Goal: Task Accomplishment & Management: Use online tool/utility

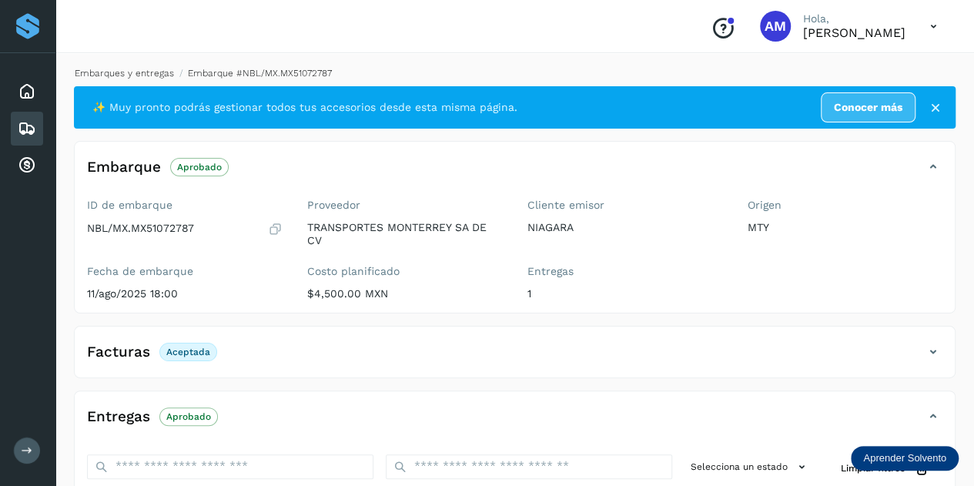
click at [163, 75] on link "Embarques y entregas" at bounding box center [124, 73] width 99 height 11
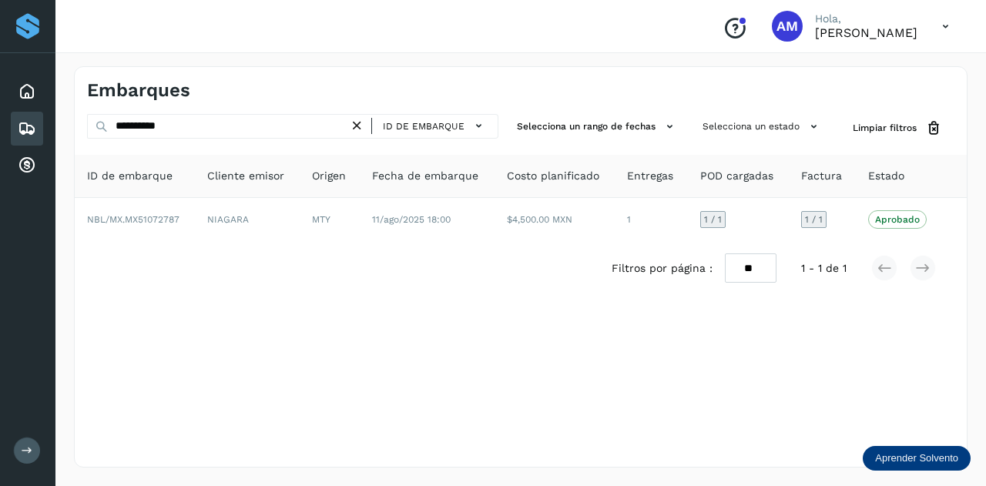
click at [357, 126] on icon at bounding box center [357, 126] width 16 height 16
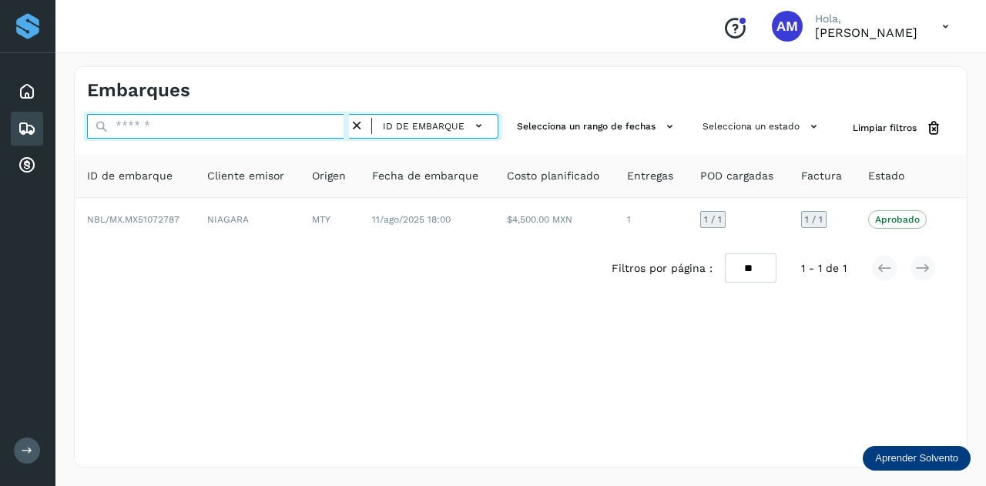
click at [266, 132] on input "text" at bounding box center [218, 126] width 262 height 25
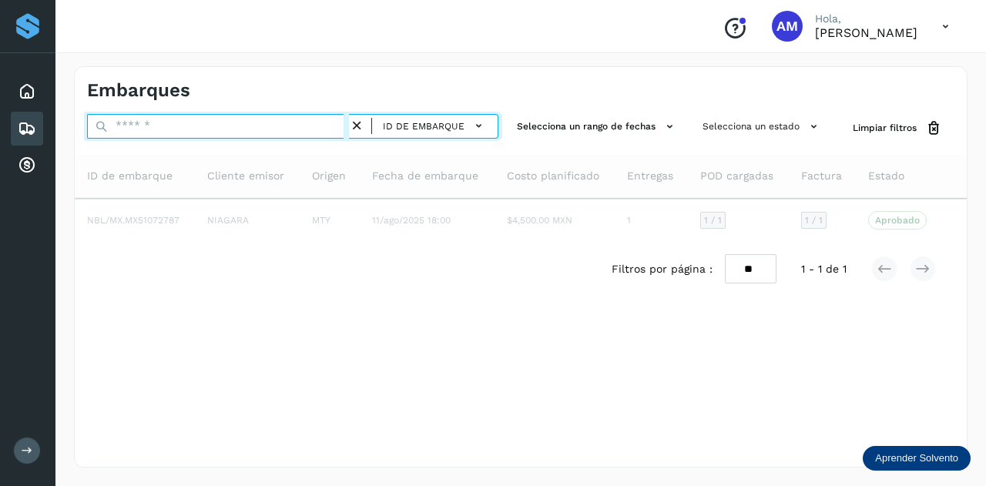
paste input "**********"
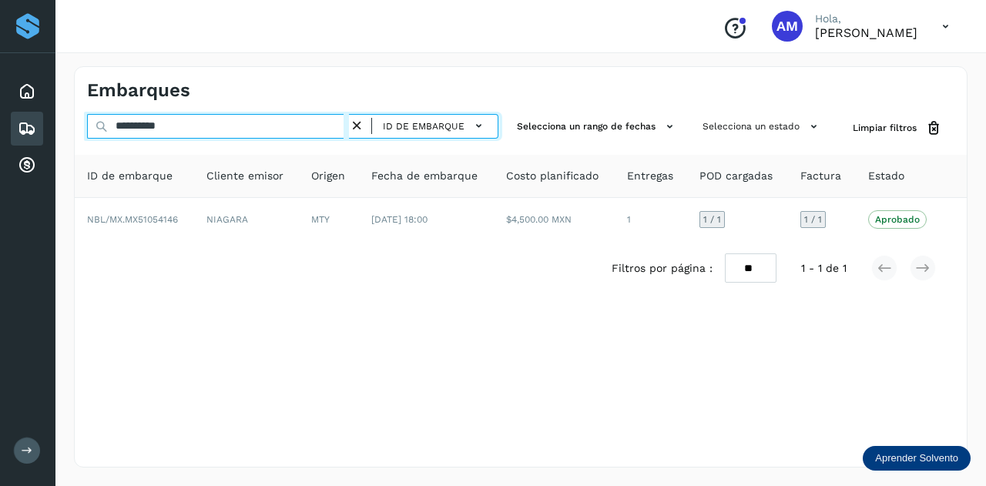
type input "**********"
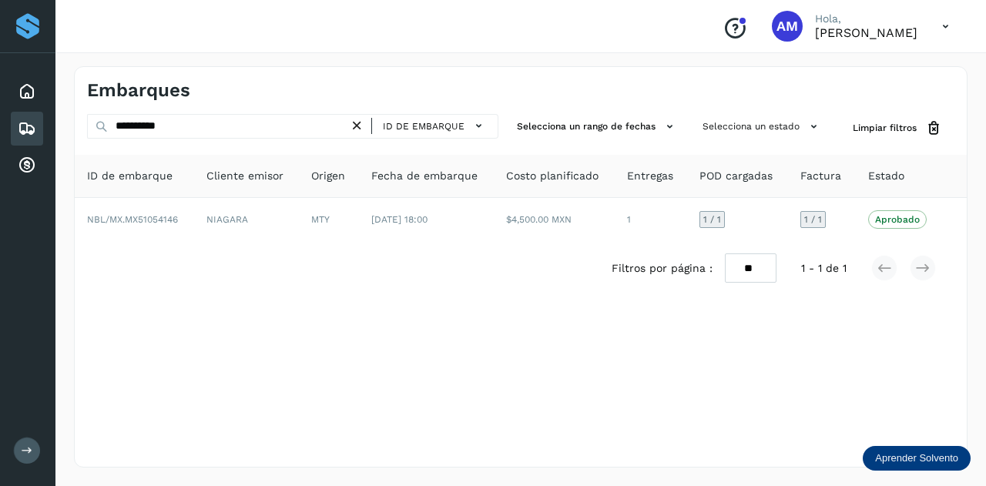
click at [360, 123] on icon at bounding box center [357, 126] width 16 height 16
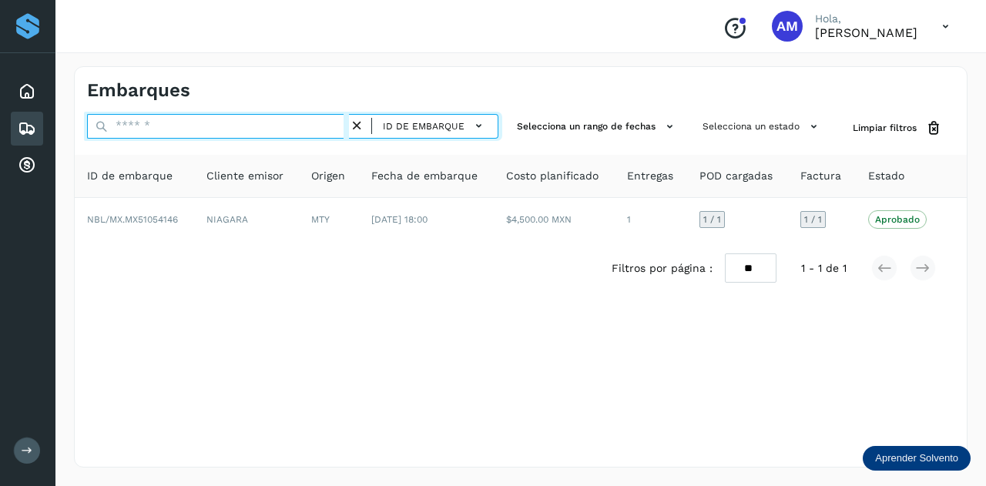
click at [321, 126] on input "text" at bounding box center [218, 126] width 262 height 25
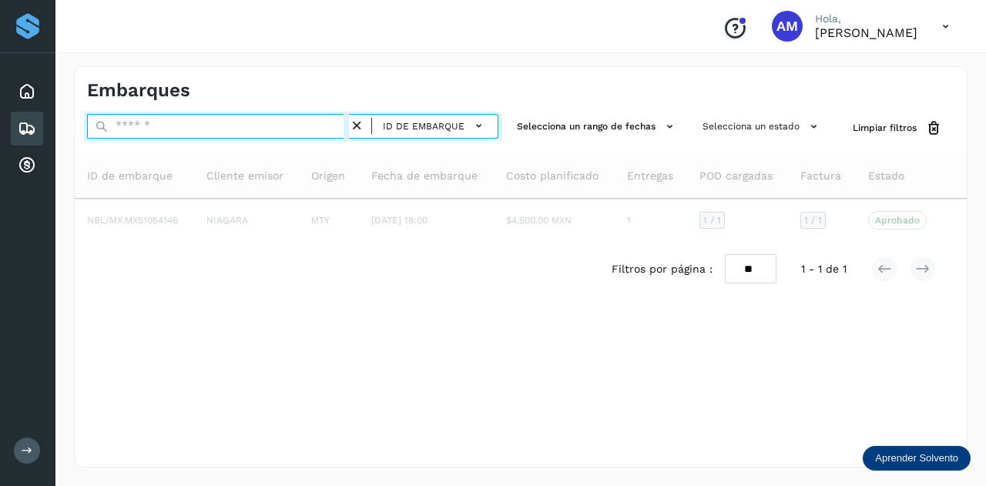
paste input "**********"
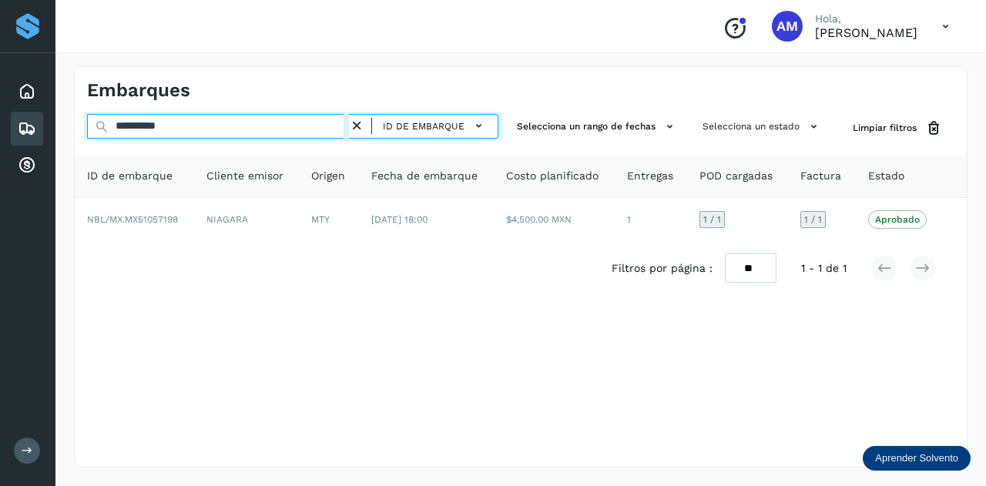
type input "**********"
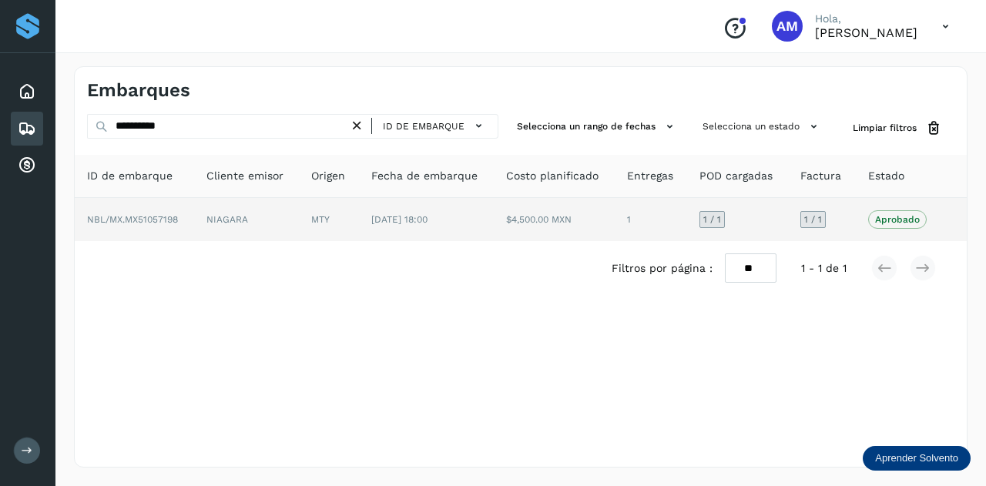
click at [236, 225] on td "NIAGARA" at bounding box center [246, 219] width 105 height 43
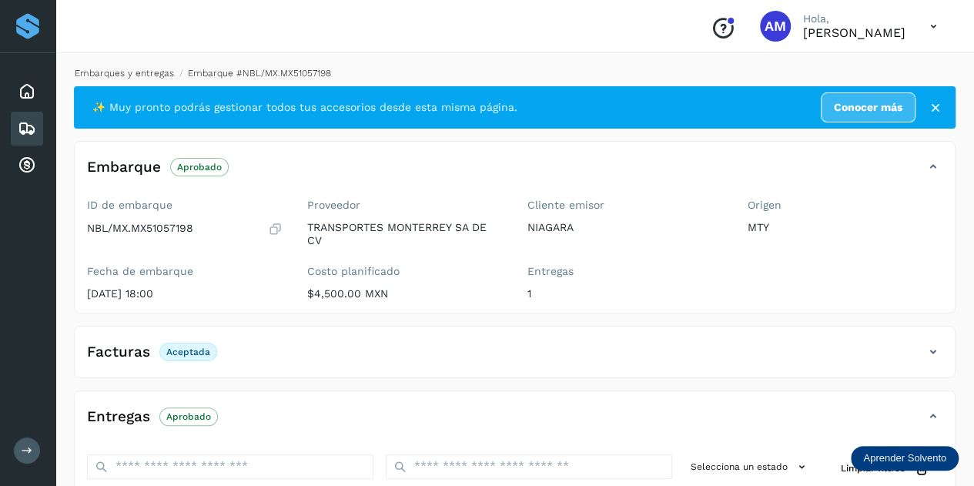
click at [112, 72] on link "Embarques y entregas" at bounding box center [124, 73] width 99 height 11
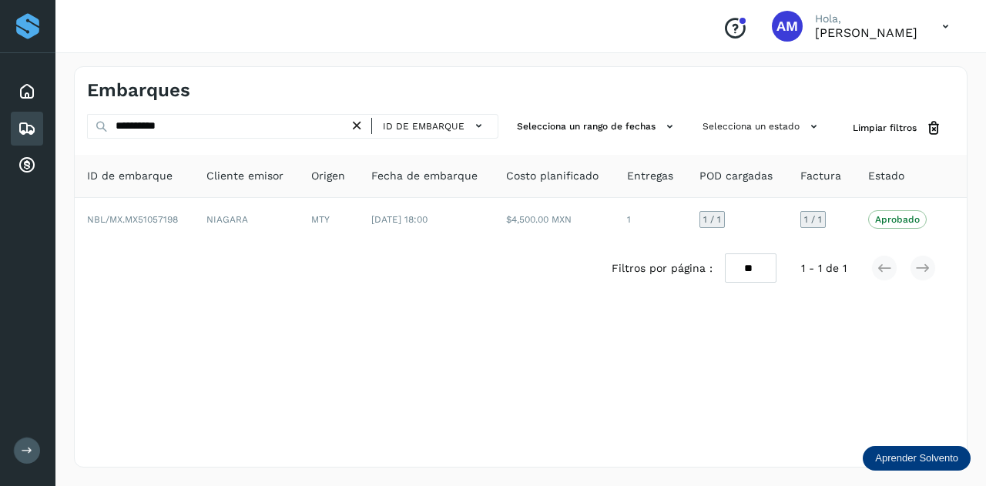
click at [360, 125] on icon at bounding box center [357, 126] width 16 height 16
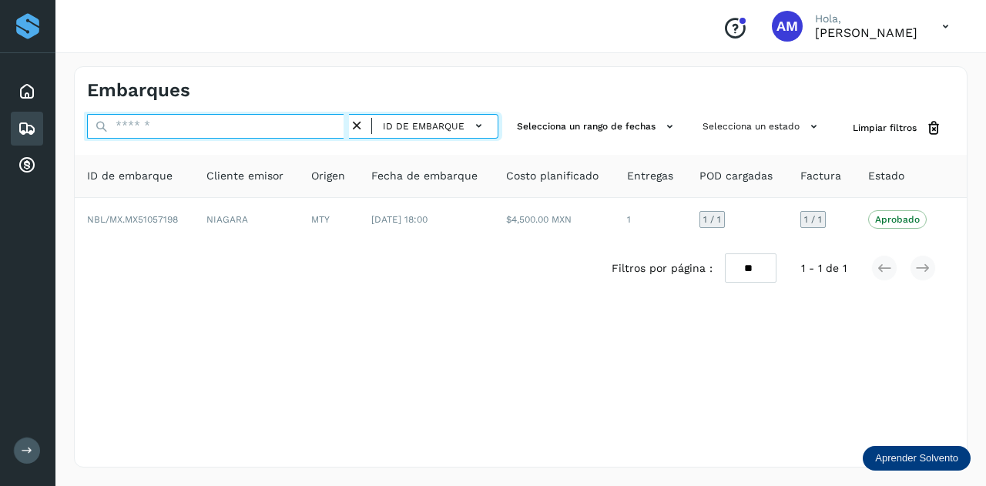
click at [322, 125] on input "text" at bounding box center [218, 126] width 262 height 25
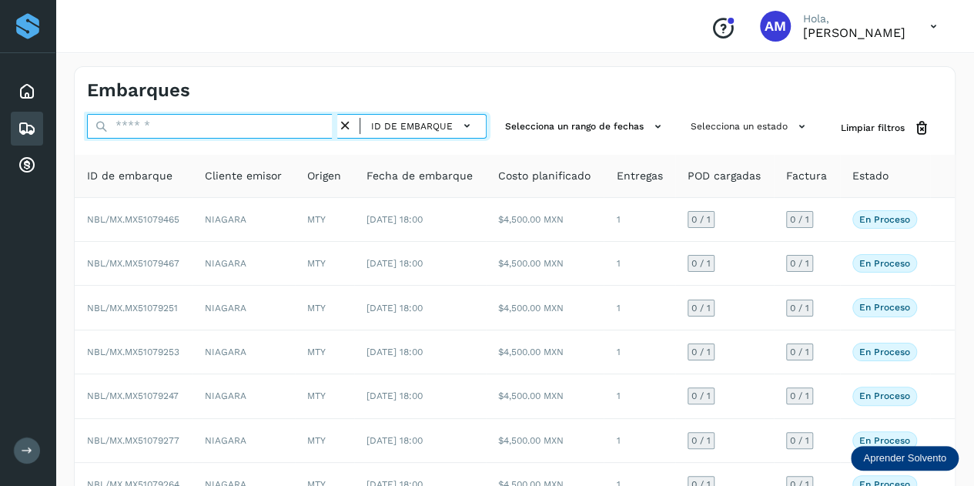
paste input "**********"
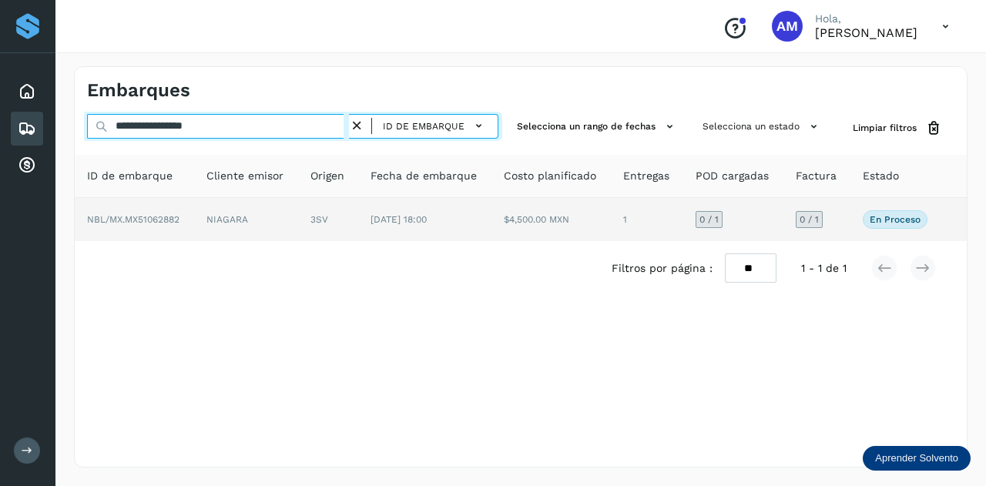
type input "**********"
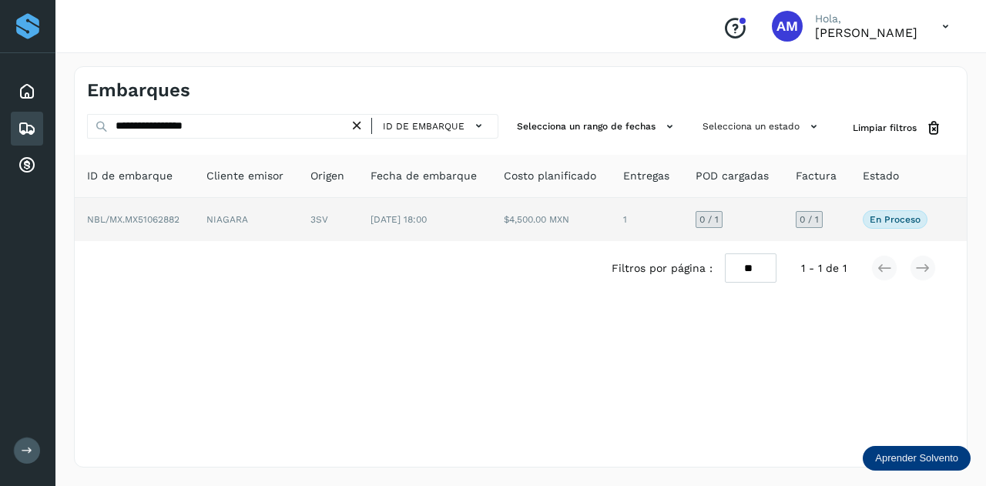
click at [238, 226] on td "NIAGARA" at bounding box center [246, 219] width 104 height 43
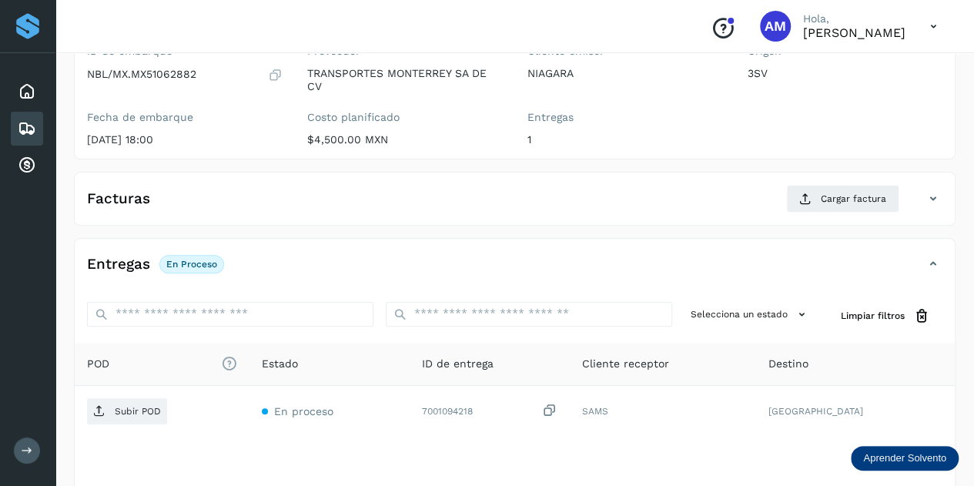
scroll to position [231, 0]
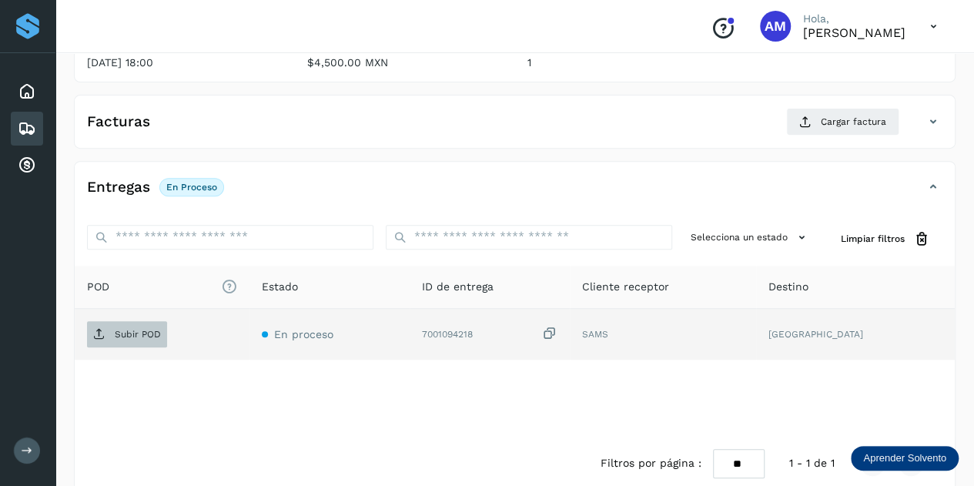
click at [137, 335] on p "Subir POD" at bounding box center [138, 334] width 46 height 11
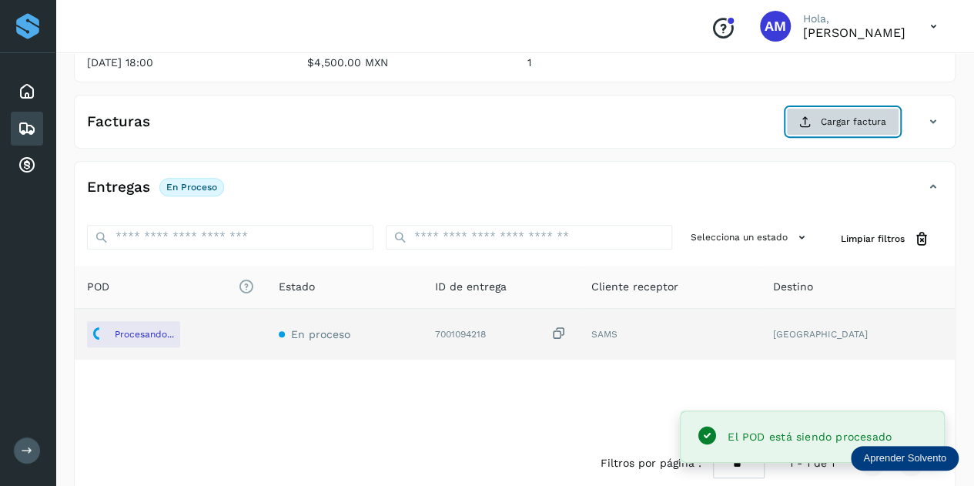
click at [806, 121] on icon at bounding box center [805, 122] width 12 height 12
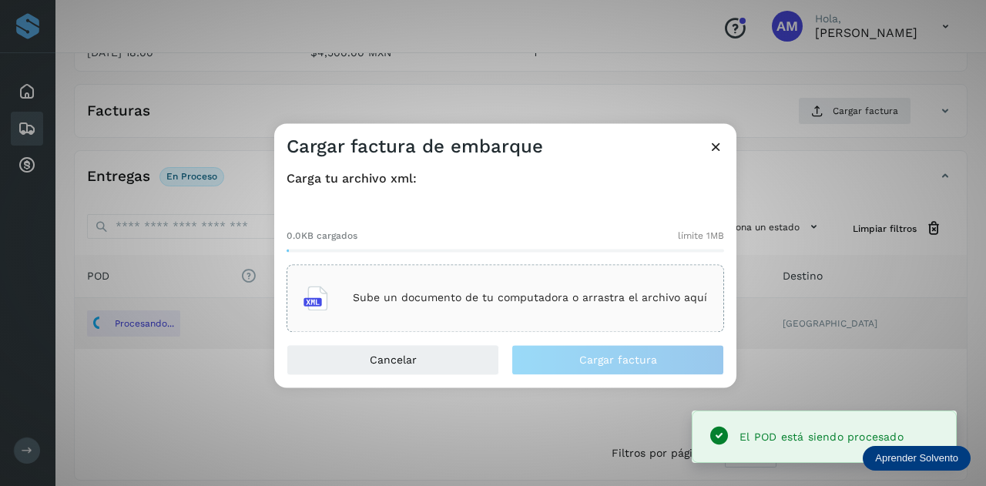
click at [427, 310] on div "Sube un documento de tu computadora o arrastra el archivo aquí" at bounding box center [505, 298] width 404 height 42
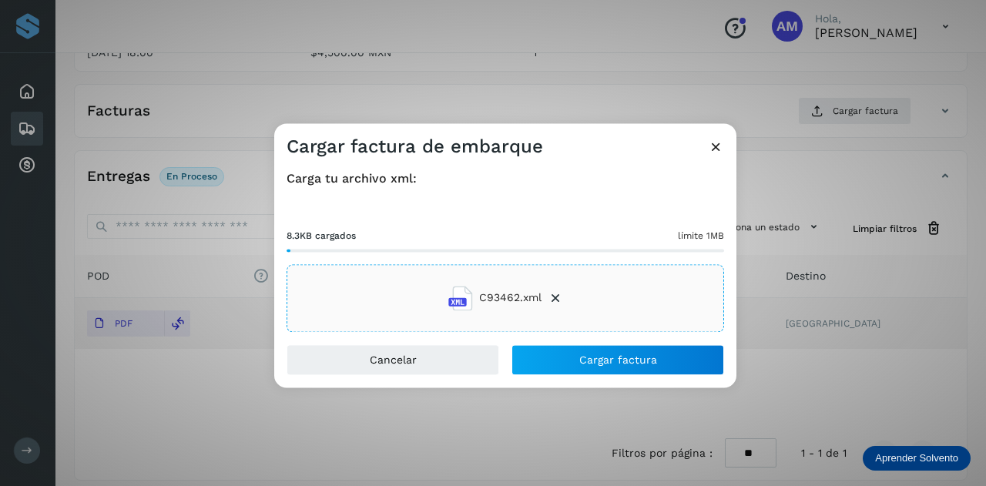
click at [570, 375] on div "Cancelar Cargar factura" at bounding box center [505, 365] width 462 height 43
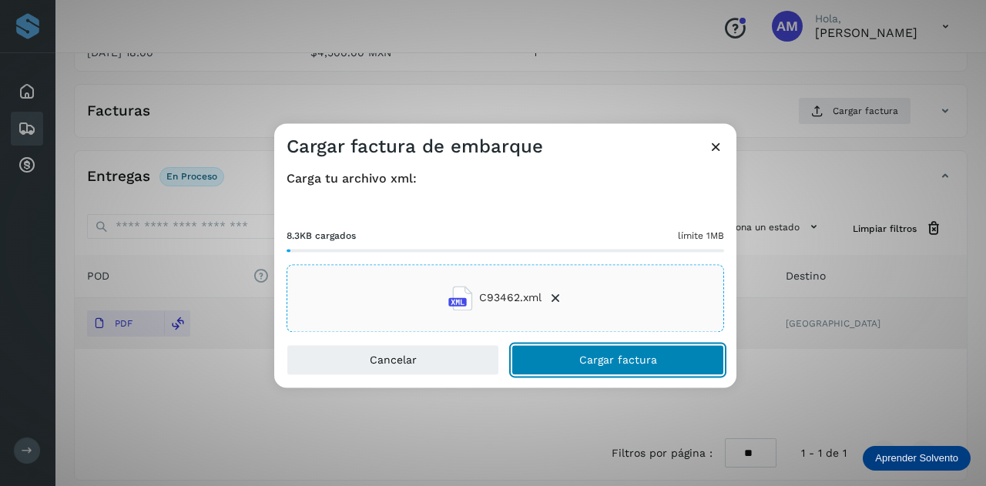
click at [536, 355] on button "Cargar factura" at bounding box center [617, 359] width 213 height 31
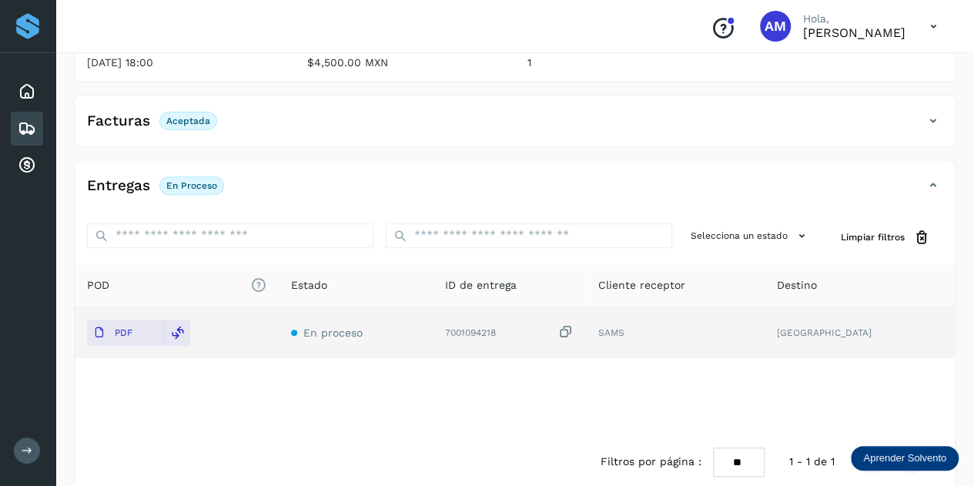
scroll to position [0, 0]
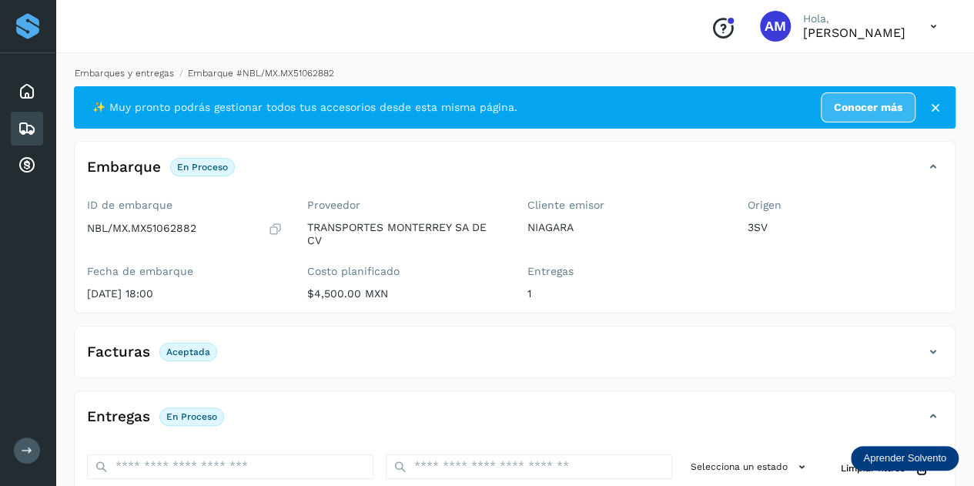
click at [129, 75] on link "Embarques y entregas" at bounding box center [124, 73] width 99 height 11
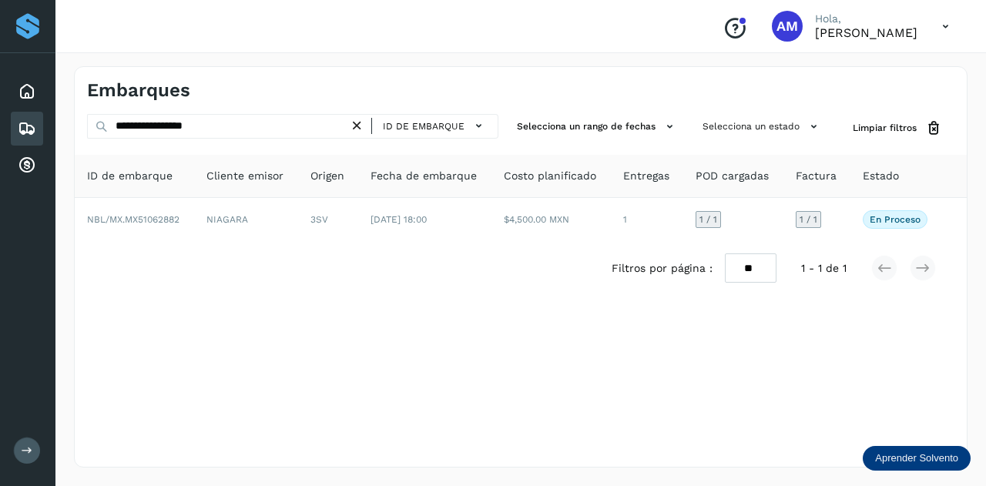
click at [358, 126] on icon at bounding box center [357, 126] width 16 height 16
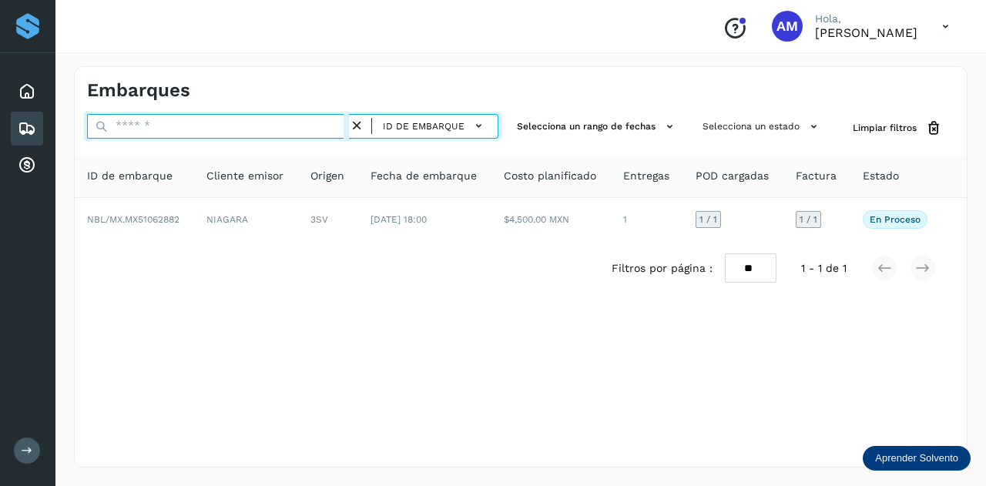
click at [310, 123] on input "text" at bounding box center [218, 126] width 262 height 25
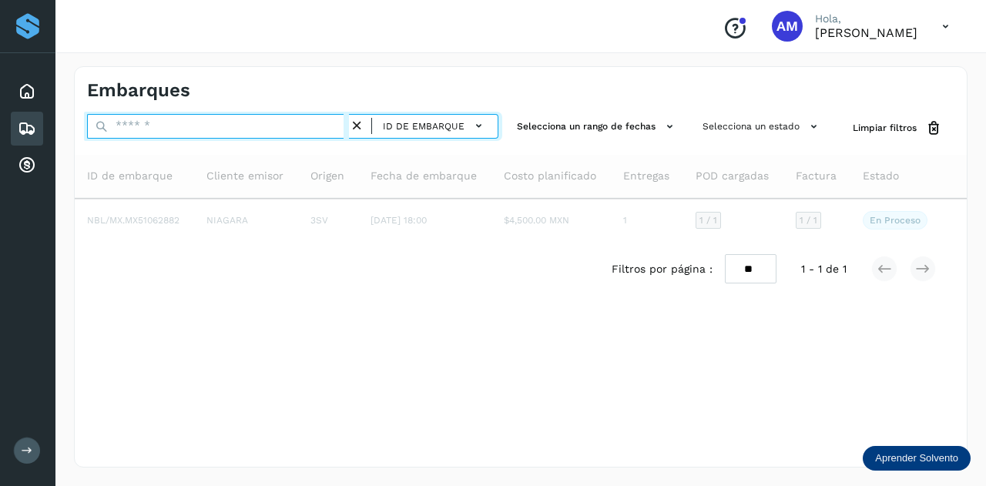
paste input "**********"
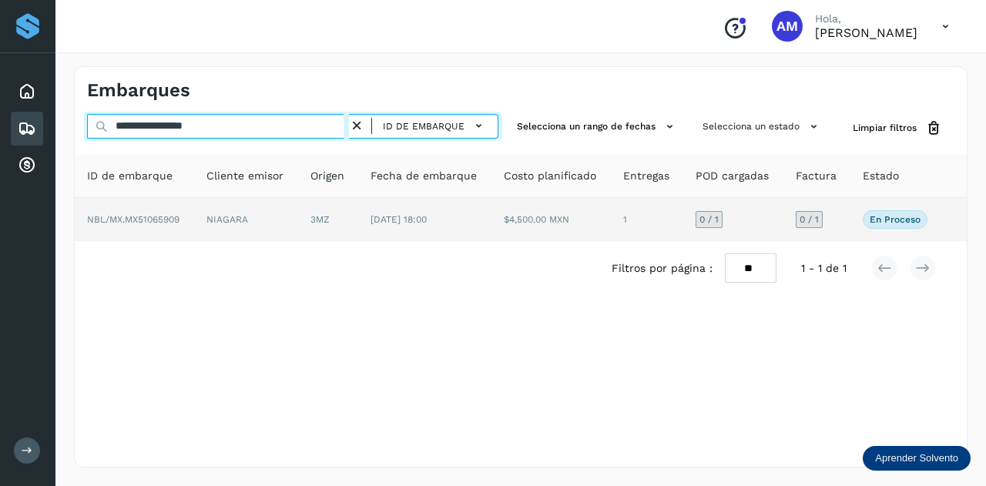
type input "**********"
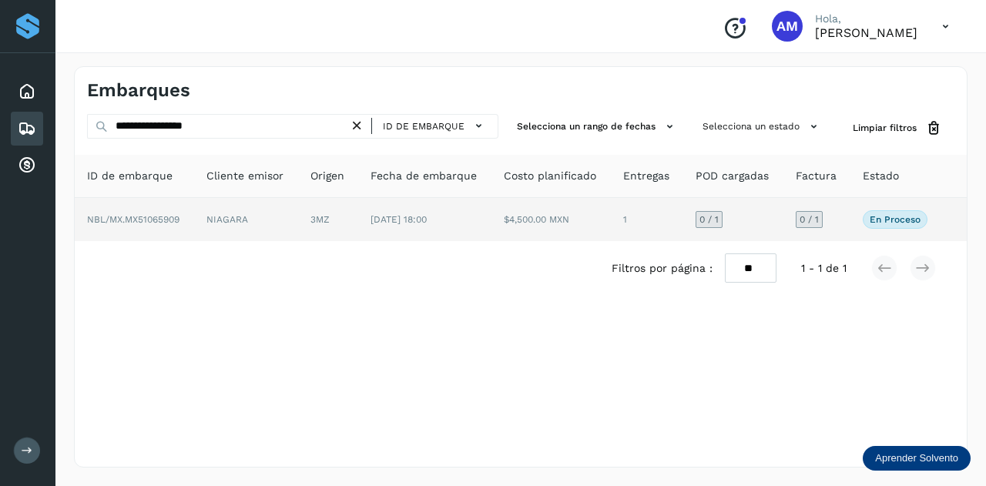
click at [217, 221] on td "NIAGARA" at bounding box center [246, 219] width 104 height 43
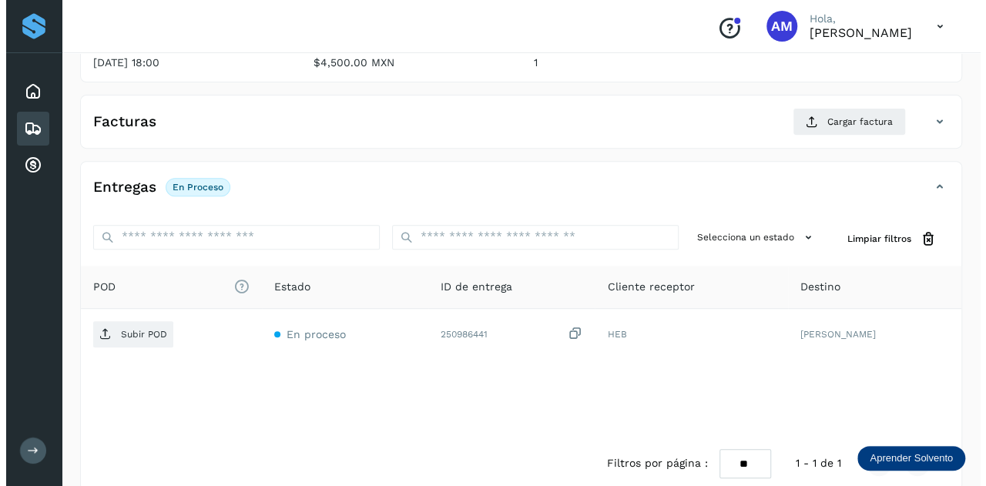
scroll to position [252, 0]
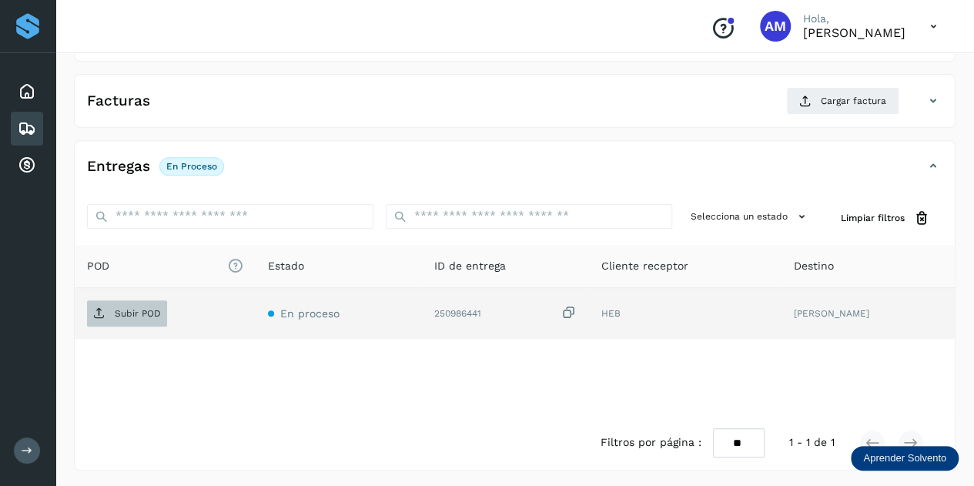
click at [154, 308] on p "Subir POD" at bounding box center [138, 313] width 46 height 11
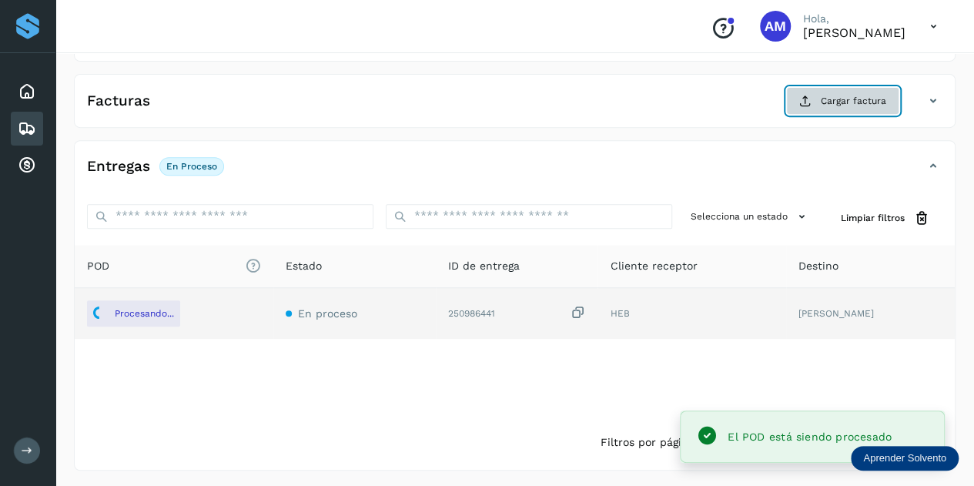
click at [830, 96] on span "Cargar factura" at bounding box center [853, 101] width 65 height 14
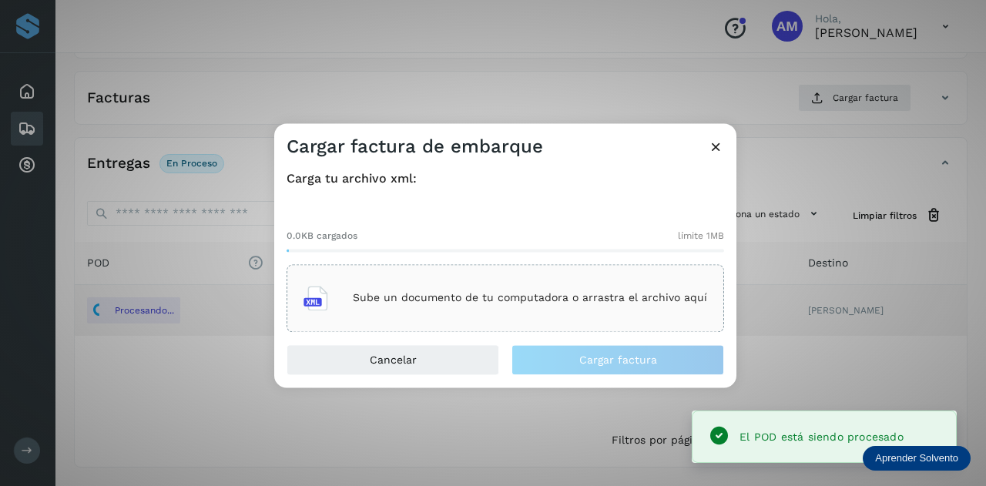
click at [531, 276] on div "Sube un documento de tu computadora o arrastra el archivo aquí" at bounding box center [505, 298] width 437 height 68
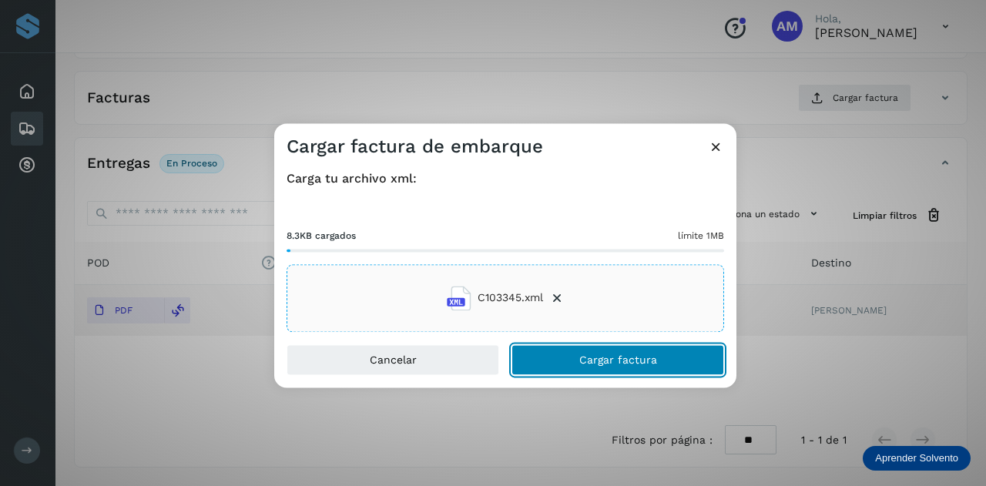
click at [565, 361] on button "Cargar factura" at bounding box center [617, 359] width 213 height 31
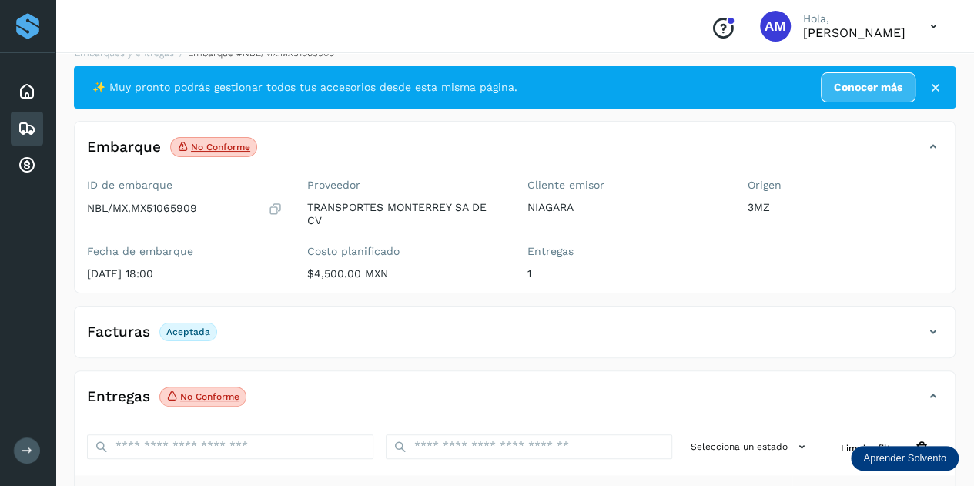
scroll to position [0, 0]
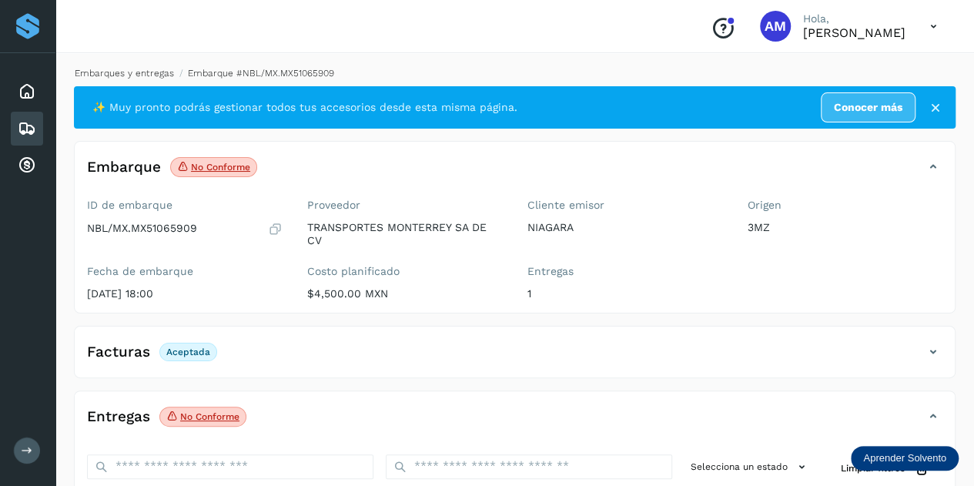
click at [115, 70] on link "Embarques y entregas" at bounding box center [124, 73] width 99 height 11
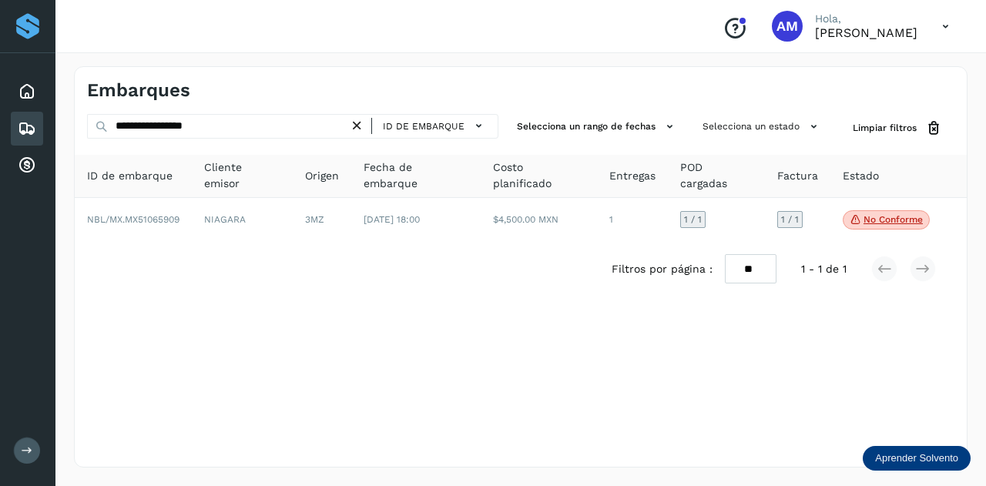
click at [360, 121] on icon at bounding box center [357, 126] width 16 height 16
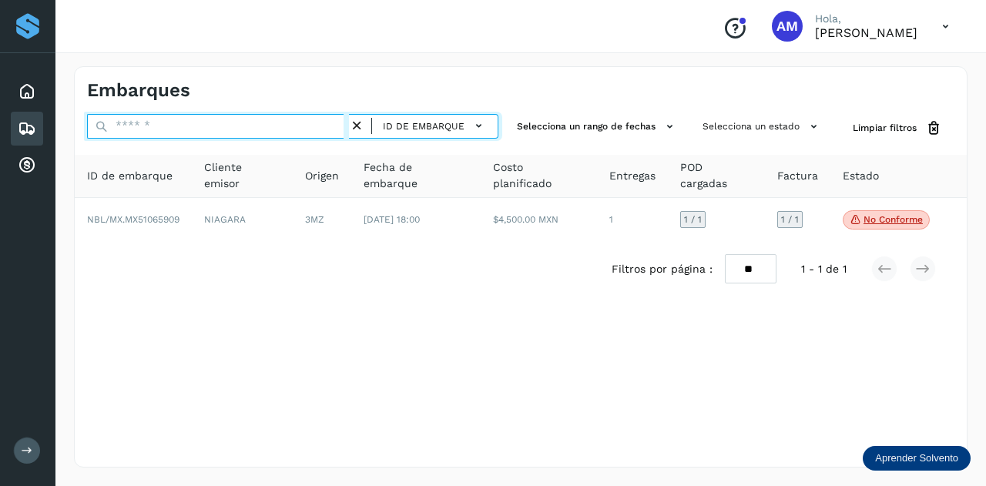
click at [300, 124] on input "text" at bounding box center [218, 126] width 262 height 25
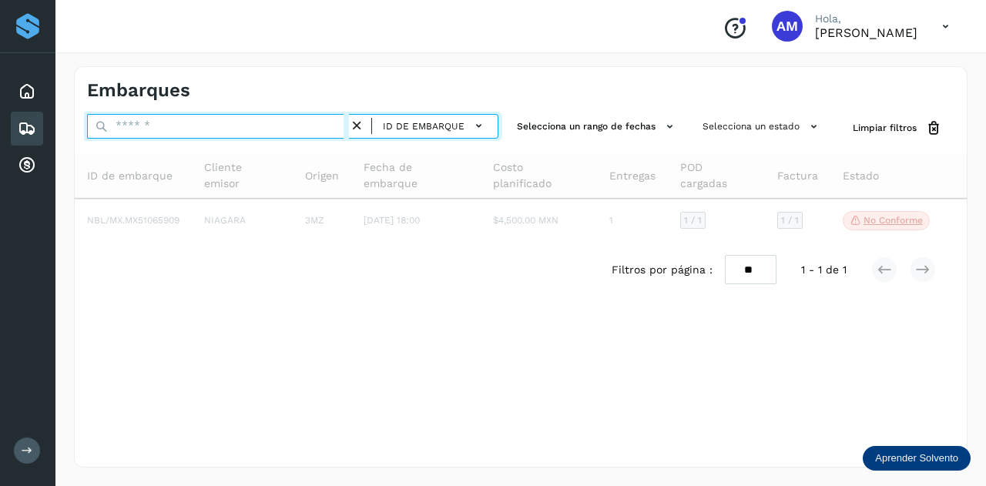
paste input "**********"
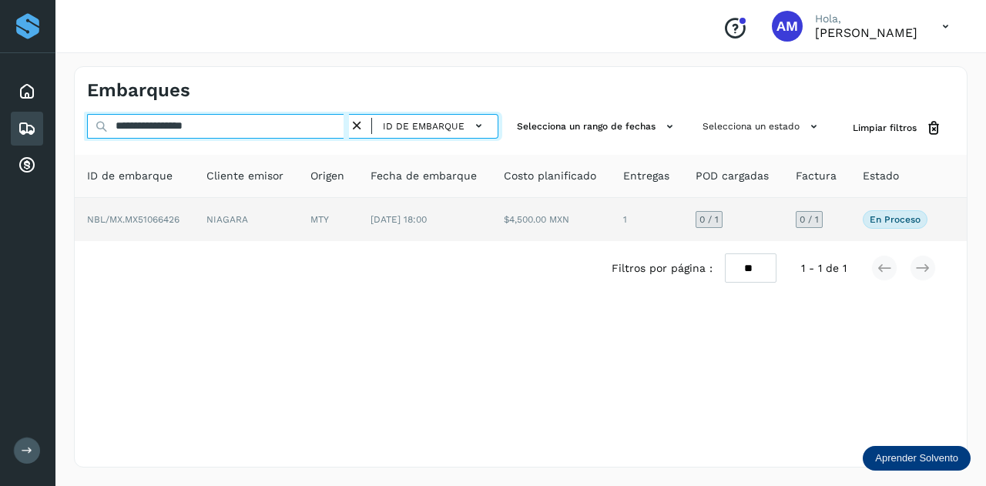
type input "**********"
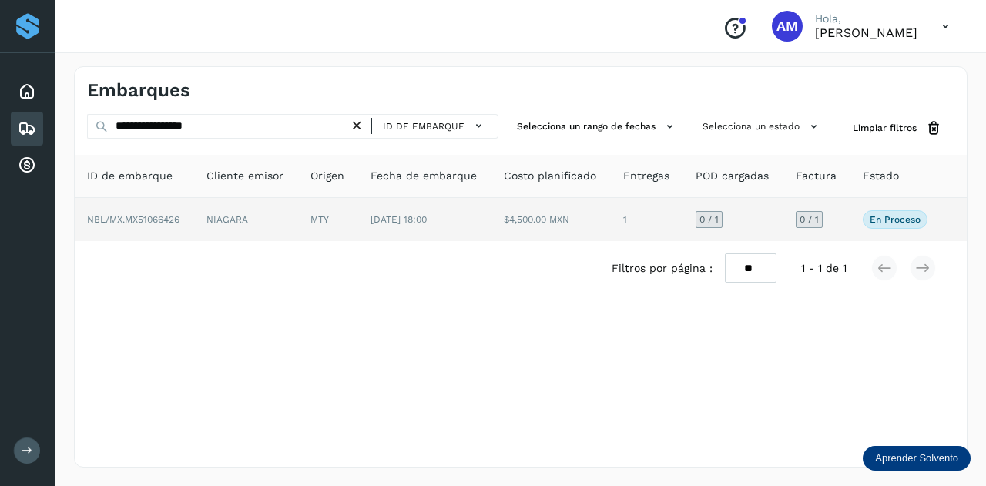
click at [336, 222] on td "MTY" at bounding box center [328, 219] width 60 height 43
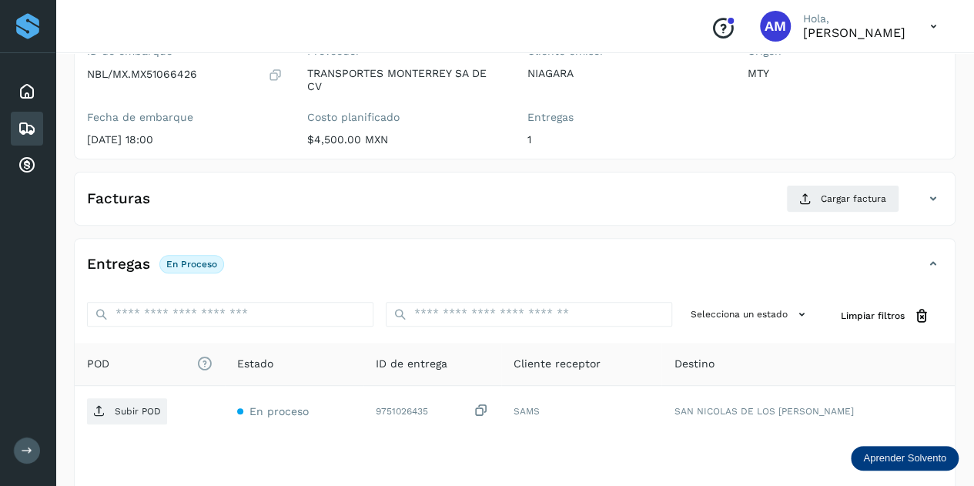
scroll to position [231, 0]
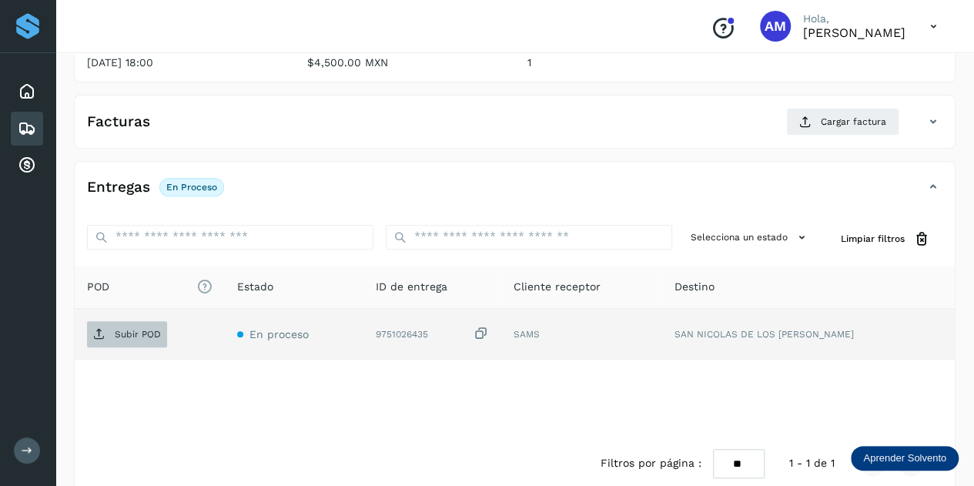
click at [162, 333] on span "Subir POD" at bounding box center [127, 334] width 80 height 25
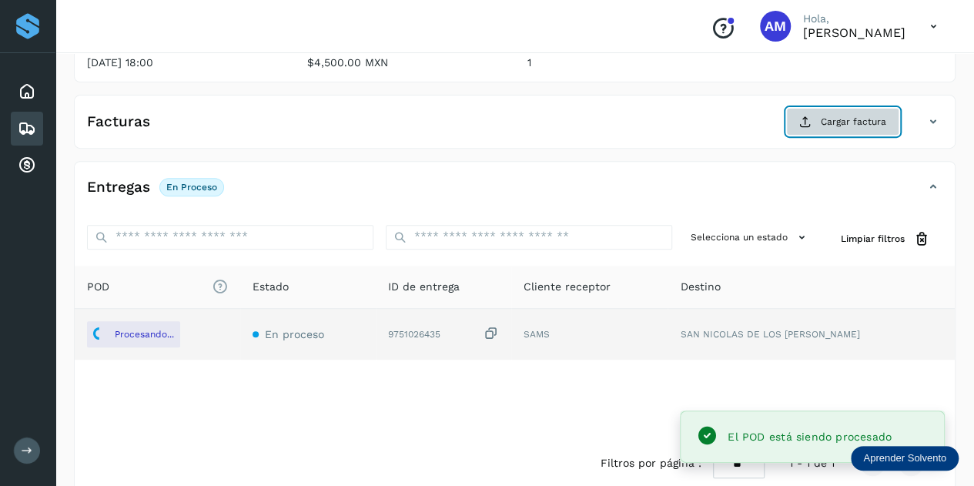
click at [815, 122] on button "Cargar factura" at bounding box center [842, 122] width 113 height 28
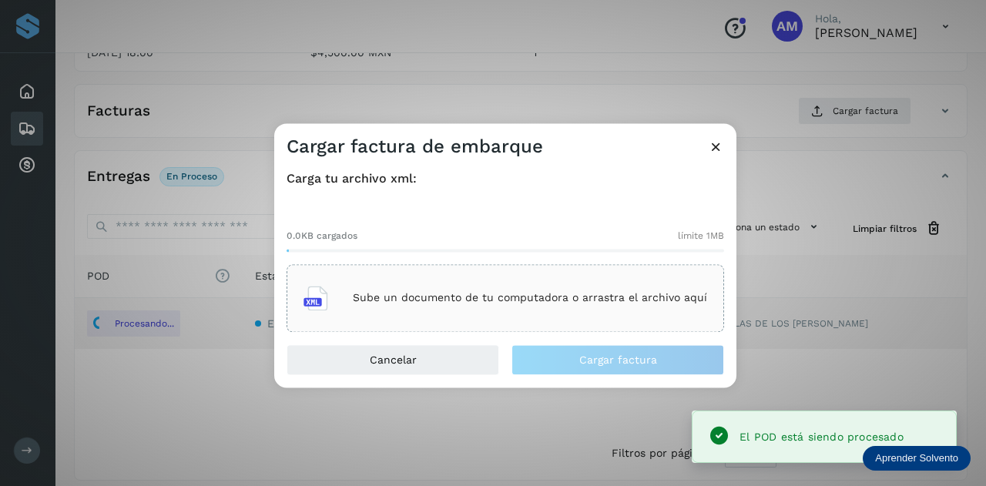
click at [550, 280] on div "Sube un documento de tu computadora o arrastra el archivo aquí" at bounding box center [505, 298] width 404 height 42
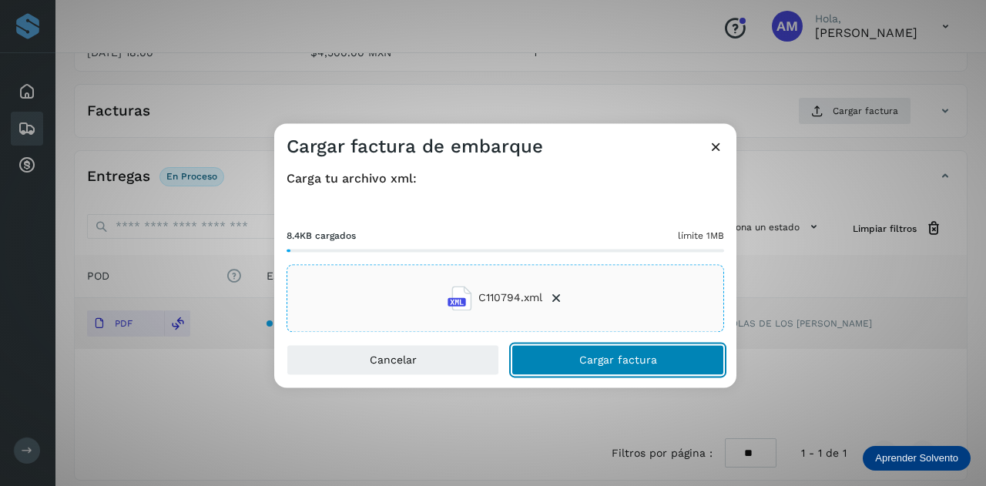
click at [553, 360] on button "Cargar factura" at bounding box center [617, 359] width 213 height 31
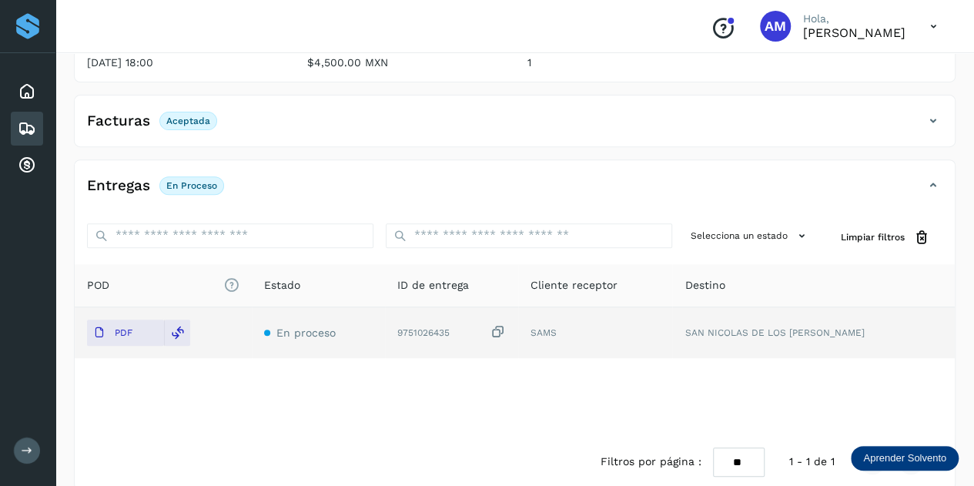
scroll to position [0, 0]
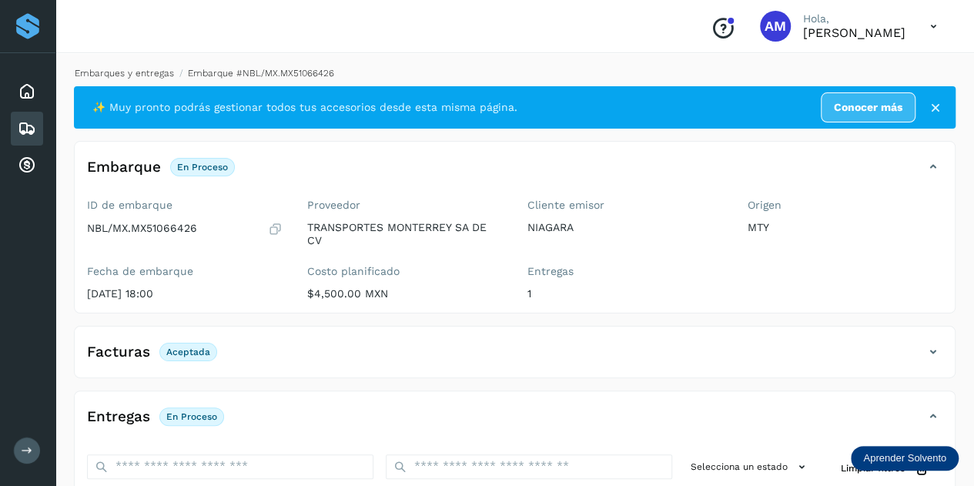
click at [137, 78] on link "Embarques y entregas" at bounding box center [124, 73] width 99 height 11
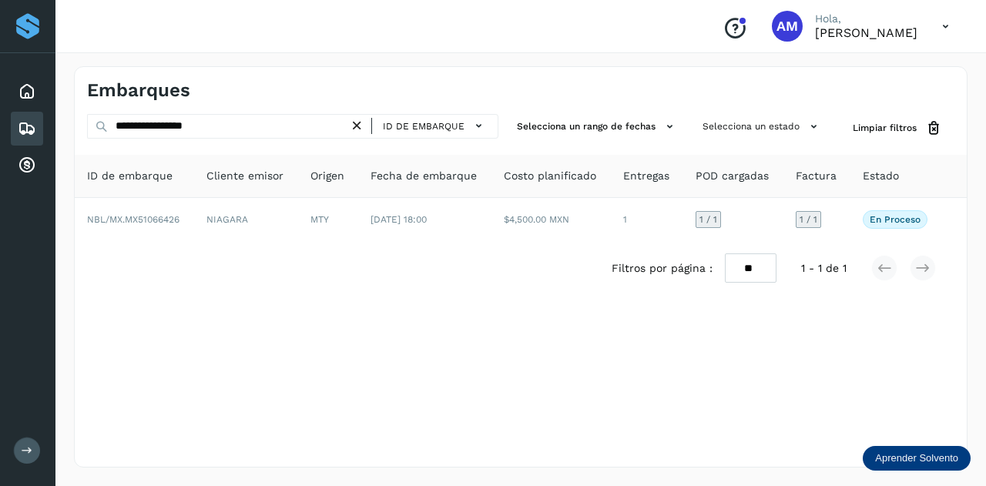
click at [360, 129] on icon at bounding box center [357, 126] width 16 height 16
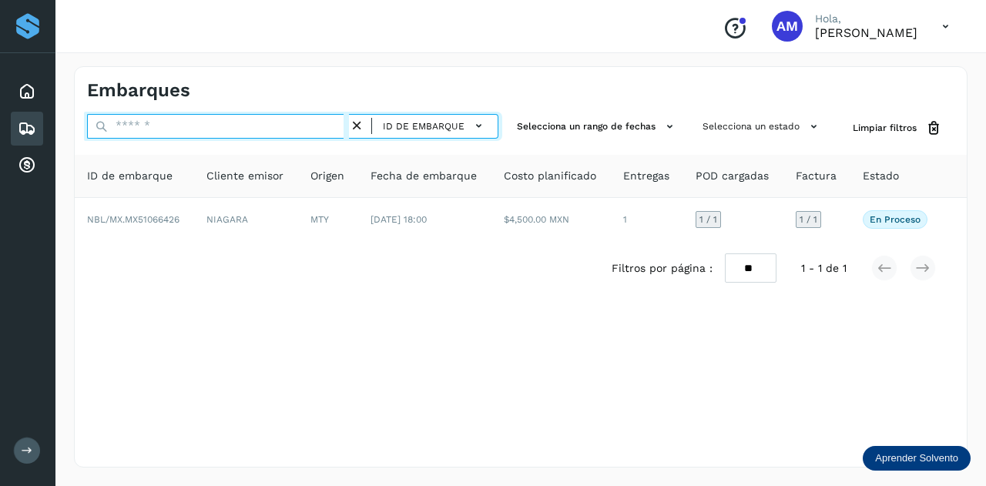
click at [297, 129] on input "text" at bounding box center [218, 126] width 262 height 25
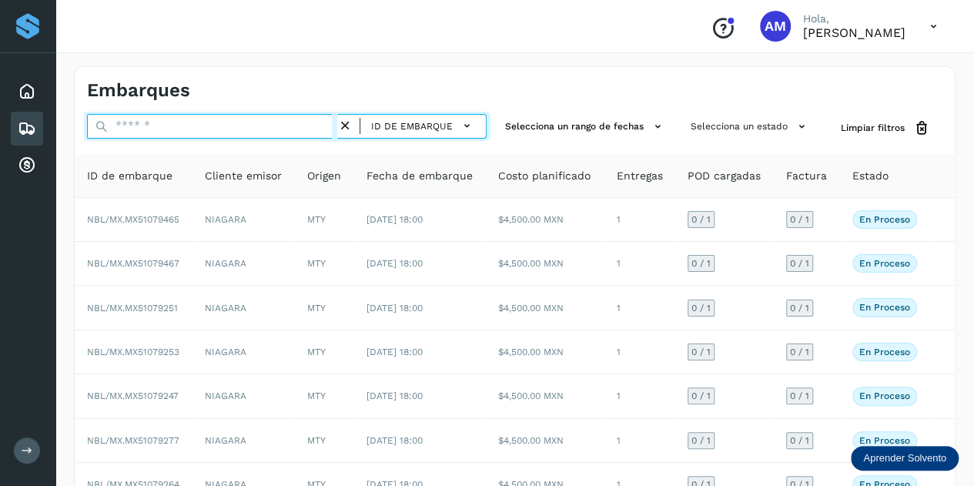
paste input "**********"
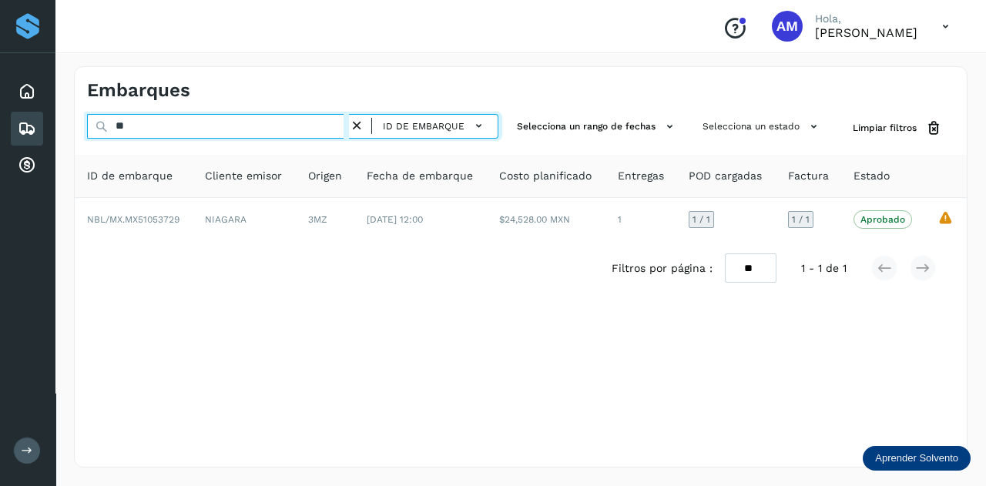
type input "*"
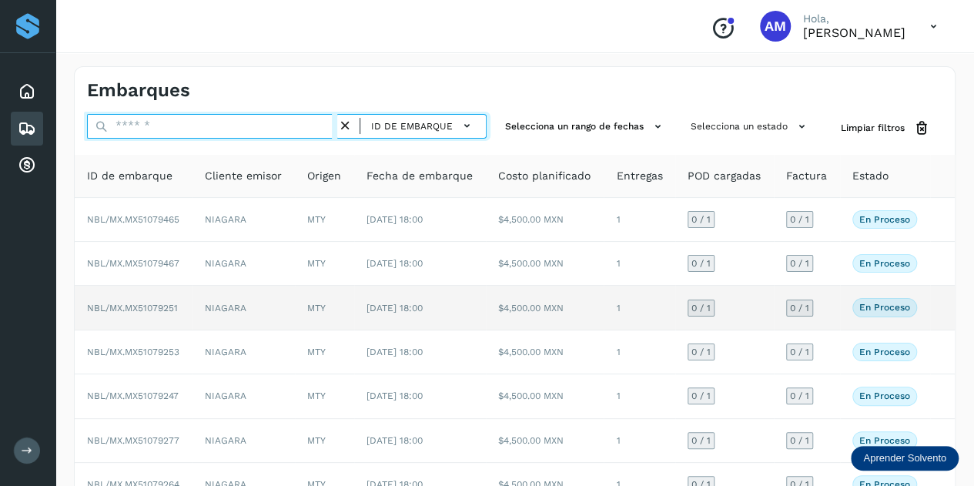
paste input "**********"
type input "**********"
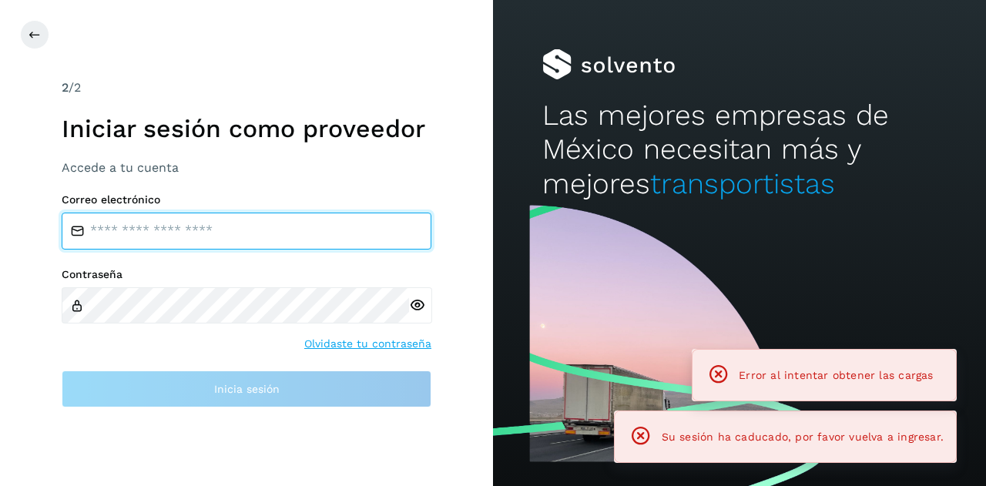
type input "**********"
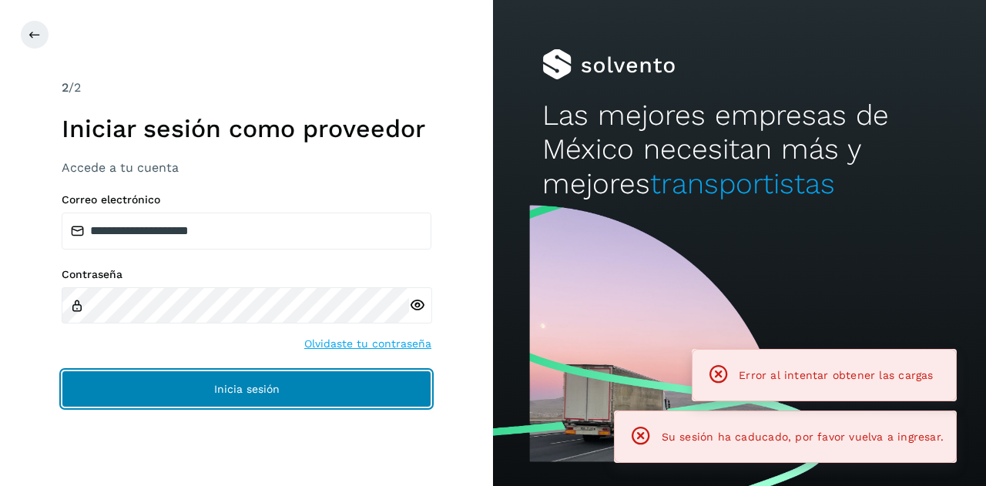
click at [216, 387] on span "Inicia sesión" at bounding box center [246, 389] width 65 height 11
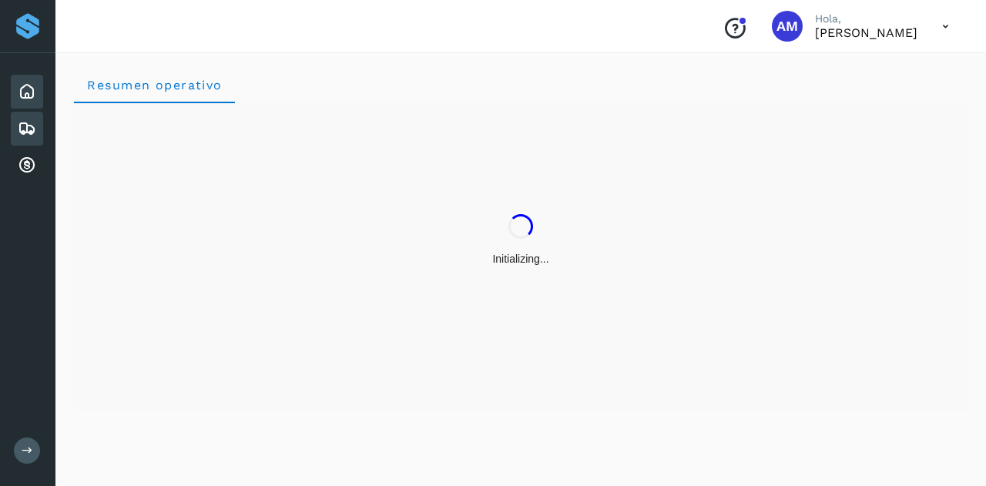
click at [22, 127] on icon at bounding box center [27, 128] width 18 height 18
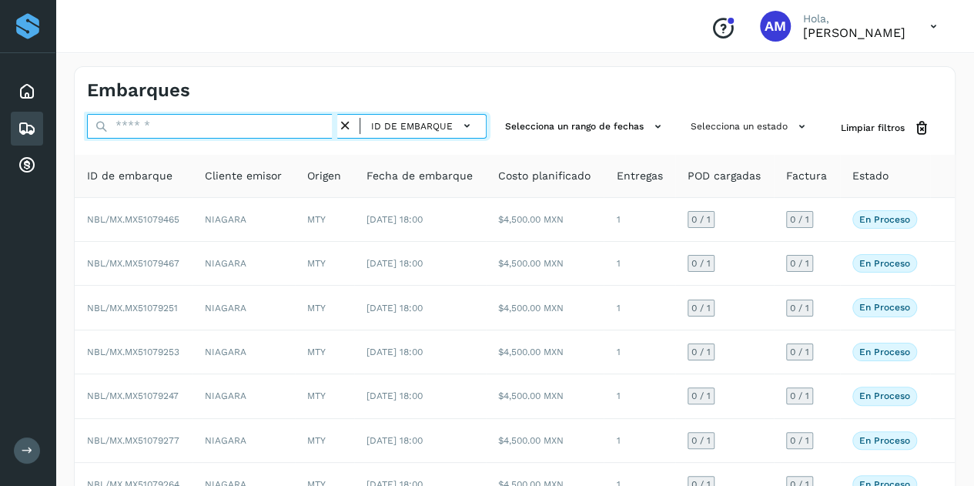
click at [148, 123] on input "text" at bounding box center [212, 126] width 250 height 25
paste input "**********"
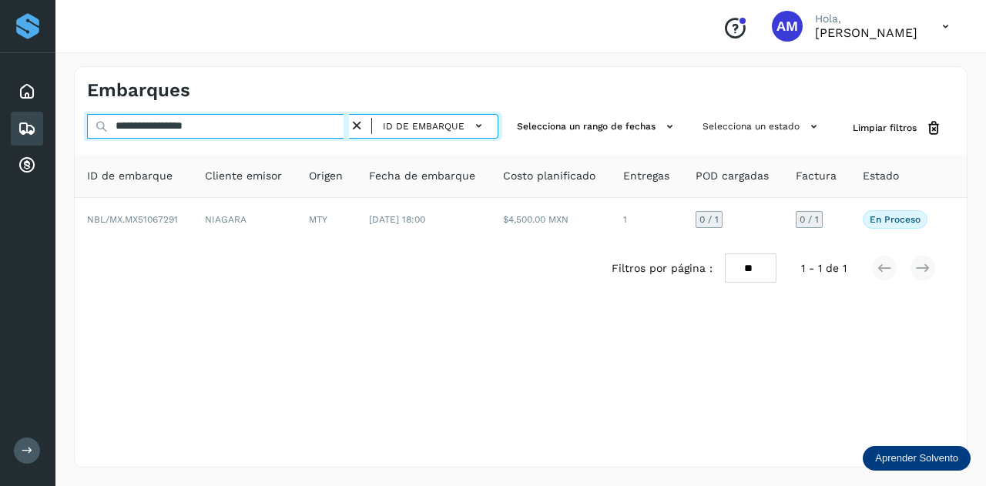
type input "**********"
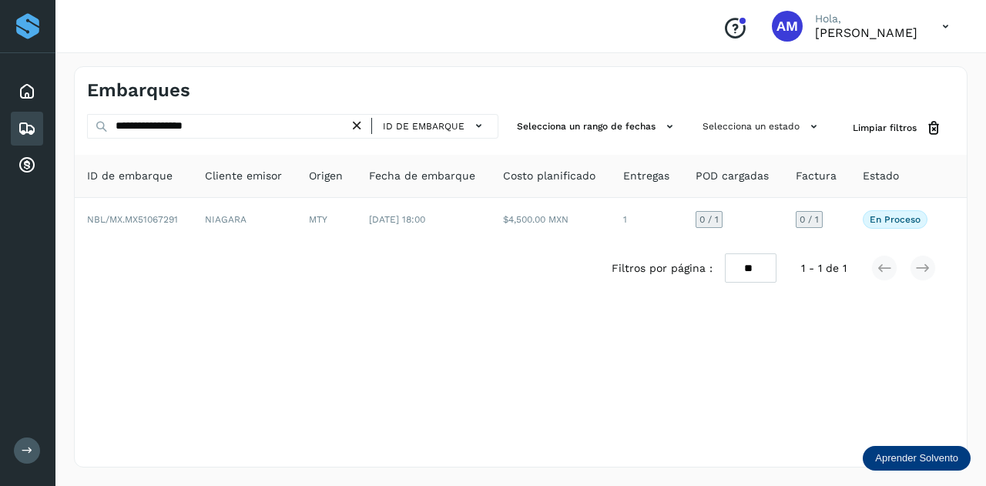
click at [168, 193] on th "ID de embarque" at bounding box center [134, 176] width 118 height 43
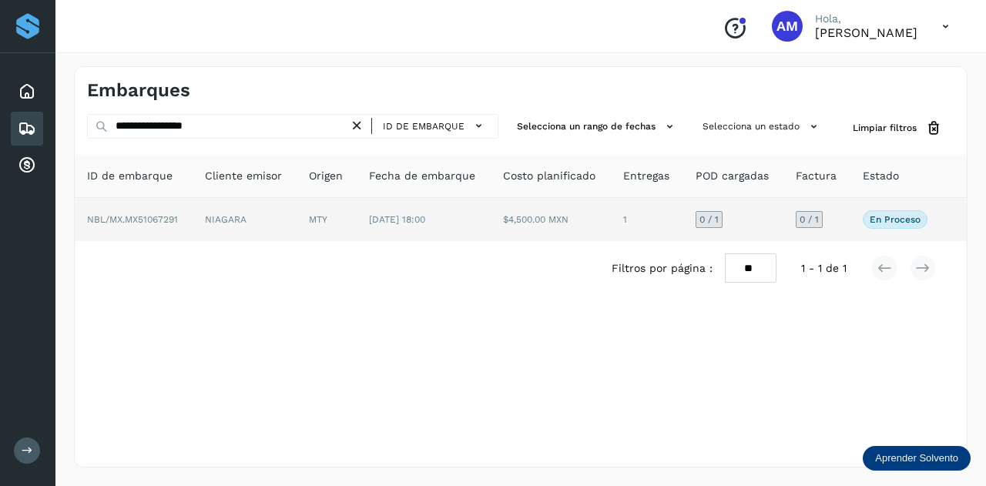
click at [172, 214] on span "NBL/MX.MX51067291" at bounding box center [132, 219] width 91 height 11
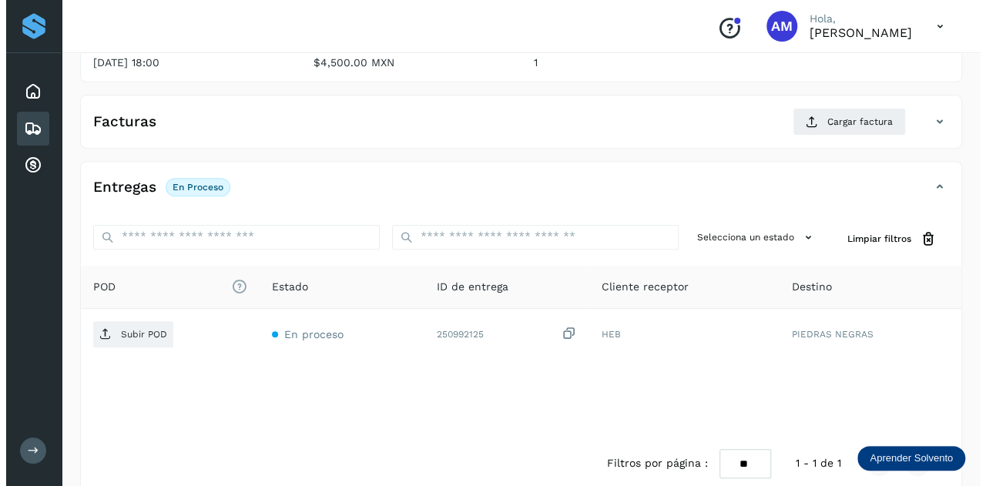
scroll to position [252, 0]
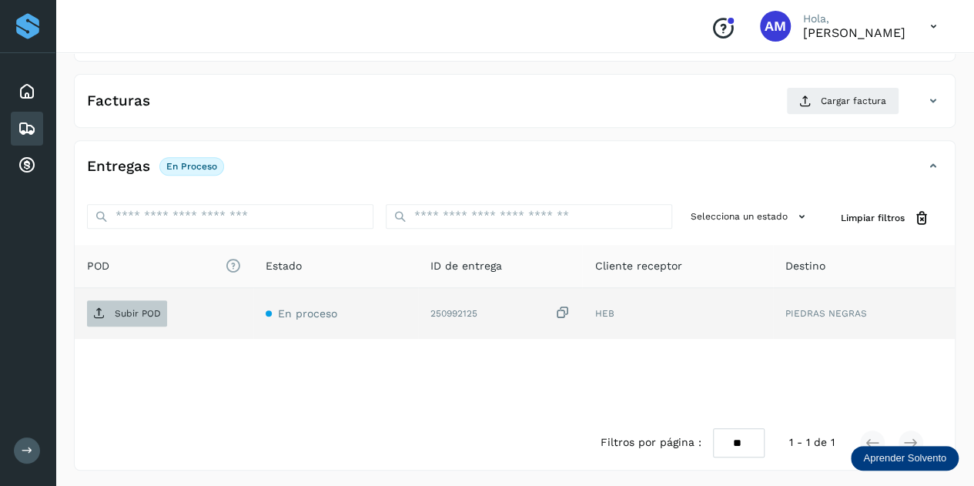
click at [136, 318] on span "Subir POD" at bounding box center [127, 313] width 80 height 25
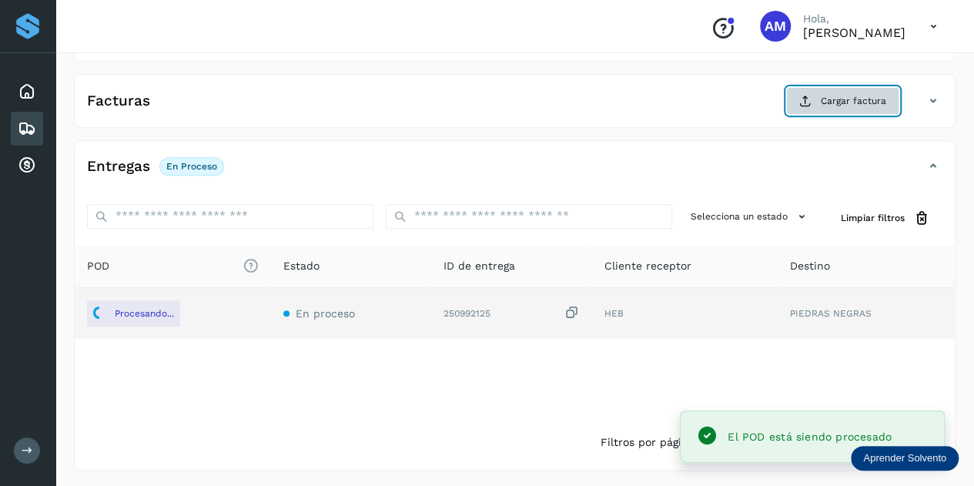
click at [824, 92] on button "Cargar factura" at bounding box center [842, 101] width 113 height 28
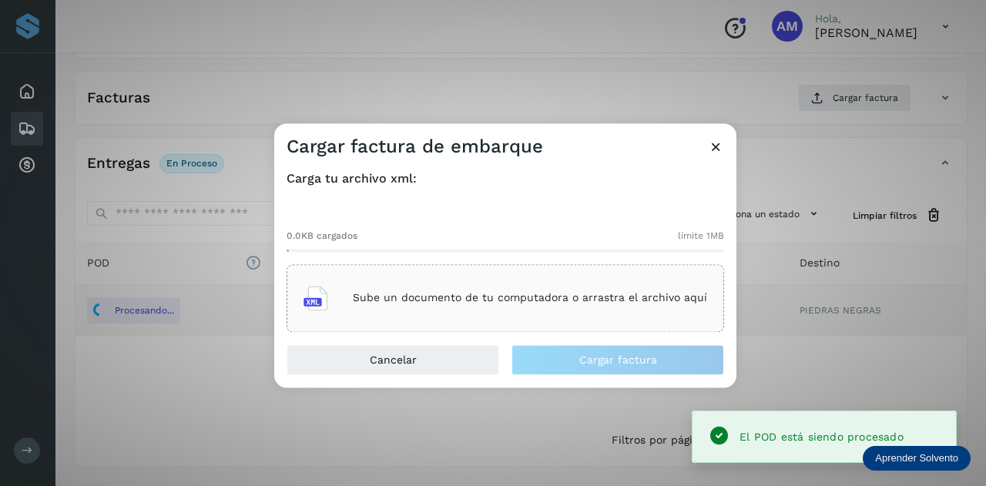
click at [462, 269] on div "Sube un documento de tu computadora o arrastra el archivo aquí" at bounding box center [505, 298] width 437 height 68
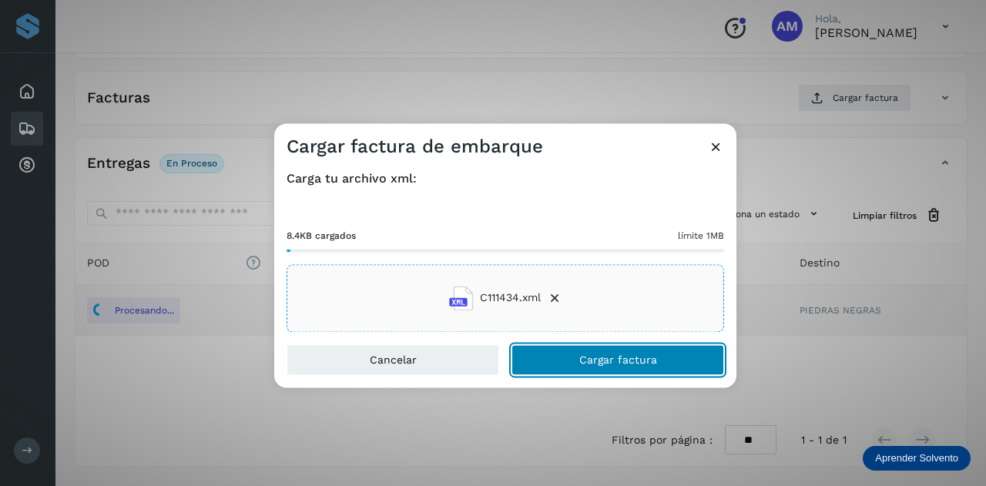
click at [571, 361] on button "Cargar factura" at bounding box center [617, 359] width 213 height 31
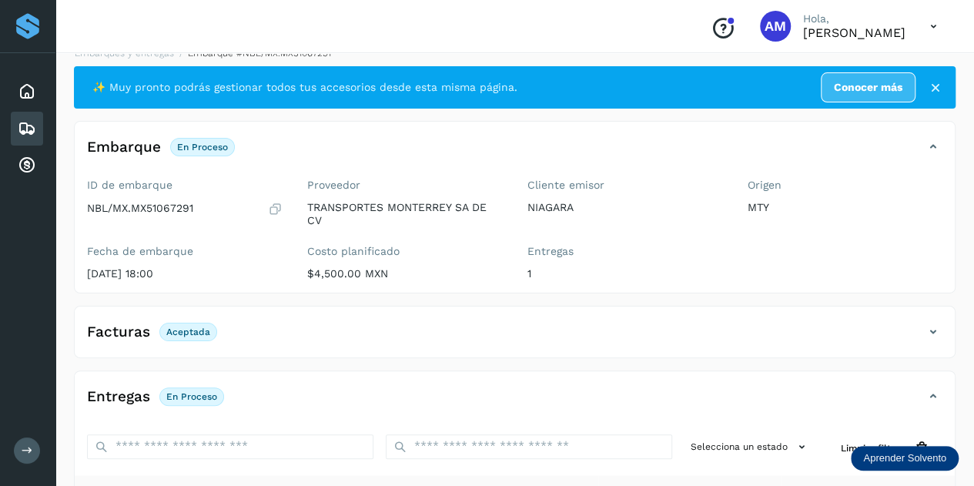
scroll to position [0, 0]
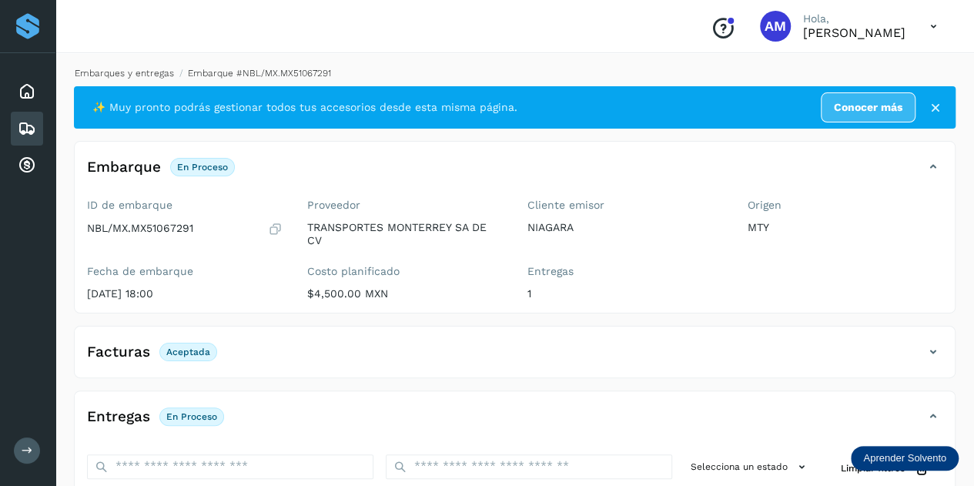
click at [126, 73] on link "Embarques y entregas" at bounding box center [124, 73] width 99 height 11
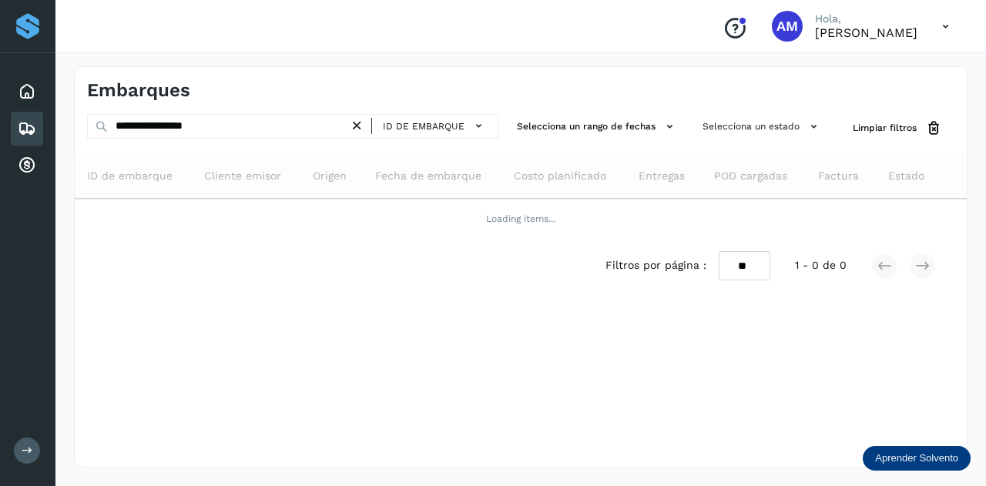
click at [354, 126] on icon at bounding box center [357, 126] width 16 height 16
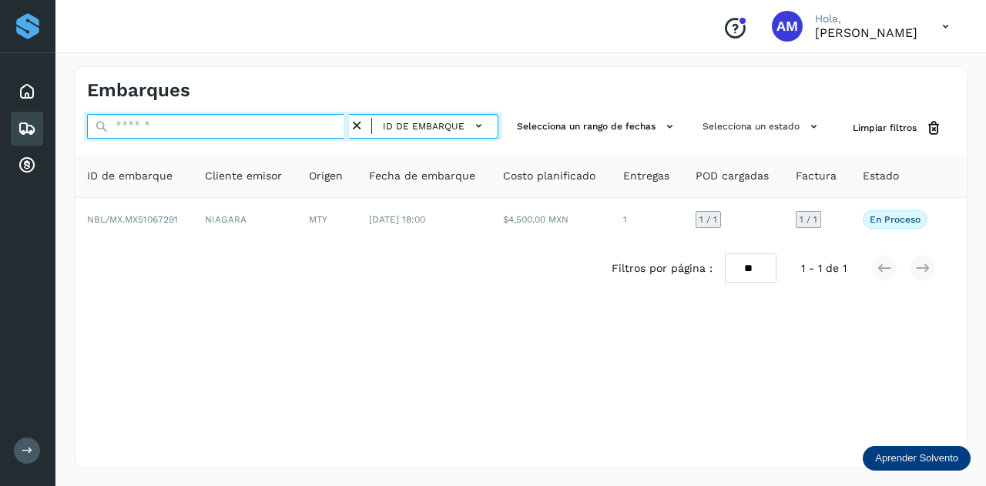
click at [293, 126] on input "text" at bounding box center [218, 126] width 262 height 25
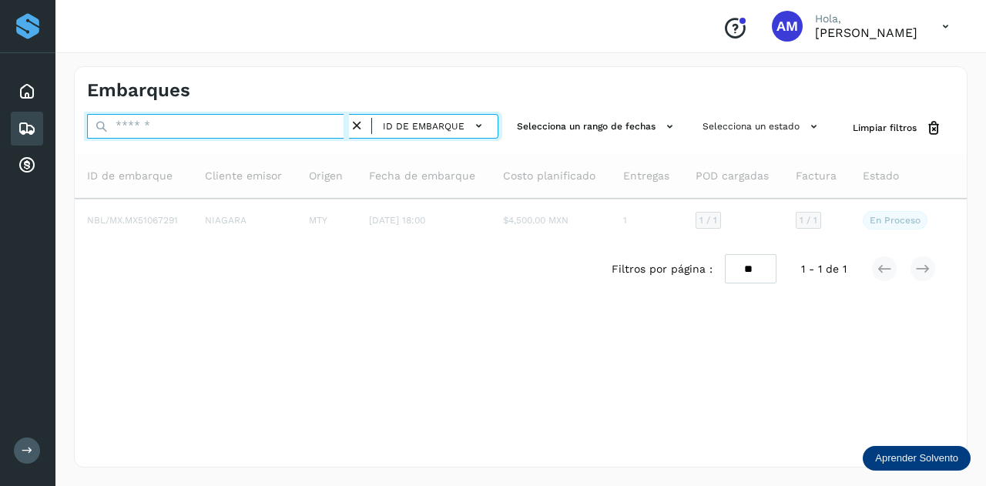
paste input "**********"
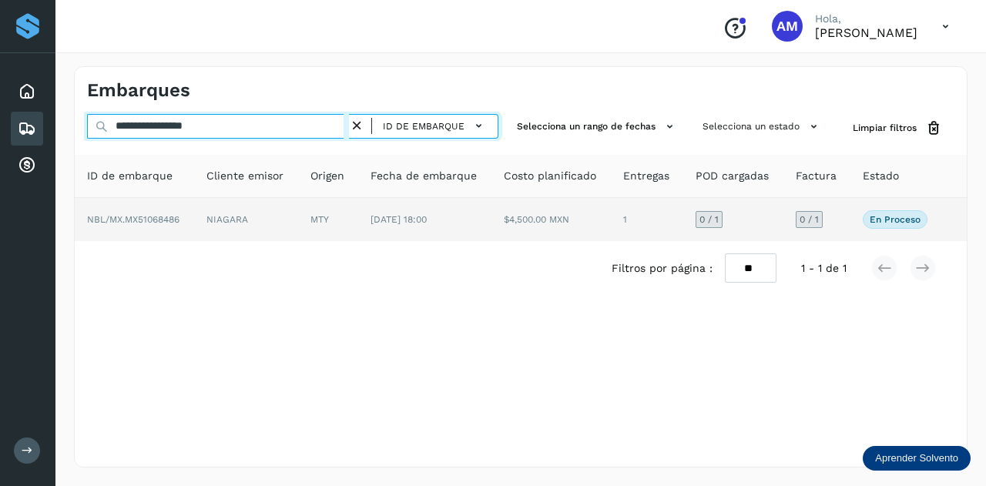
type input "**********"
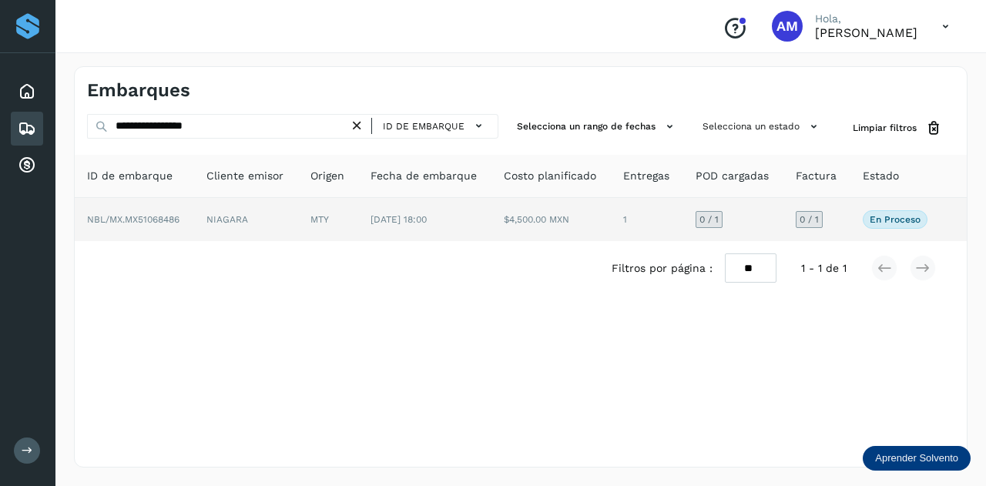
click at [336, 215] on td "MTY" at bounding box center [328, 219] width 60 height 43
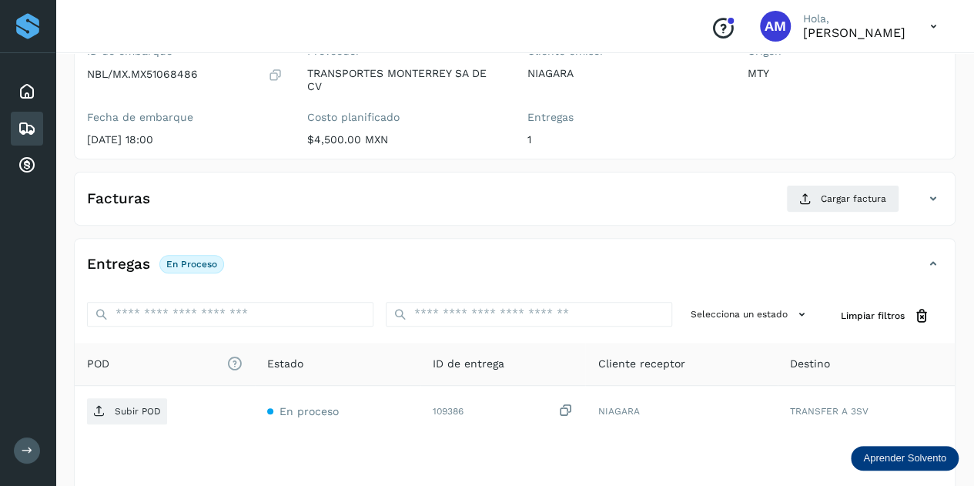
scroll to position [231, 0]
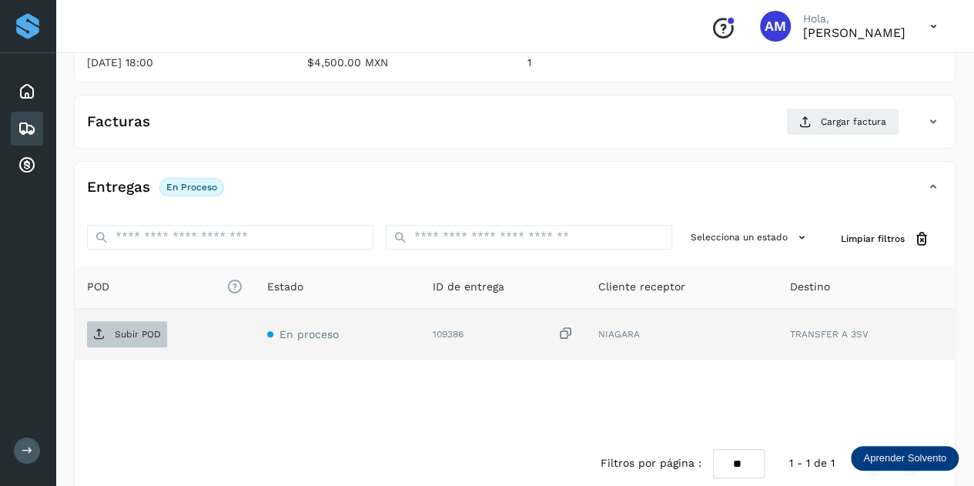
click at [148, 338] on span "Subir POD" at bounding box center [127, 334] width 80 height 25
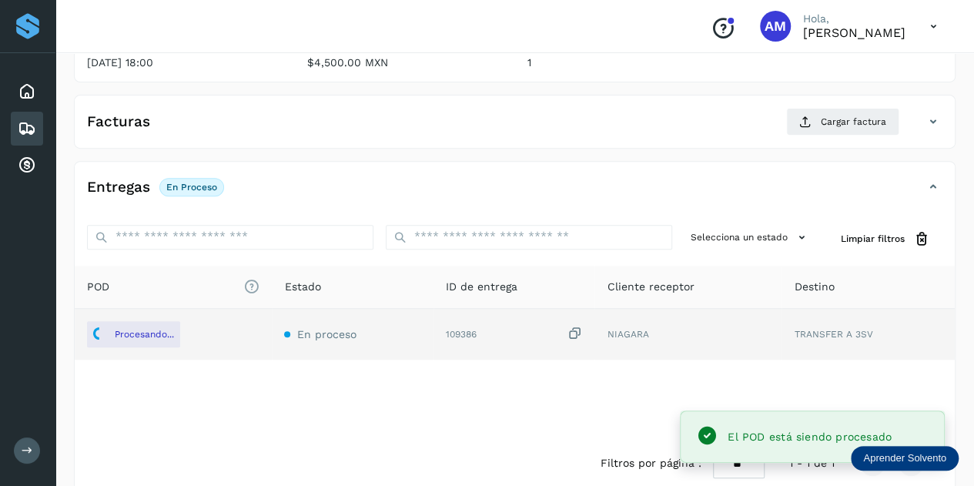
click at [821, 138] on div "Facturas Cargar factura" at bounding box center [515, 128] width 880 height 40
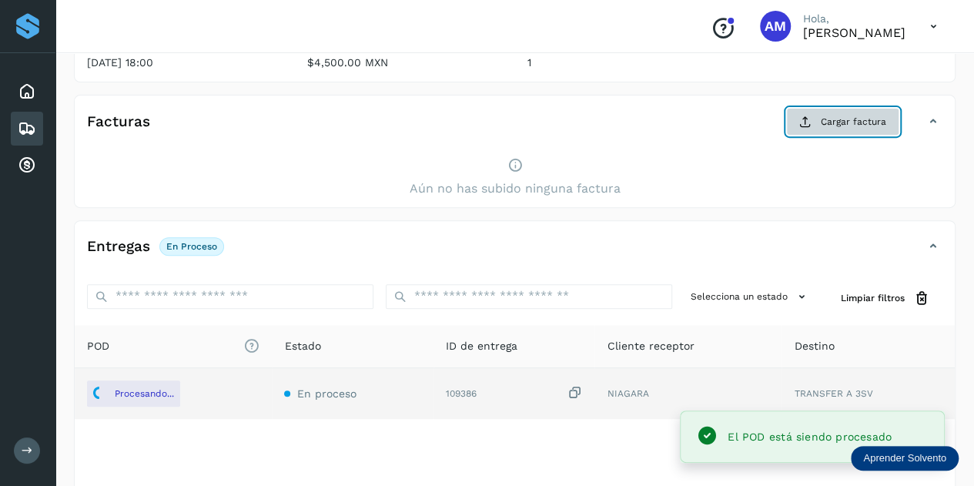
click at [822, 127] on button "Cargar factura" at bounding box center [842, 122] width 113 height 28
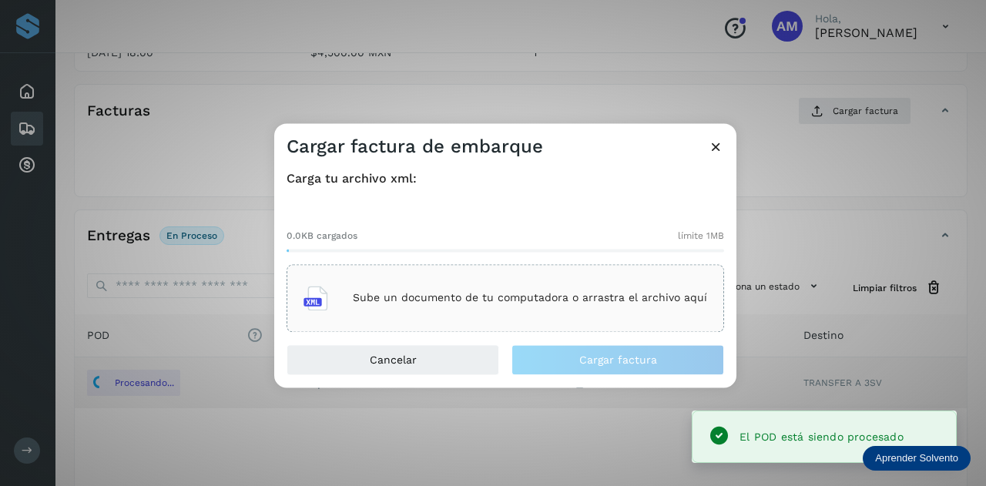
click at [578, 273] on div "Sube un documento de tu computadora o arrastra el archivo aquí" at bounding box center [505, 298] width 437 height 68
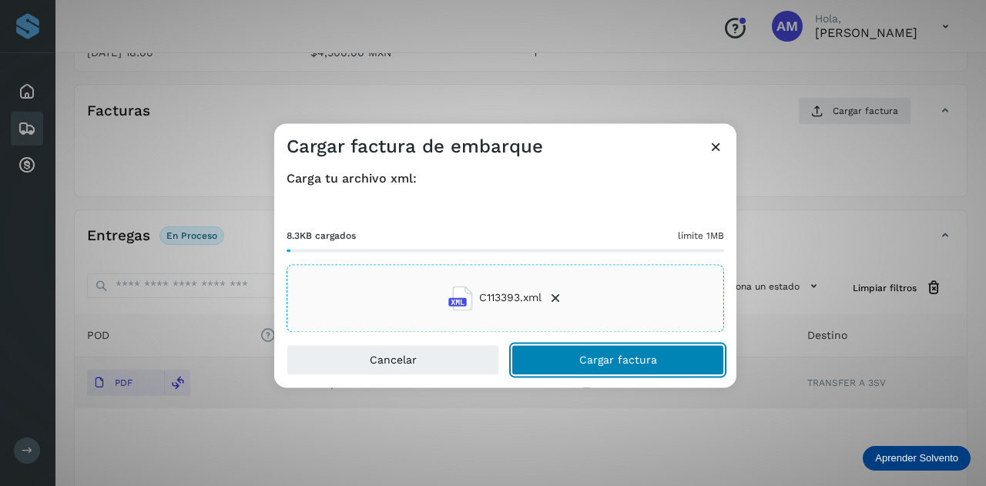
click at [572, 366] on button "Cargar factura" at bounding box center [617, 359] width 213 height 31
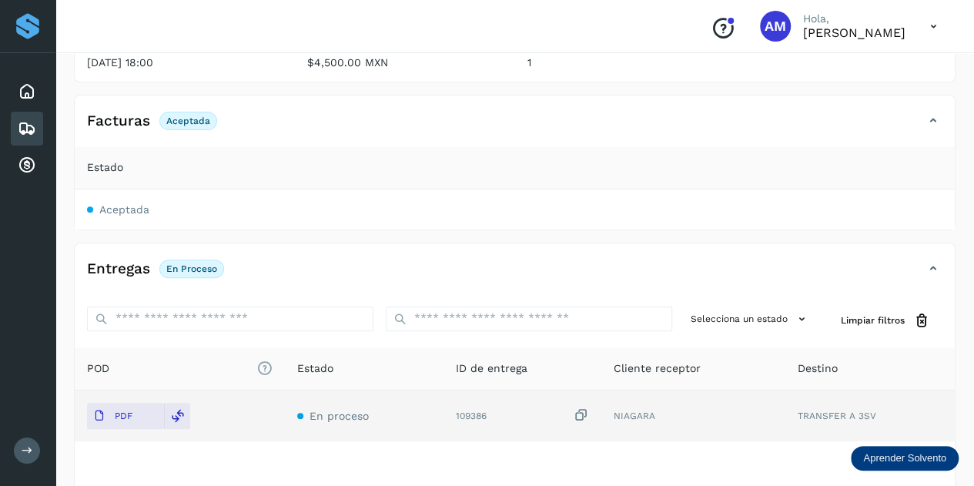
scroll to position [0, 0]
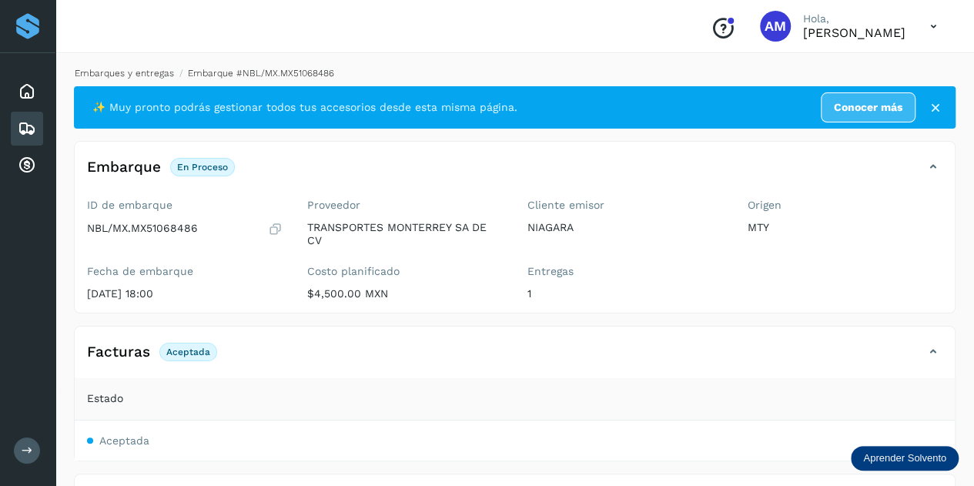
click at [129, 76] on link "Embarques y entregas" at bounding box center [124, 73] width 99 height 11
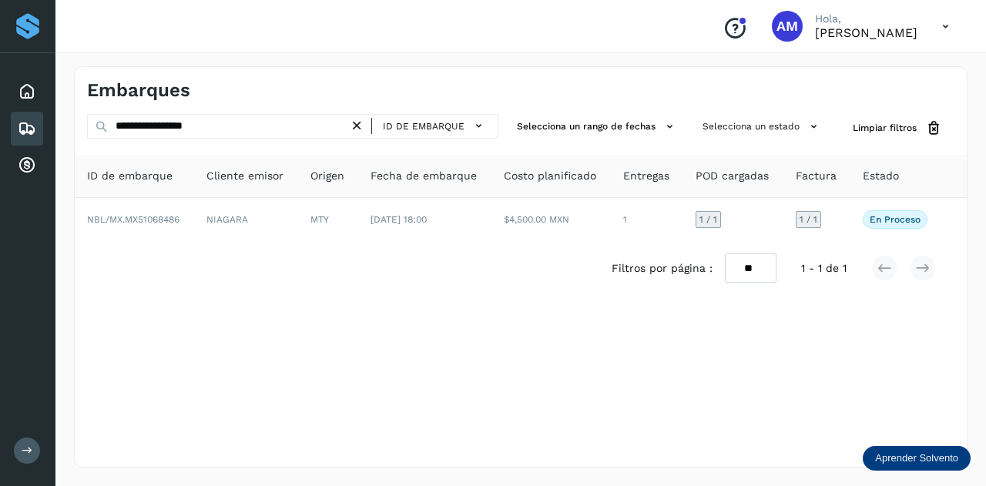
click at [360, 126] on icon at bounding box center [357, 126] width 16 height 16
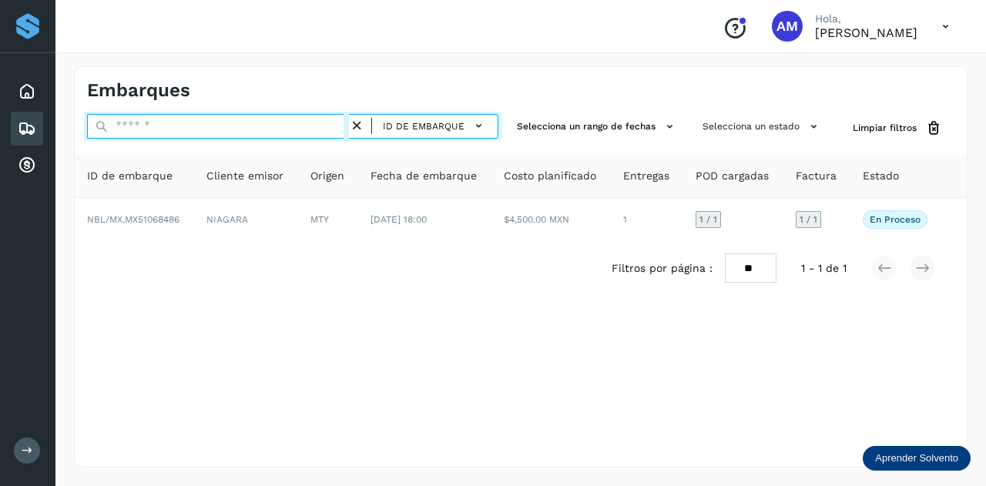
click at [304, 126] on input "text" at bounding box center [218, 126] width 262 height 25
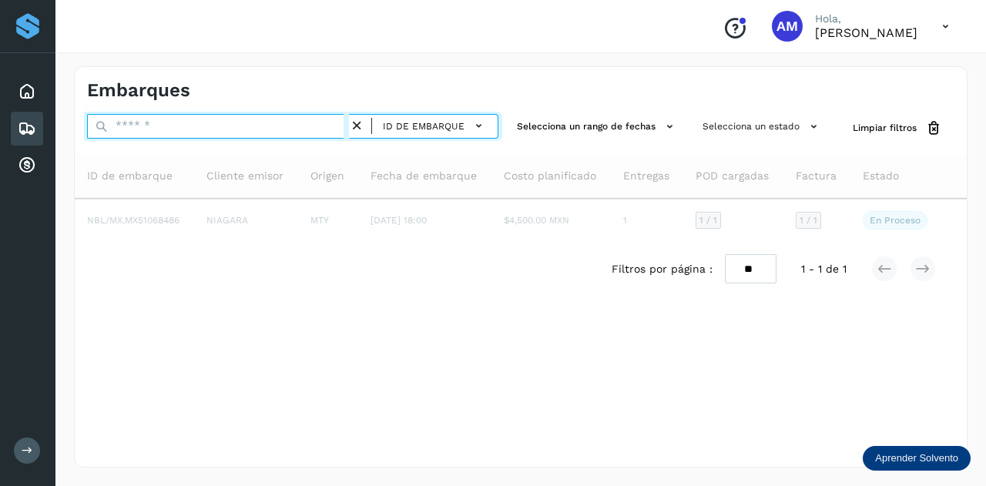
paste input "**********"
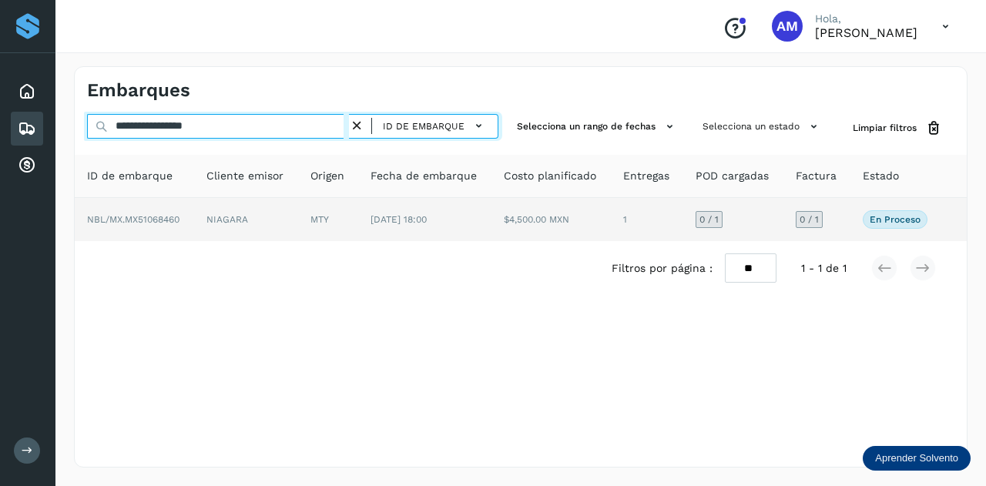
type input "**********"
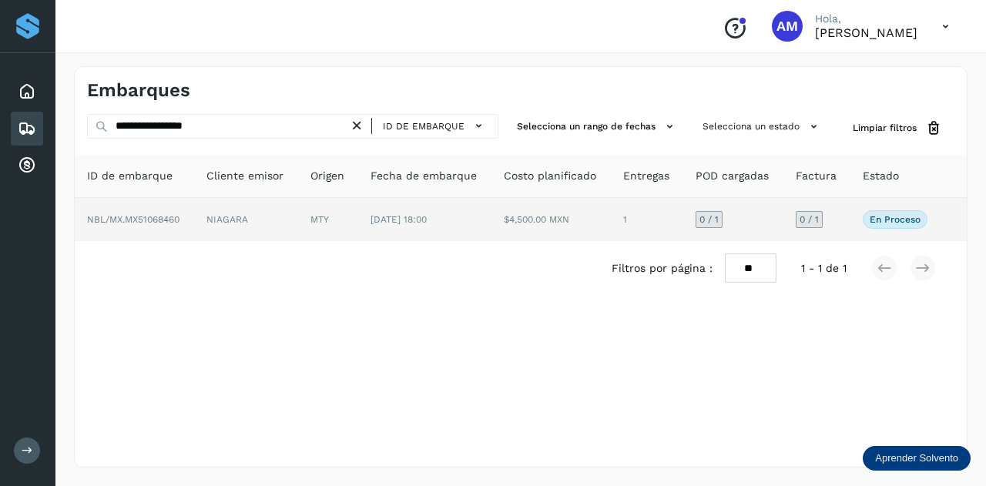
click at [243, 221] on td "NIAGARA" at bounding box center [246, 219] width 104 height 43
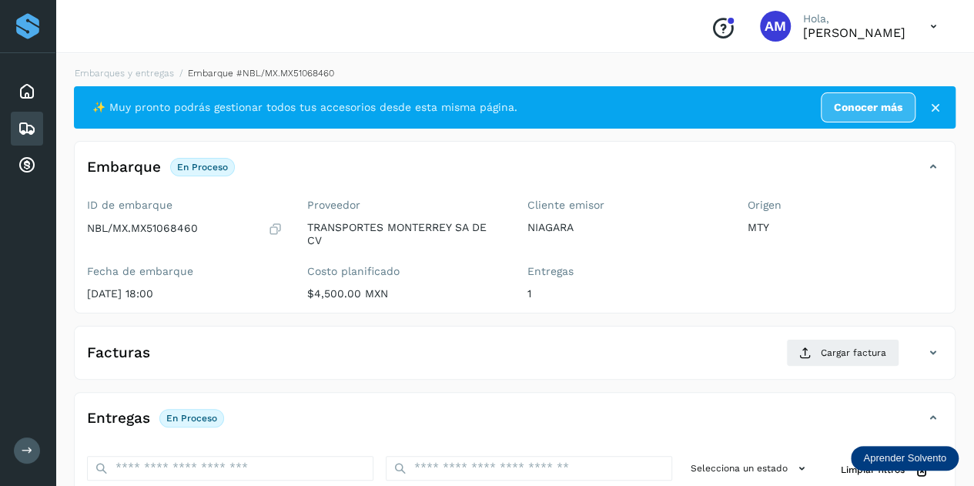
scroll to position [231, 0]
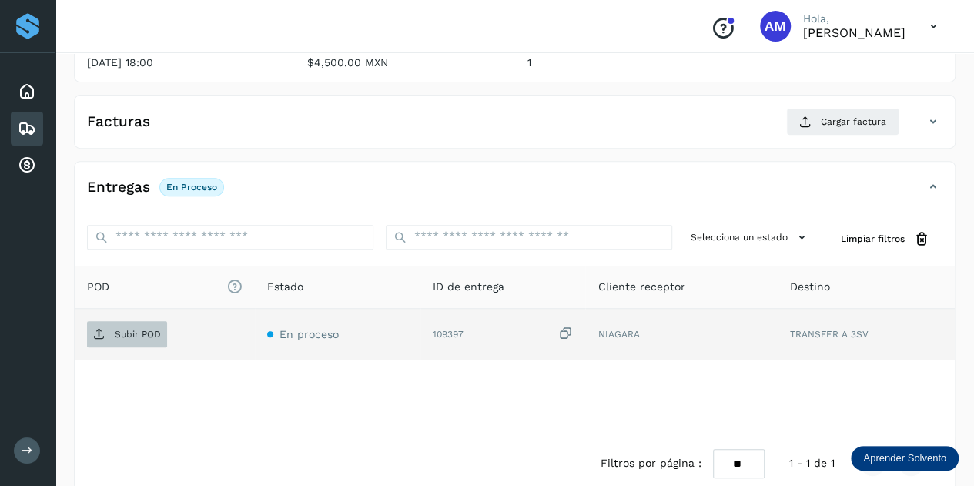
click at [143, 339] on span "Subir POD" at bounding box center [127, 334] width 80 height 25
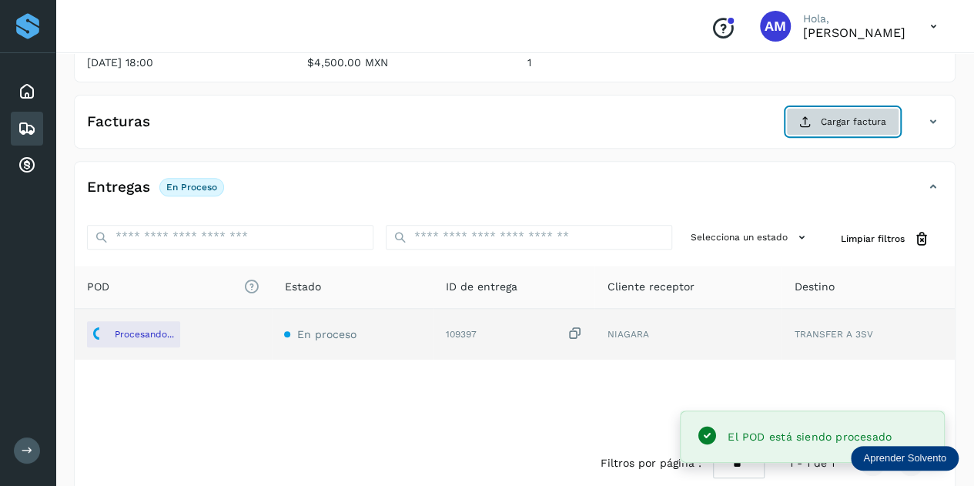
click at [807, 129] on button "Cargar factura" at bounding box center [842, 122] width 113 height 28
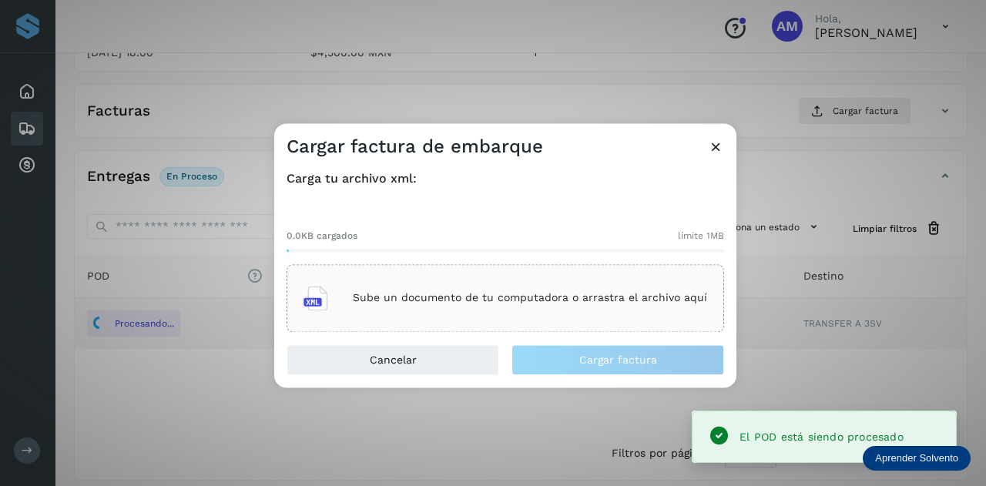
click at [538, 278] on div "Sube un documento de tu computadora o arrastra el archivo aquí" at bounding box center [505, 298] width 404 height 42
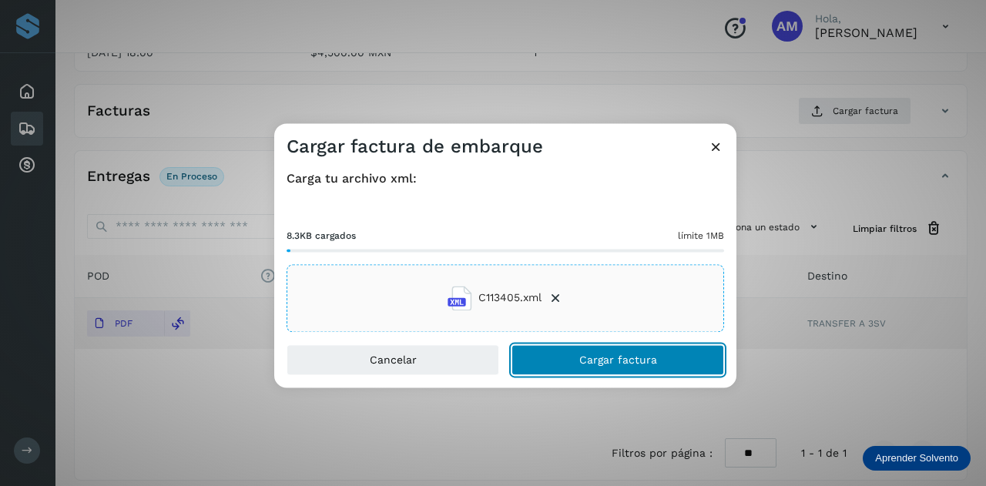
click at [595, 355] on span "Cargar factura" at bounding box center [618, 359] width 78 height 11
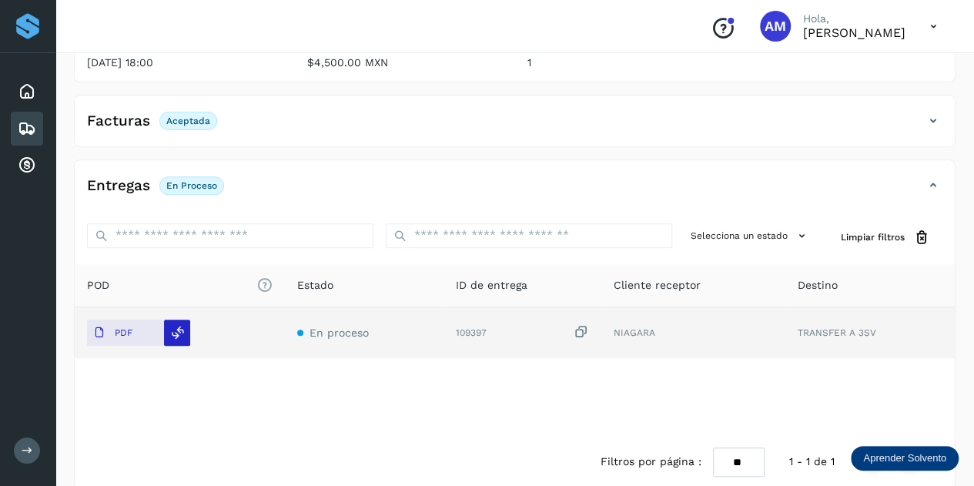
scroll to position [0, 0]
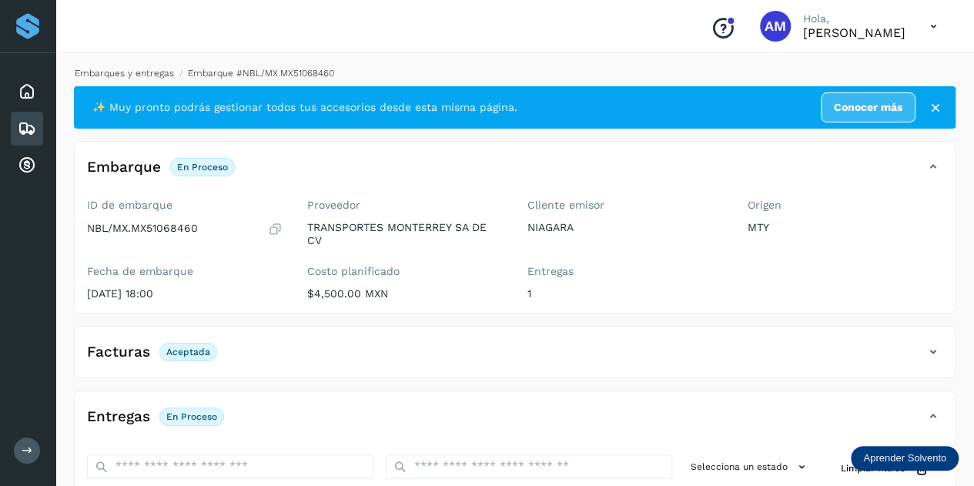
click at [139, 75] on link "Embarques y entregas" at bounding box center [124, 73] width 99 height 11
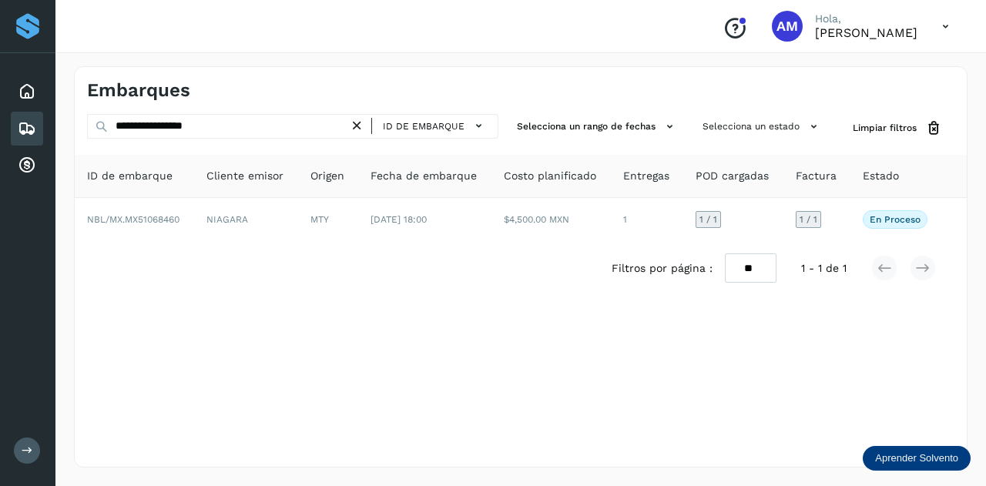
click at [363, 126] on icon at bounding box center [357, 126] width 16 height 16
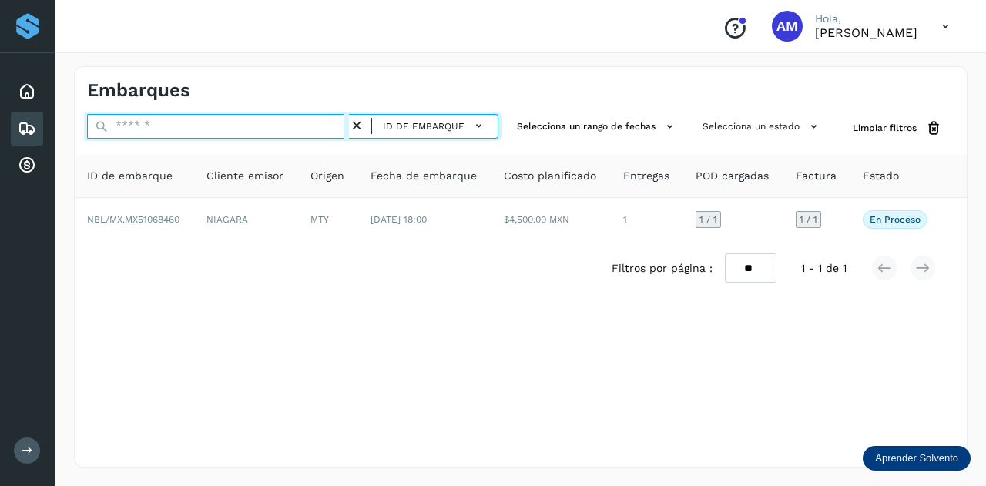
click at [279, 126] on input "text" at bounding box center [218, 126] width 262 height 25
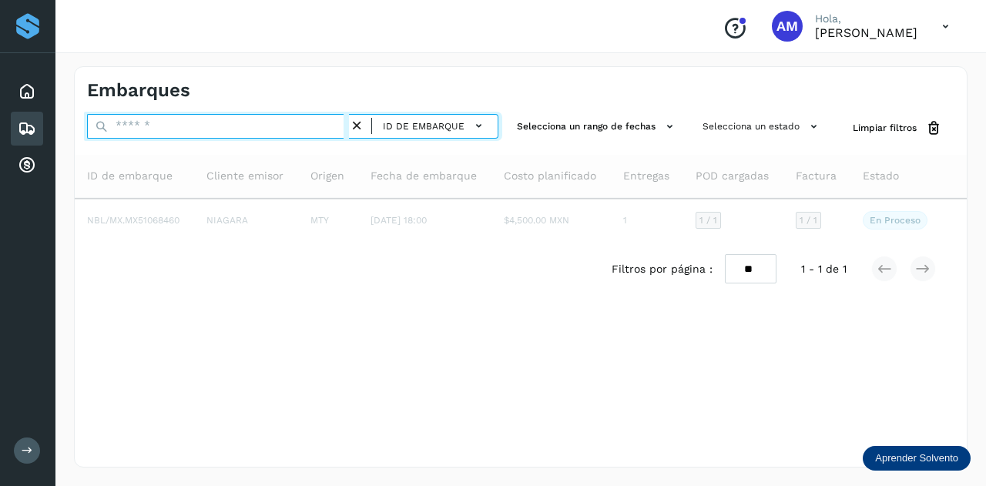
paste input "**********"
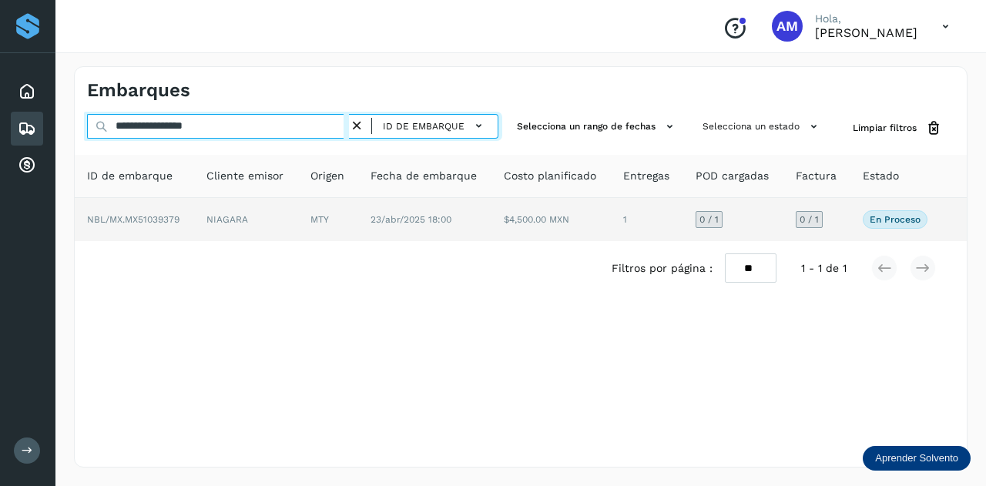
type input "**********"
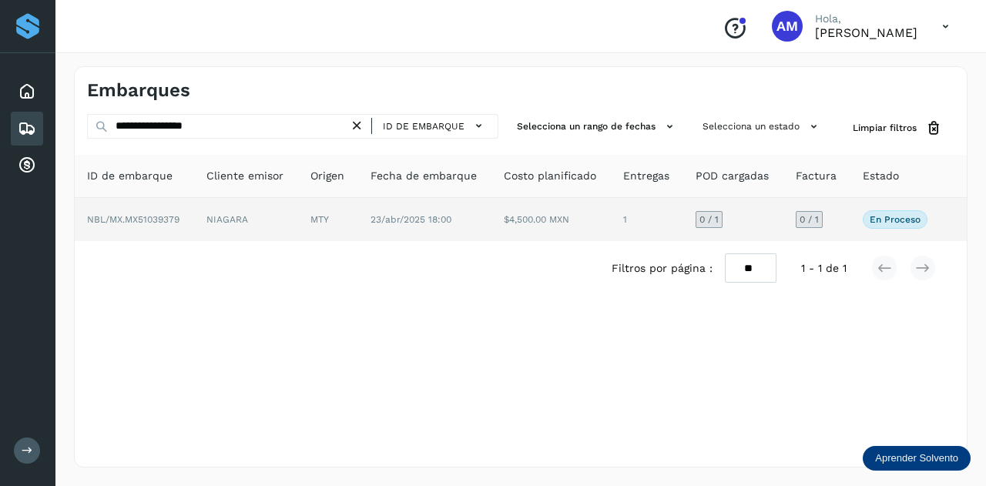
click at [183, 222] on td "NBL/MX.MX51039379" at bounding box center [134, 219] width 119 height 43
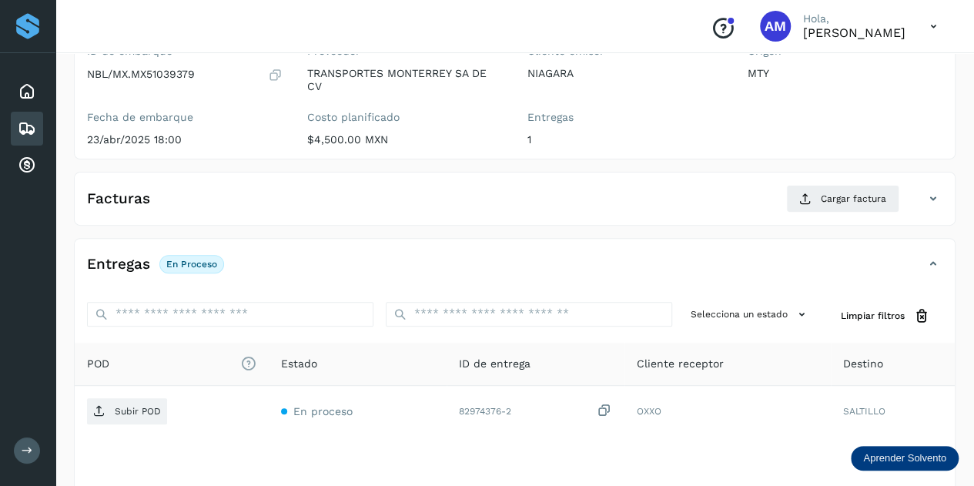
scroll to position [231, 0]
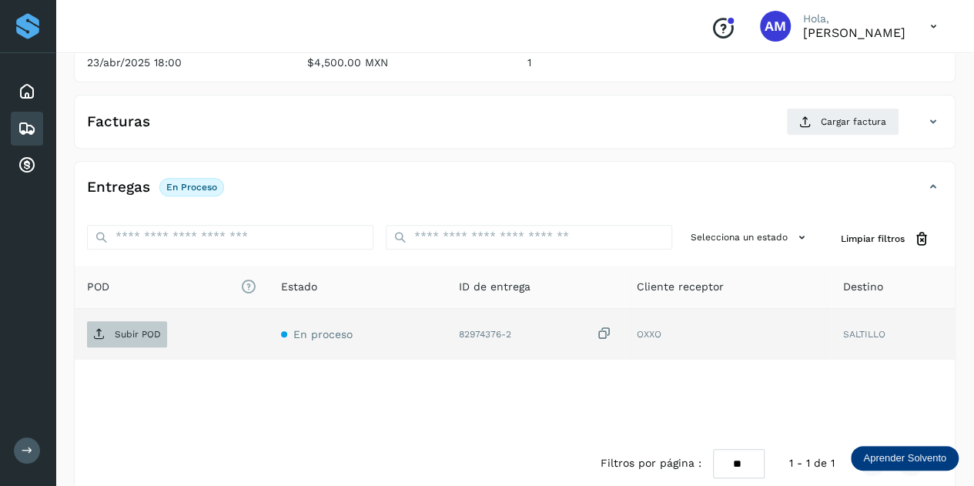
click at [157, 324] on span "Subir POD" at bounding box center [127, 334] width 80 height 25
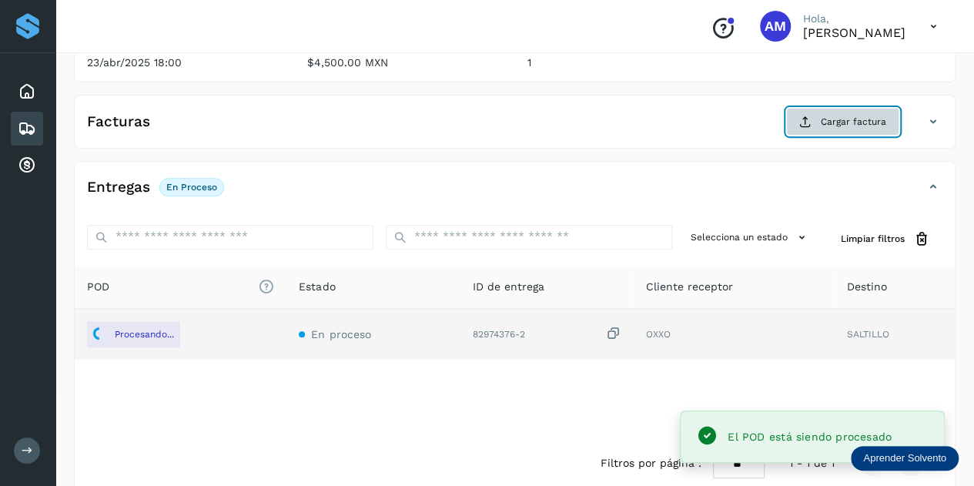
click at [816, 133] on button "Cargar factura" at bounding box center [842, 122] width 113 height 28
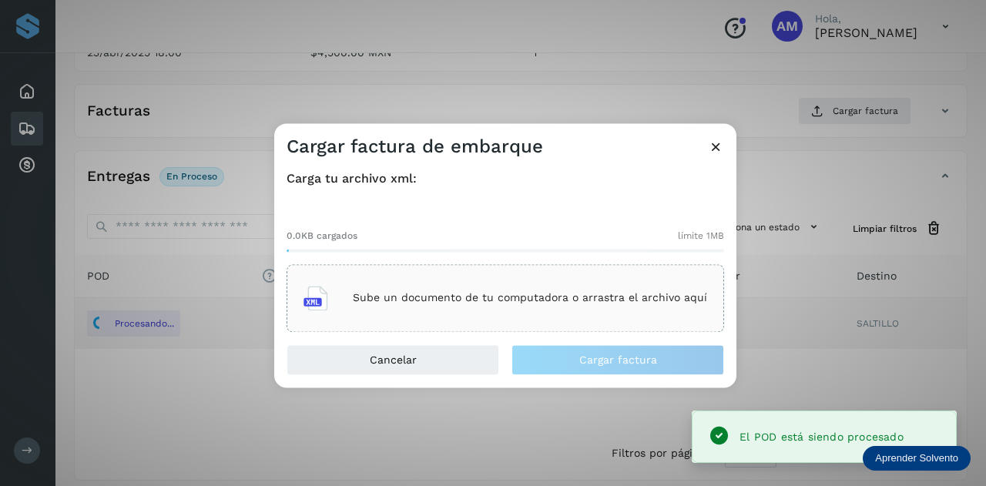
click at [541, 273] on div "Sube un documento de tu computadora o arrastra el archivo aquí" at bounding box center [505, 298] width 437 height 68
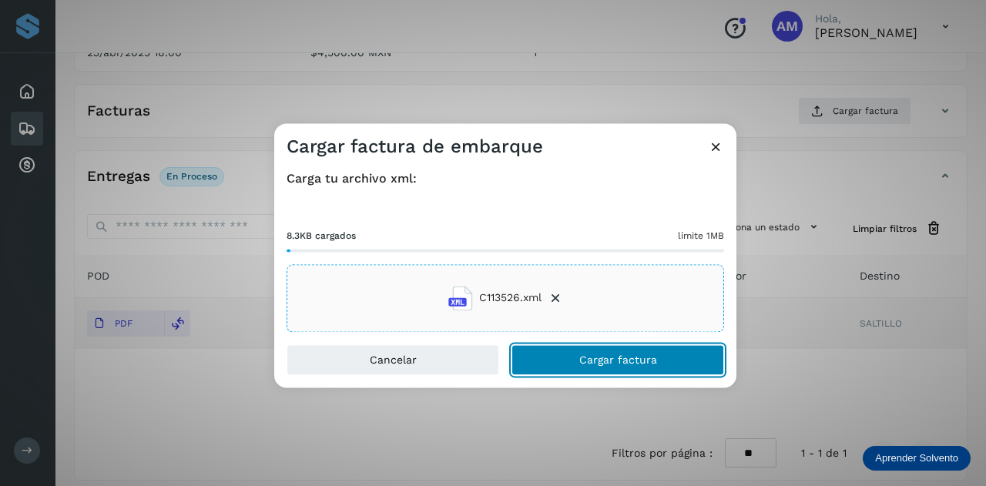
click at [569, 363] on button "Cargar factura" at bounding box center [617, 359] width 213 height 31
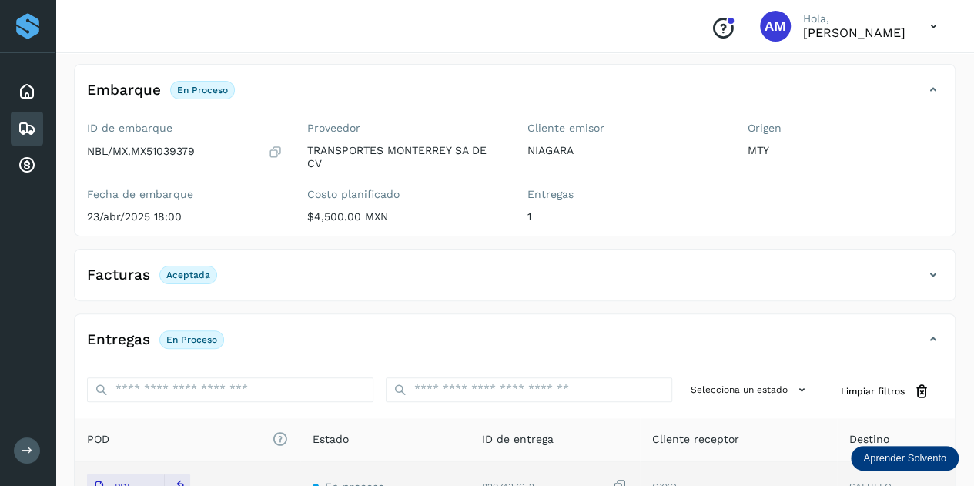
scroll to position [0, 0]
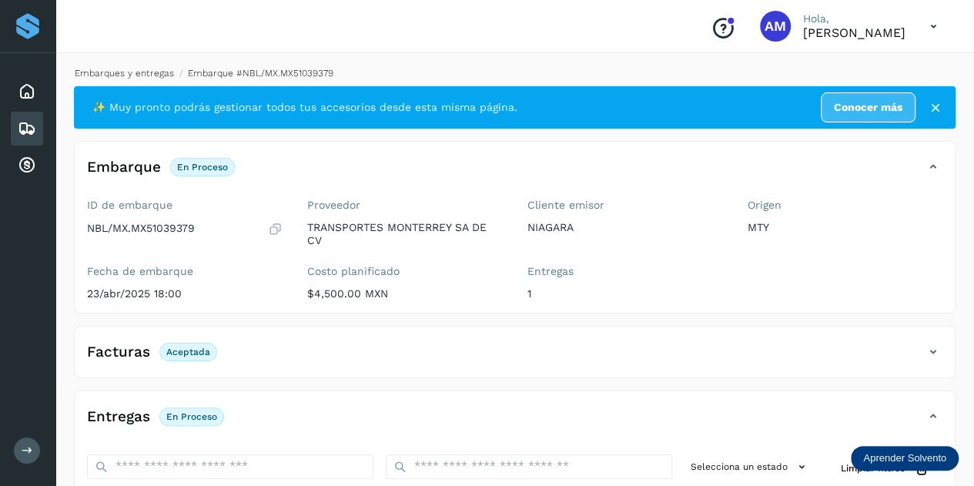
click at [142, 71] on link "Embarques y entregas" at bounding box center [124, 73] width 99 height 11
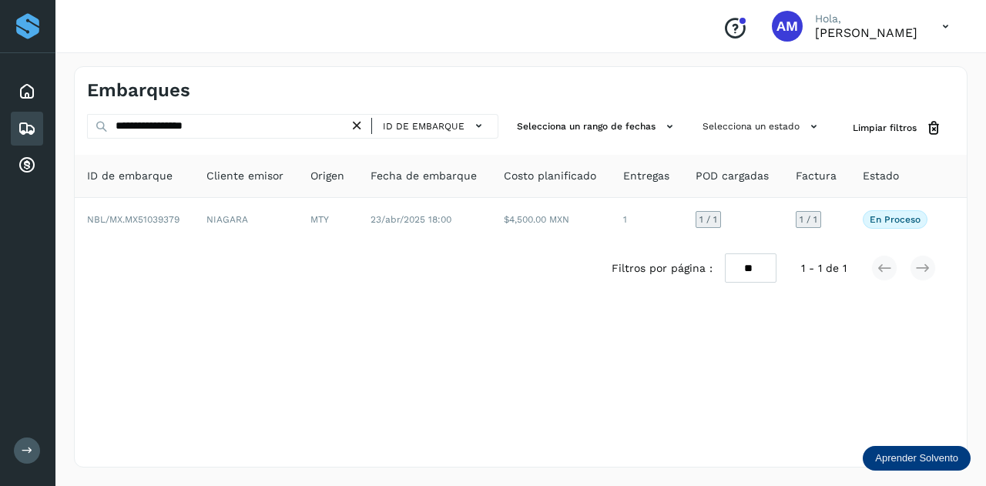
click at [365, 124] on icon at bounding box center [357, 126] width 16 height 16
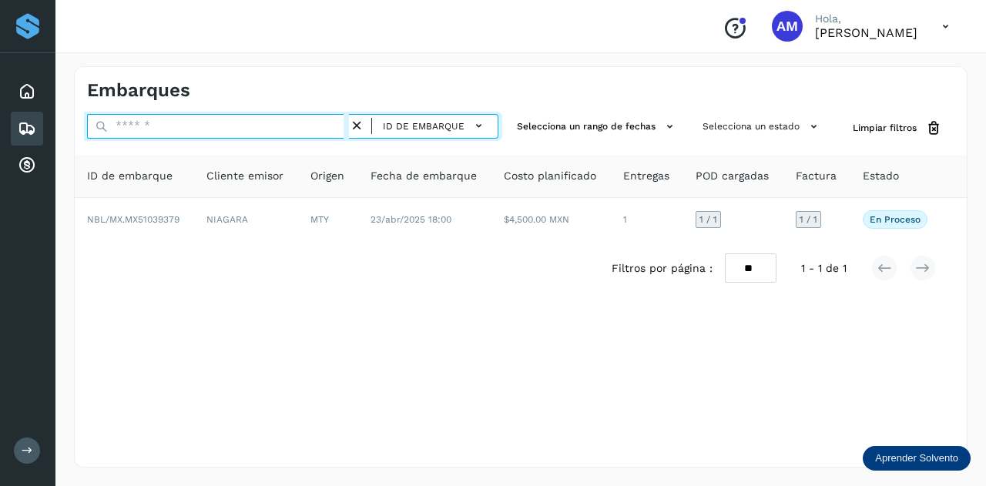
click at [323, 126] on input "text" at bounding box center [218, 126] width 262 height 25
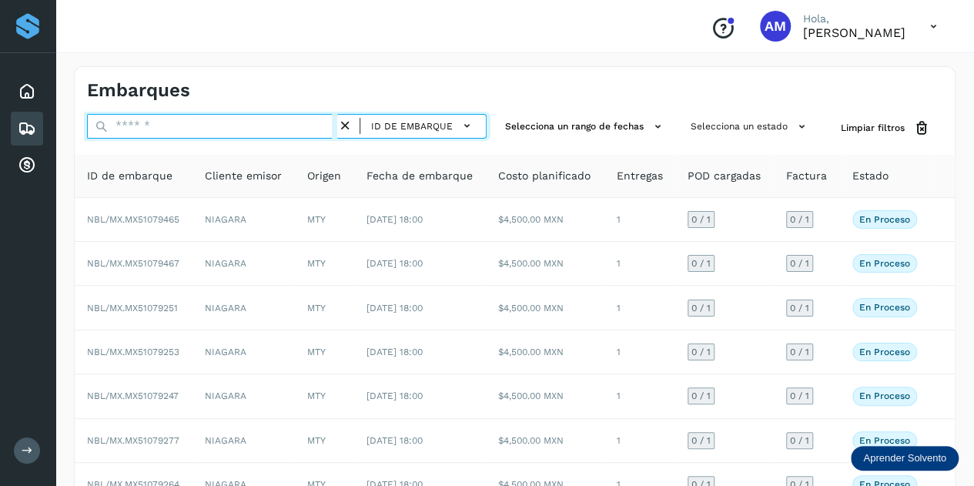
paste input "**********"
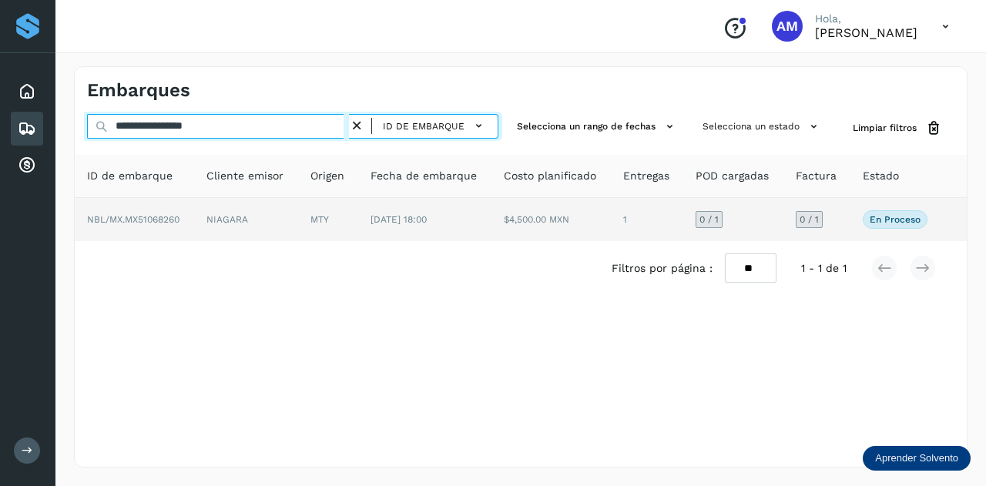
type input "**********"
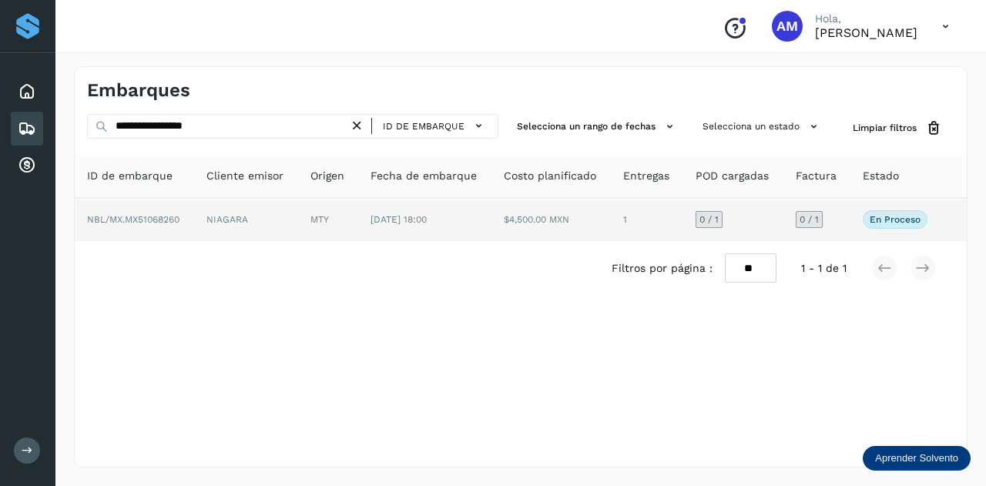
click at [276, 218] on td "NIAGARA" at bounding box center [246, 219] width 104 height 43
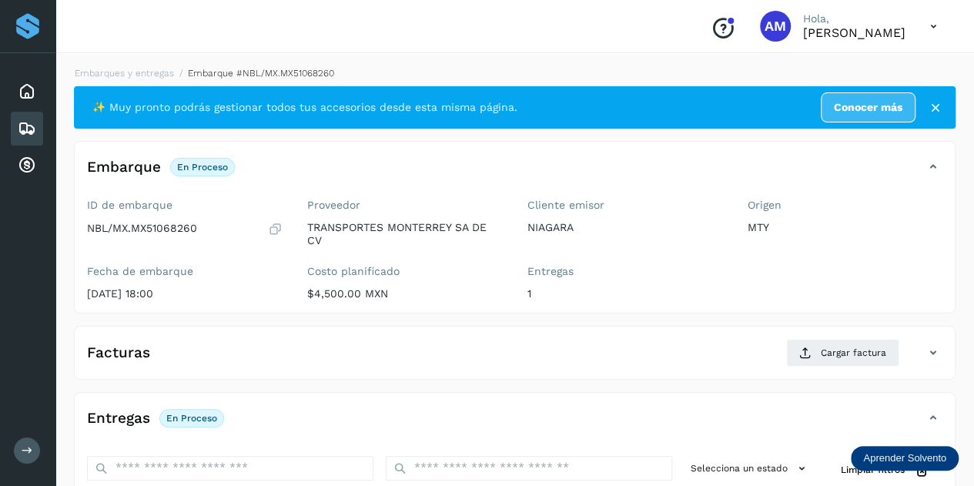
scroll to position [154, 0]
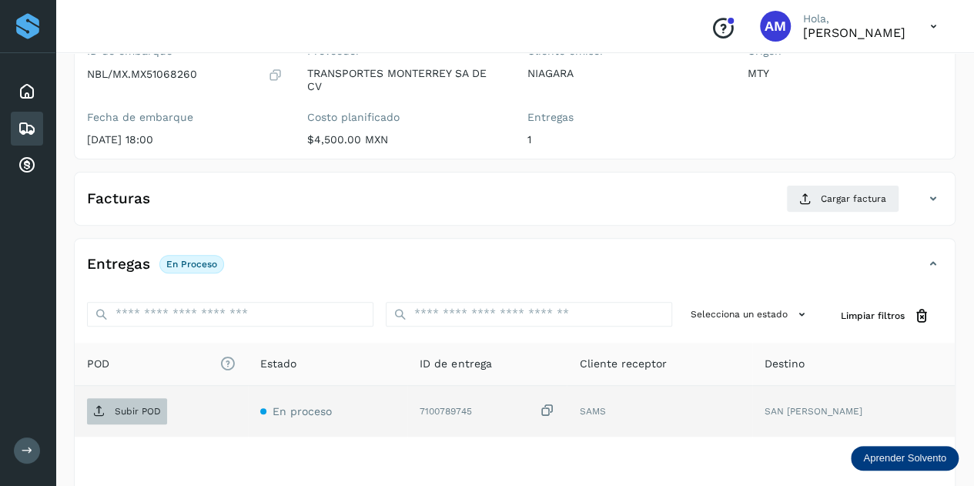
click at [122, 401] on span "Subir POD" at bounding box center [127, 411] width 80 height 25
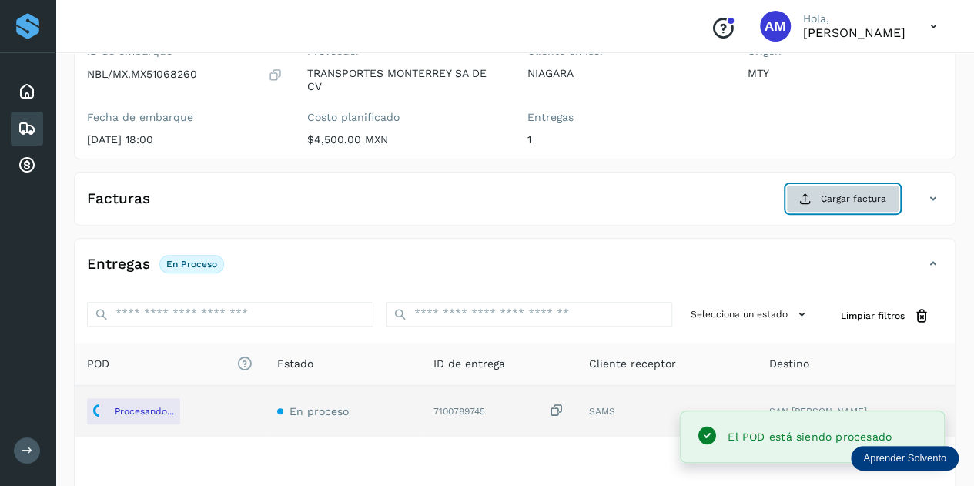
click at [790, 190] on button "Cargar factura" at bounding box center [842, 199] width 113 height 28
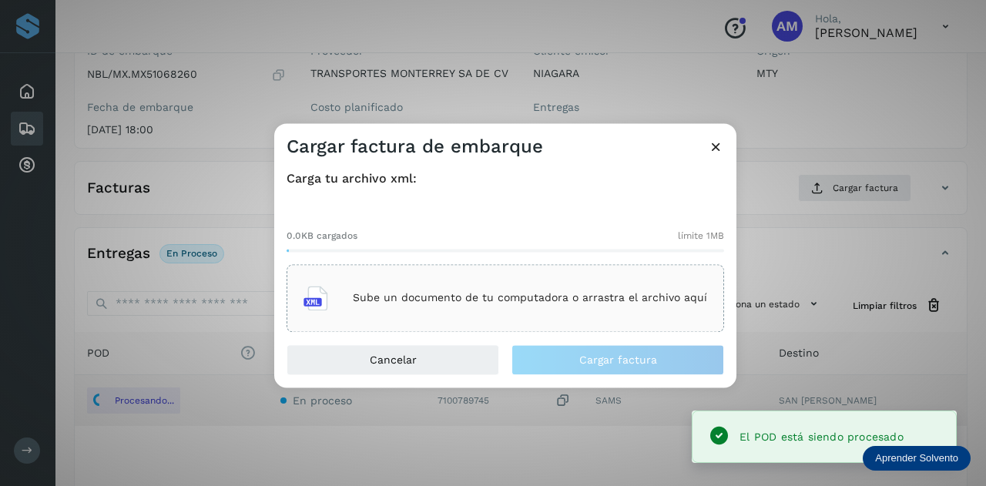
click at [588, 292] on p "Sube un documento de tu computadora o arrastra el archivo aquí" at bounding box center [530, 298] width 354 height 13
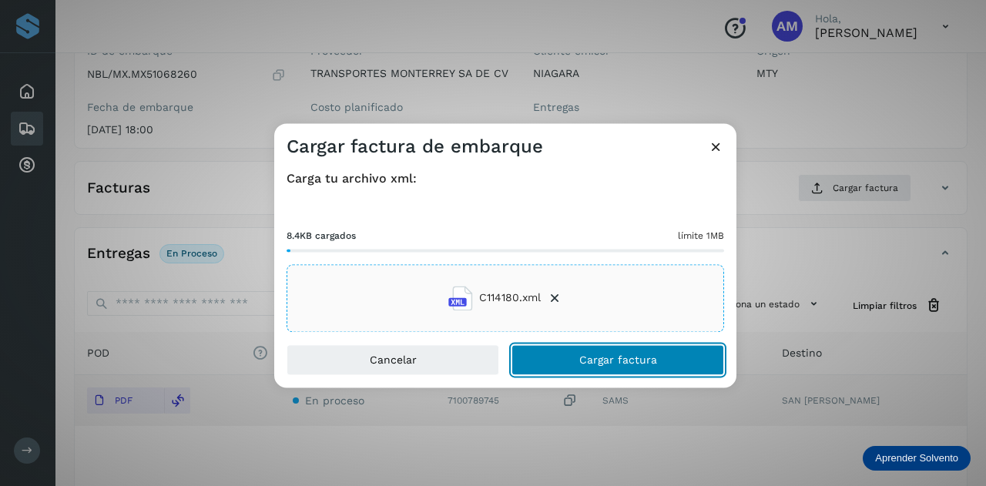
click at [590, 367] on button "Cargar factura" at bounding box center [617, 359] width 213 height 31
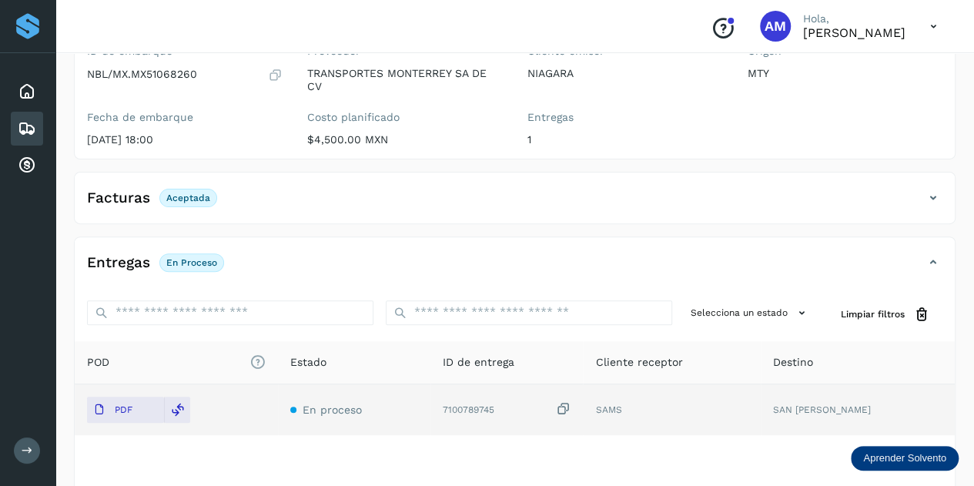
scroll to position [0, 0]
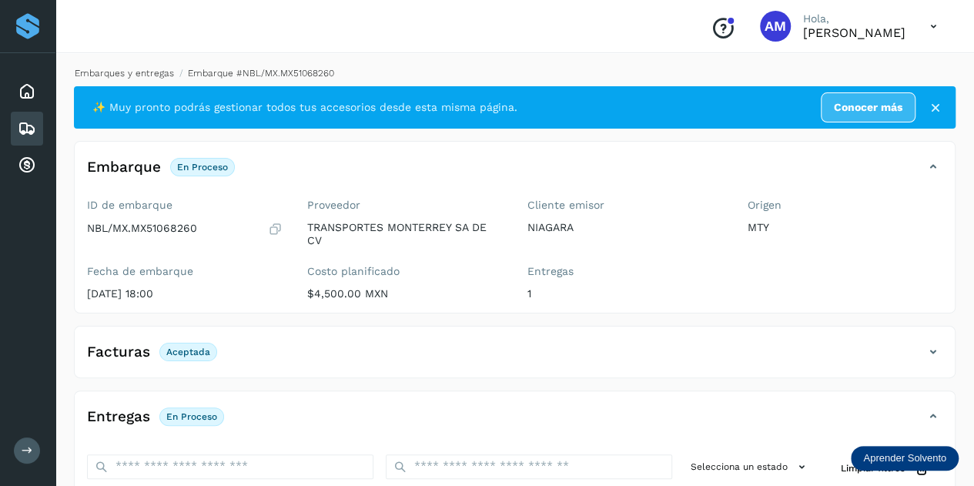
click at [125, 69] on link "Embarques y entregas" at bounding box center [124, 73] width 99 height 11
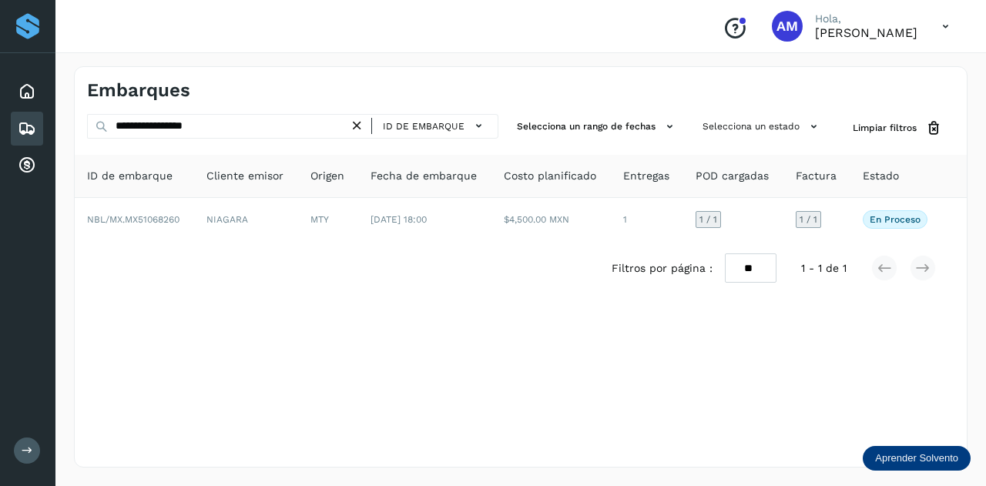
click at [359, 126] on icon at bounding box center [357, 126] width 16 height 16
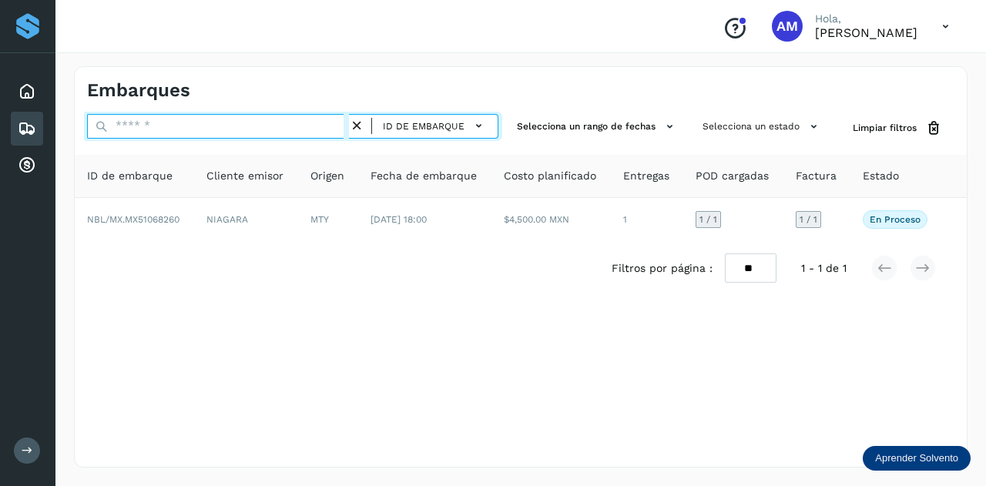
click at [302, 126] on input "text" at bounding box center [218, 126] width 262 height 25
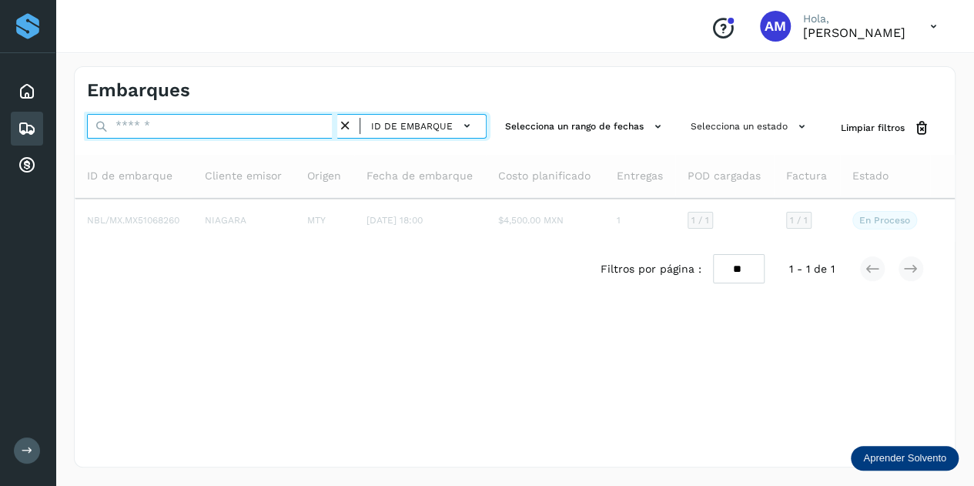
paste input "**********"
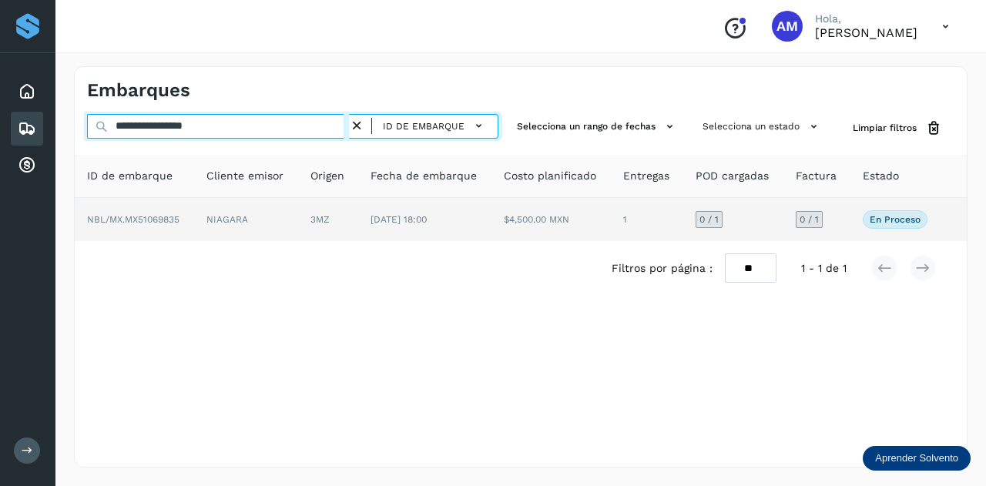
type input "**********"
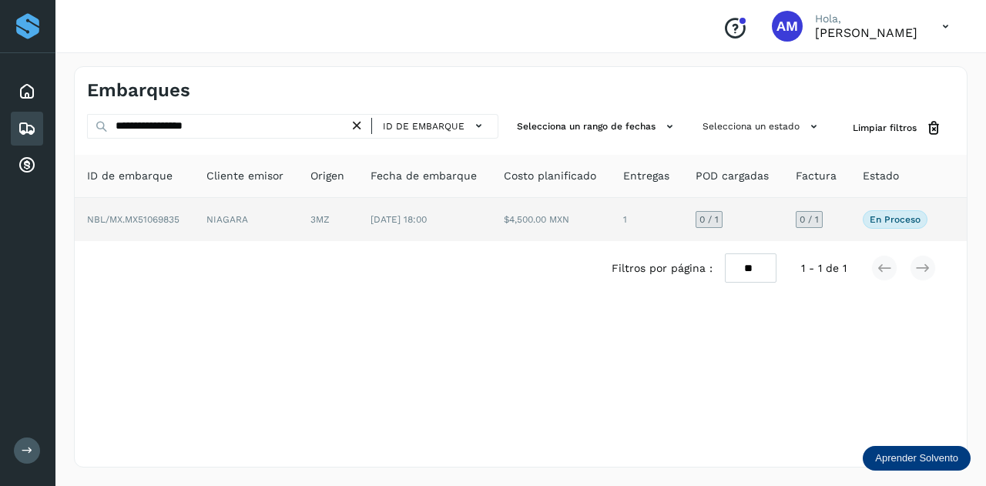
click at [303, 213] on td "3MZ" at bounding box center [328, 219] width 60 height 43
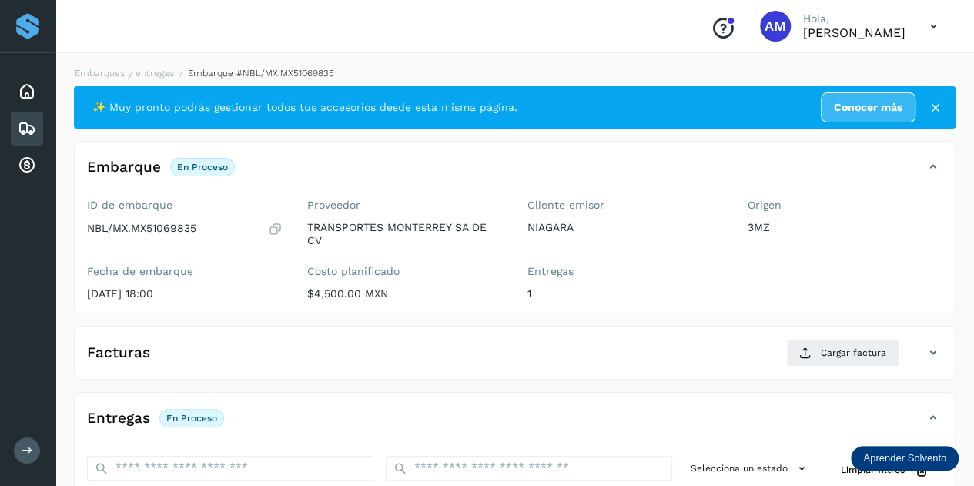
scroll to position [154, 0]
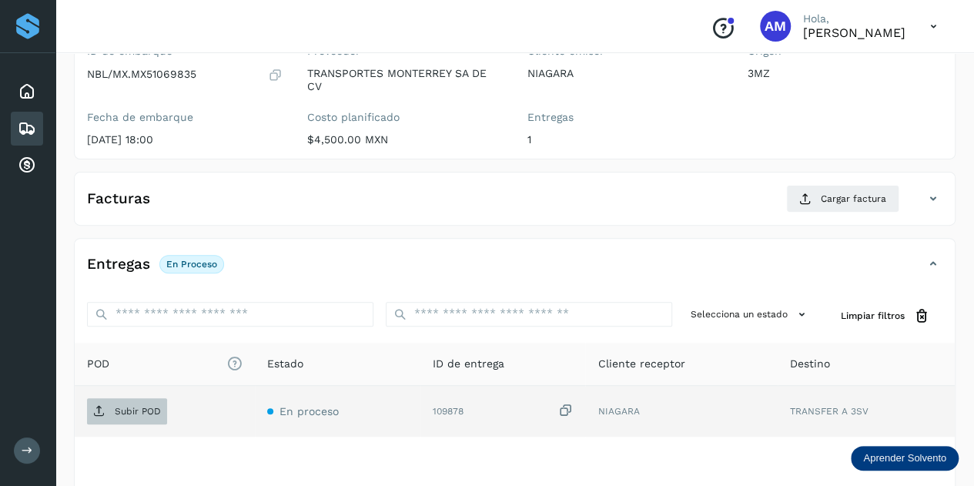
click at [145, 416] on span "Subir POD" at bounding box center [127, 411] width 80 height 25
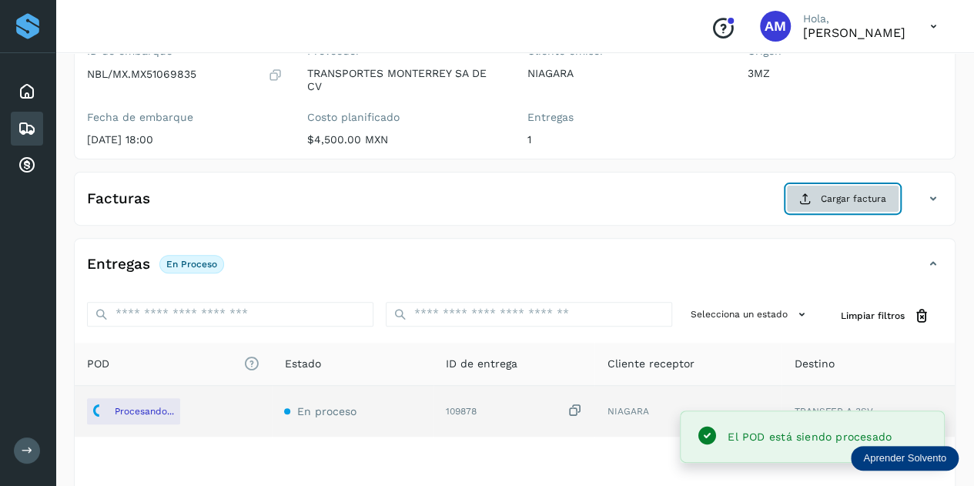
click at [819, 196] on button "Cargar factura" at bounding box center [842, 199] width 113 height 28
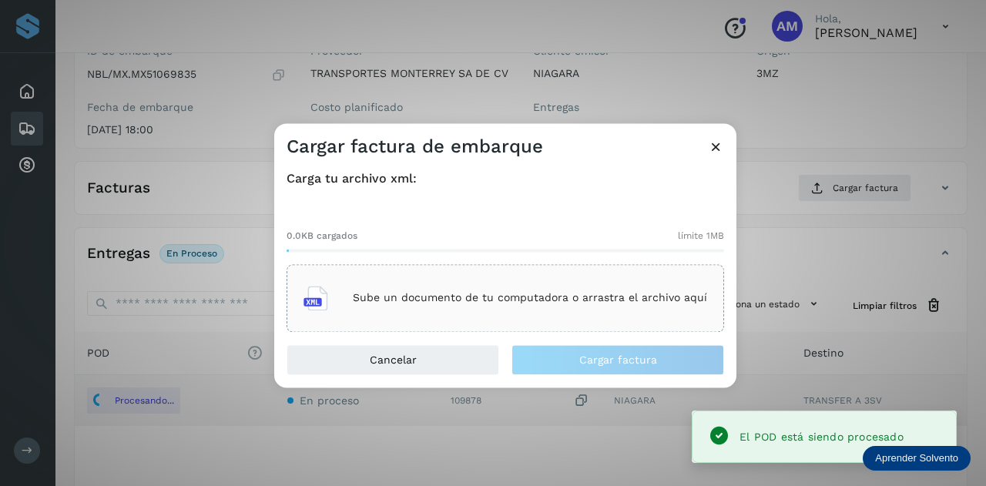
click at [596, 297] on p "Sube un documento de tu computadora o arrastra el archivo aquí" at bounding box center [530, 298] width 354 height 13
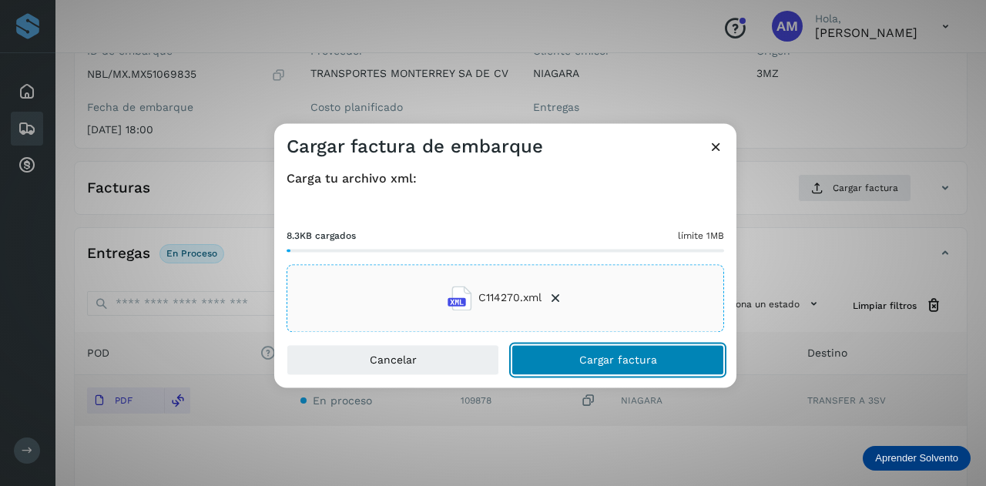
click at [531, 367] on button "Cargar factura" at bounding box center [617, 359] width 213 height 31
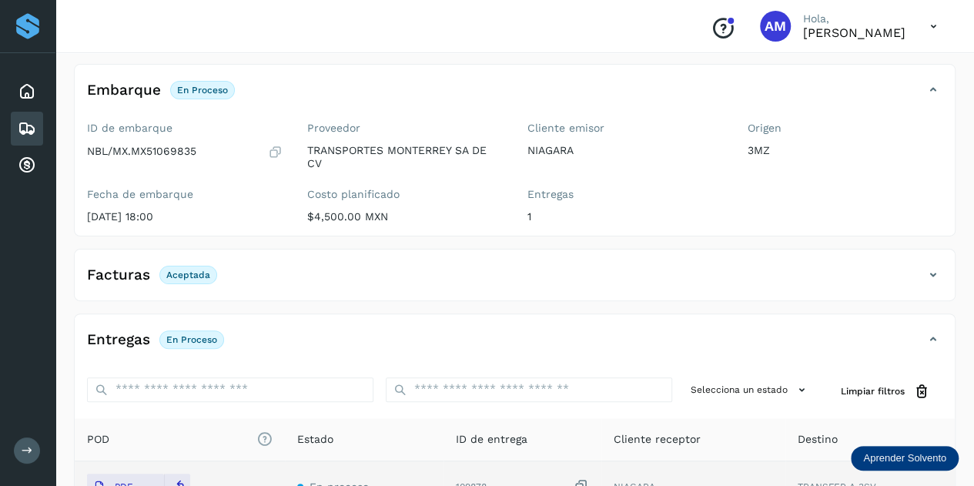
scroll to position [0, 0]
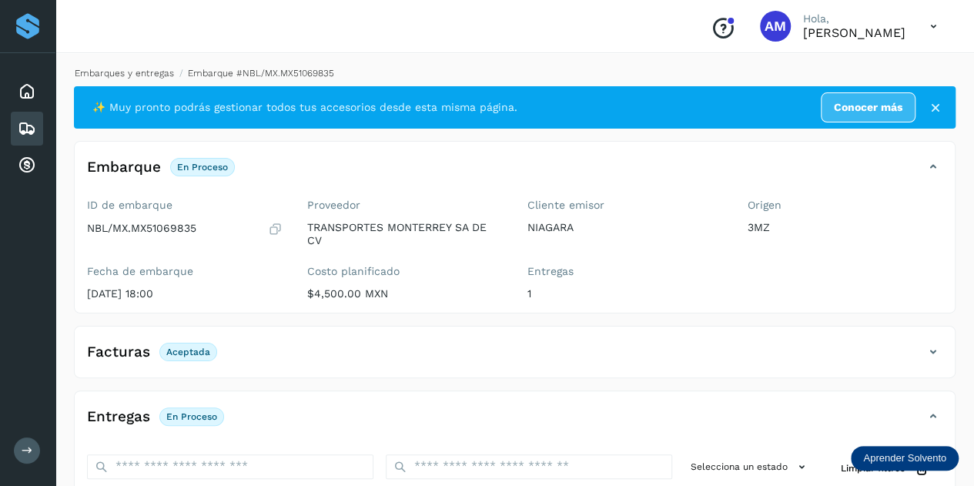
click at [159, 78] on link "Embarques y entregas" at bounding box center [124, 73] width 99 height 11
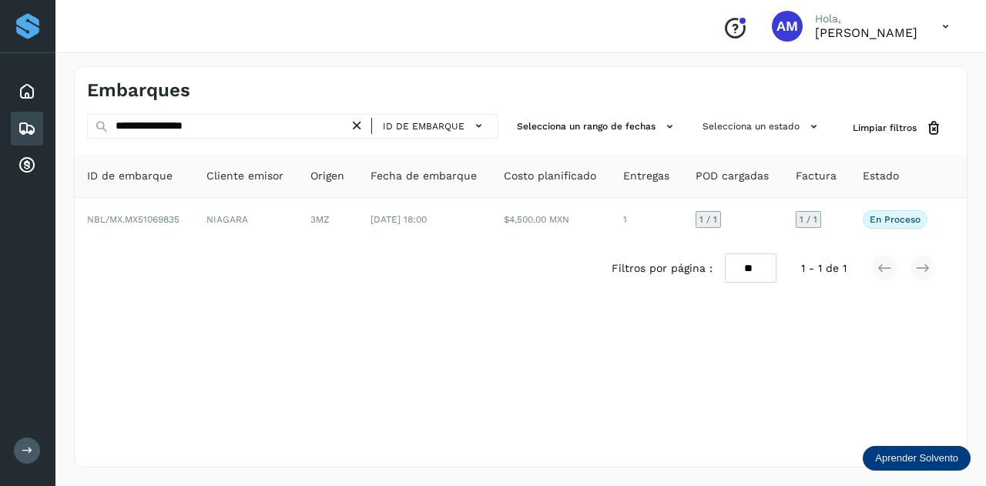
click at [365, 125] on icon at bounding box center [357, 126] width 16 height 16
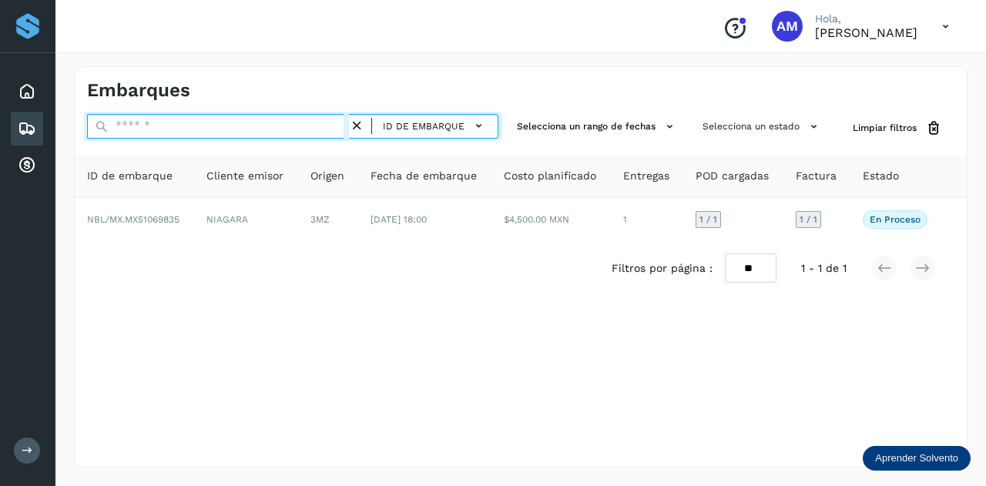
click at [308, 126] on input "text" at bounding box center [218, 126] width 262 height 25
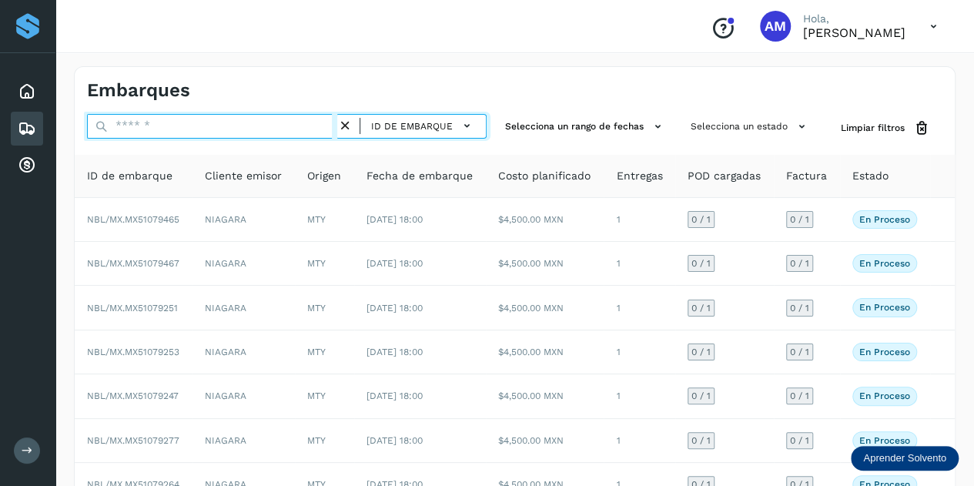
paste input "**********"
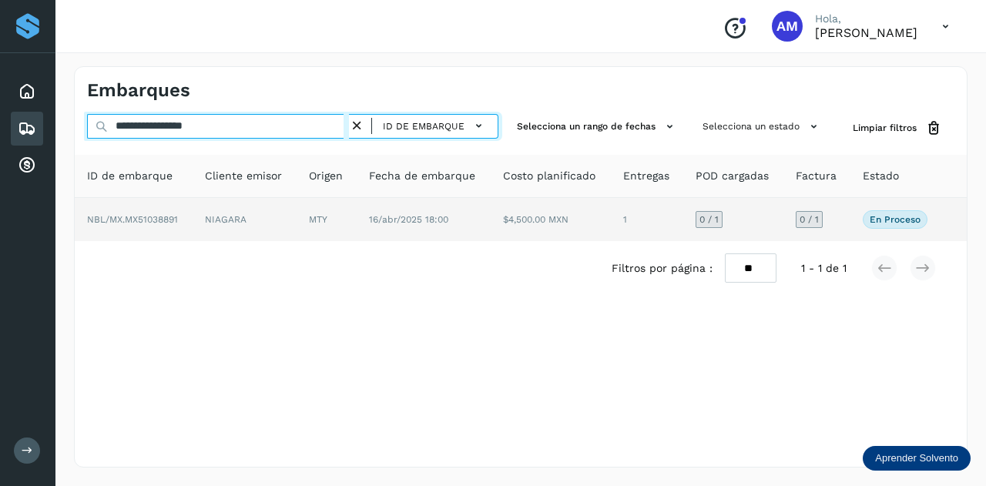
type input "**********"
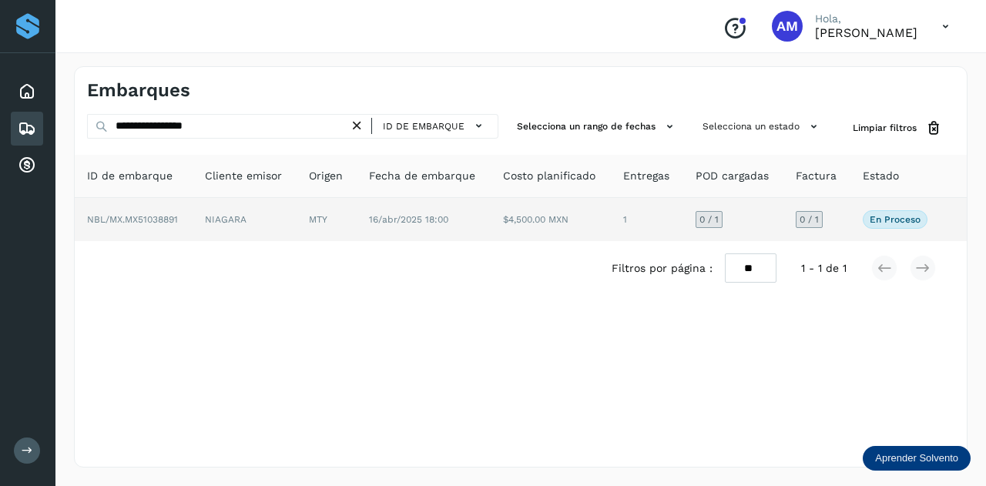
click at [211, 222] on td "NIAGARA" at bounding box center [245, 219] width 104 height 43
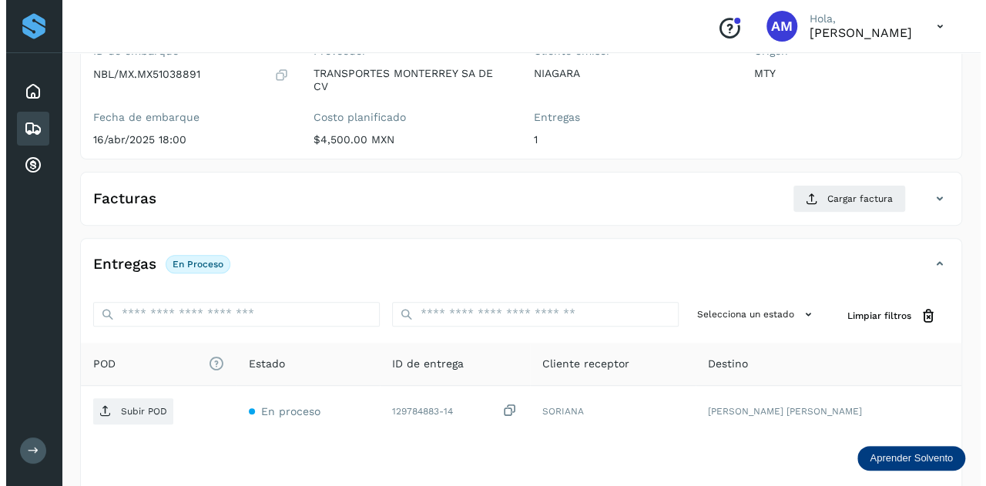
scroll to position [252, 0]
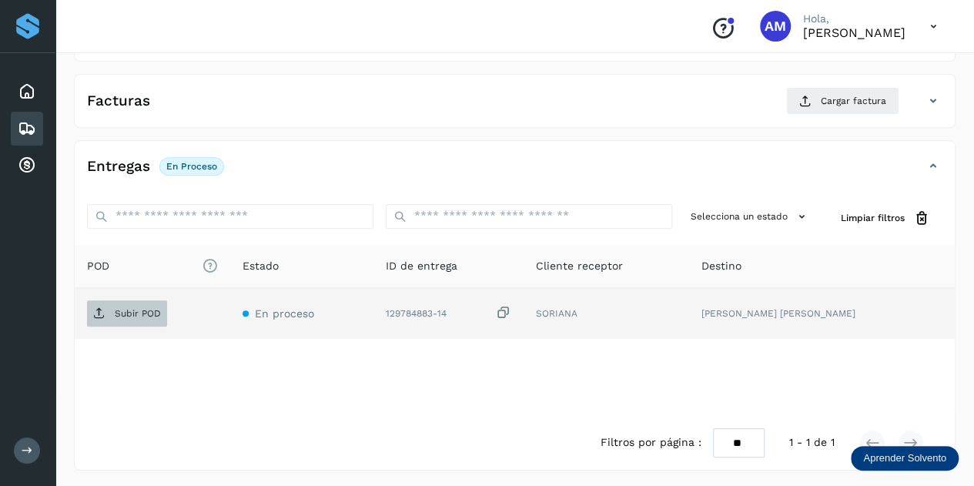
click at [152, 308] on p "Subir POD" at bounding box center [138, 313] width 46 height 11
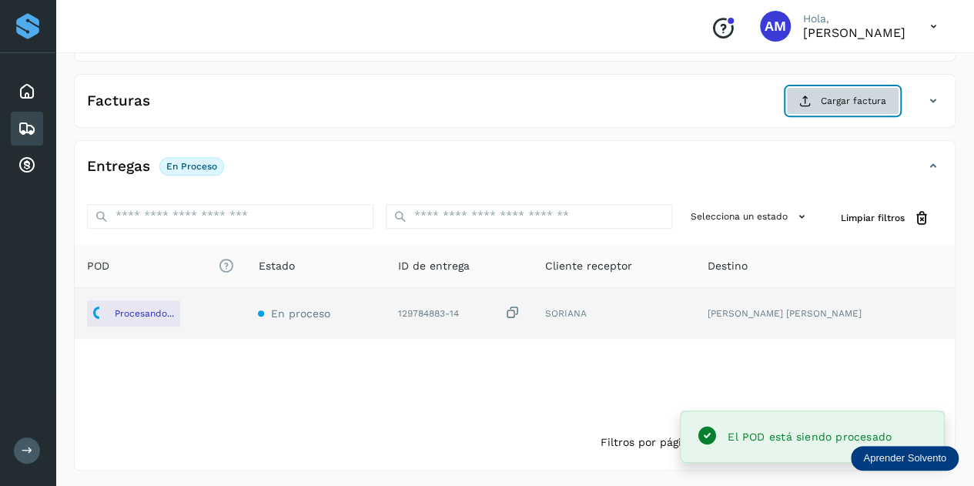
click at [863, 101] on span "Cargar factura" at bounding box center [853, 101] width 65 height 14
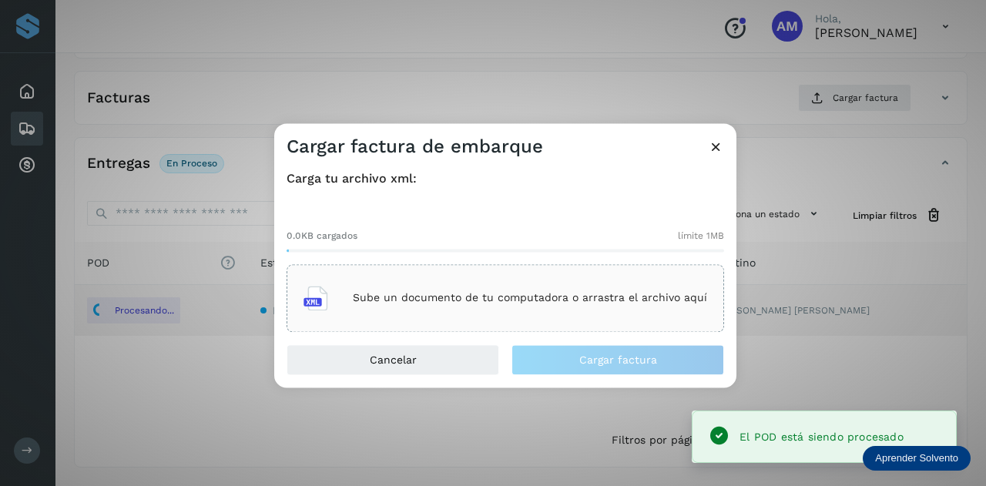
click at [530, 278] on div "Sube un documento de tu computadora o arrastra el archivo aquí" at bounding box center [505, 298] width 404 height 42
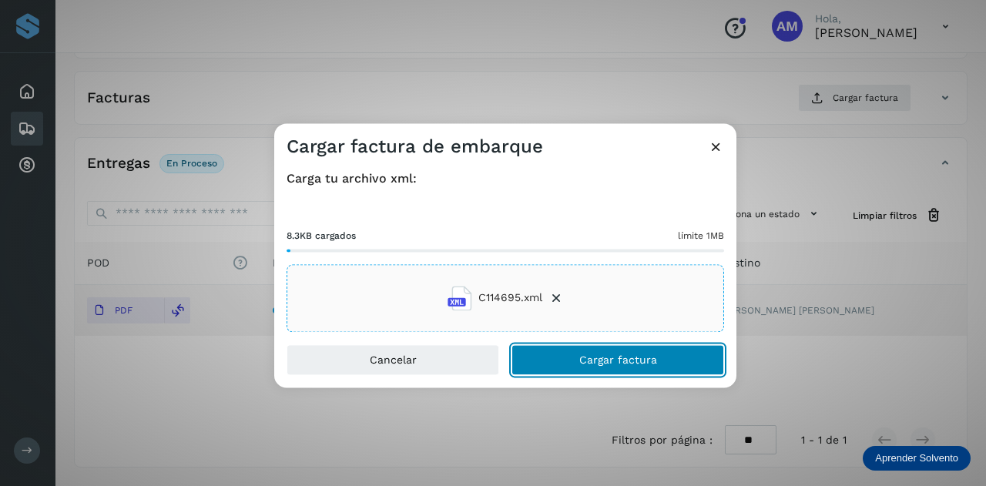
click at [547, 366] on button "Cargar factura" at bounding box center [617, 359] width 213 height 31
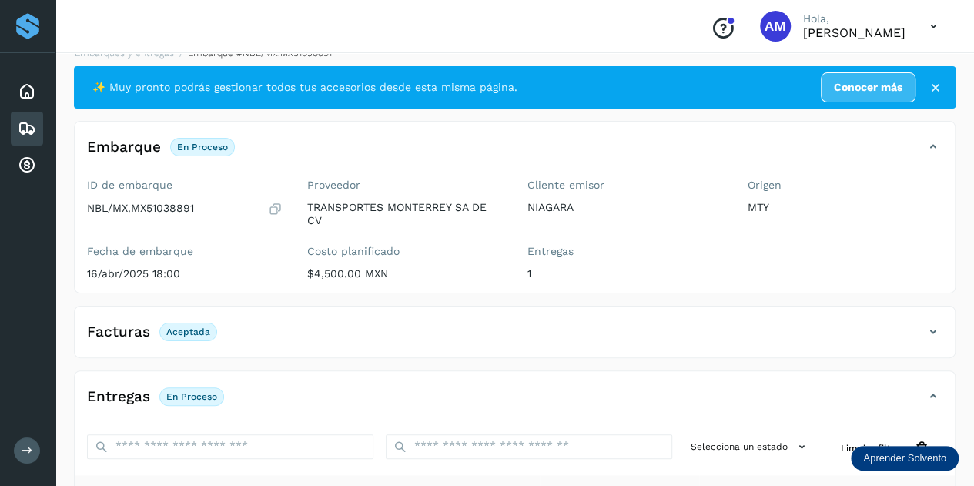
scroll to position [0, 0]
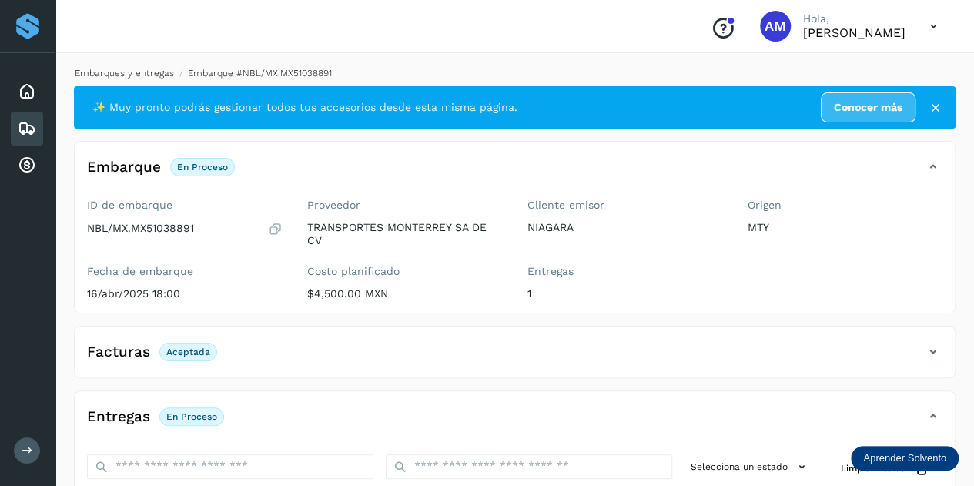
click at [120, 78] on link "Embarques y entregas" at bounding box center [124, 73] width 99 height 11
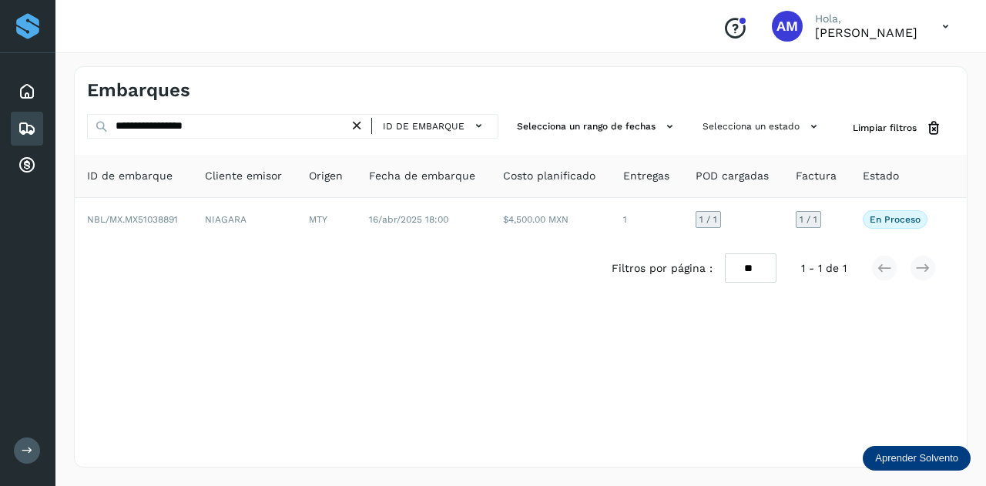
drag, startPoint x: 357, startPoint y: 129, endPoint x: 280, endPoint y: 129, distance: 77.0
click at [357, 129] on icon at bounding box center [357, 126] width 16 height 16
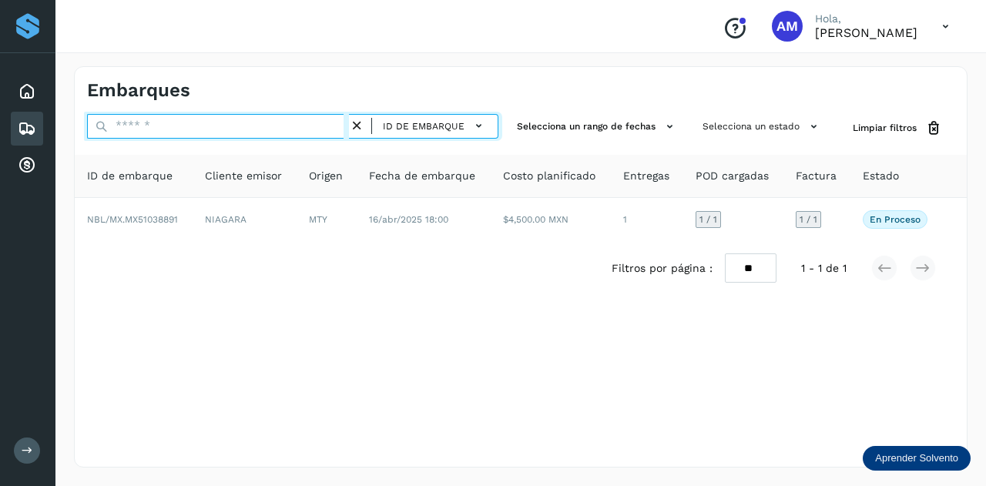
click at [280, 129] on input "text" at bounding box center [218, 126] width 262 height 25
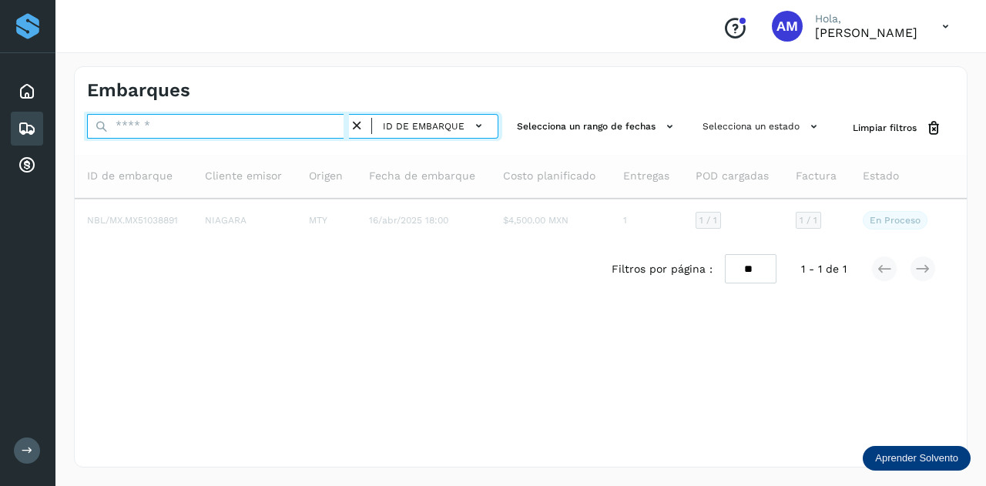
paste input "**********"
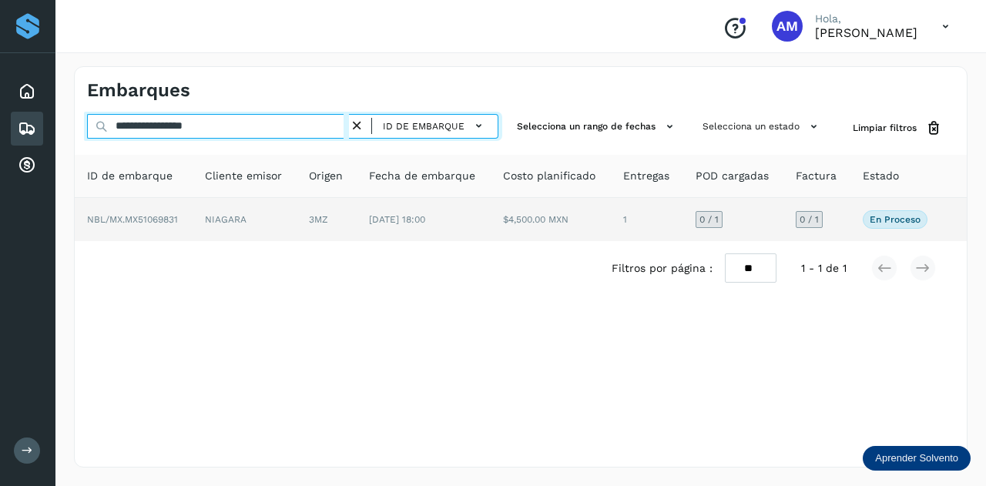
type input "**********"
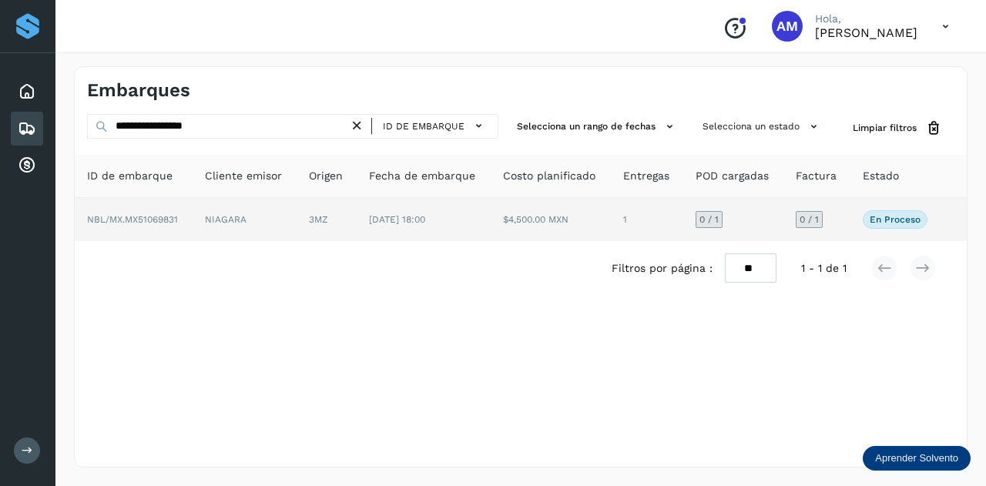
click at [293, 230] on td "NIAGARA" at bounding box center [245, 219] width 104 height 43
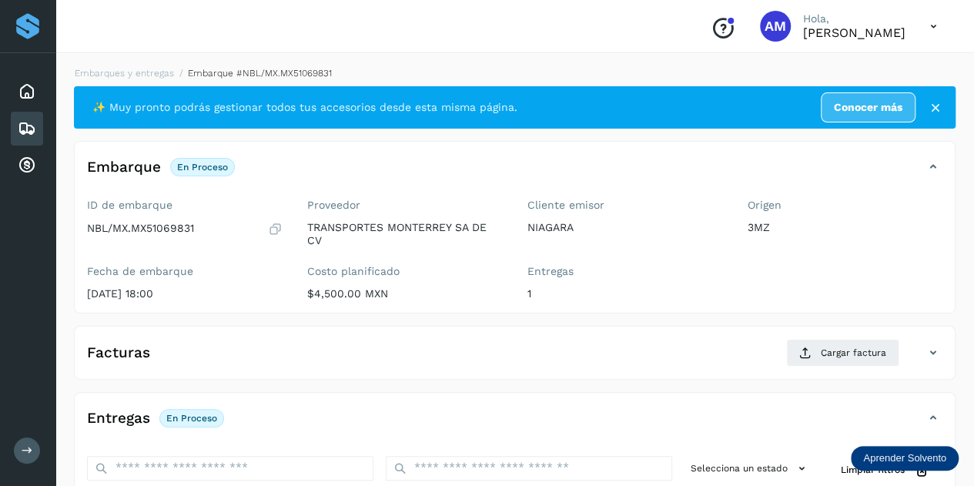
scroll to position [231, 0]
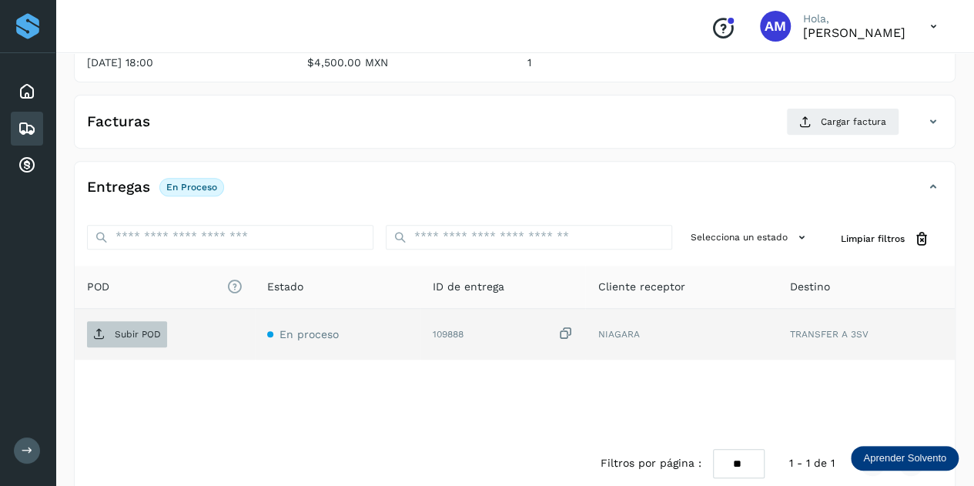
click at [134, 337] on span "Subir POD" at bounding box center [127, 334] width 80 height 25
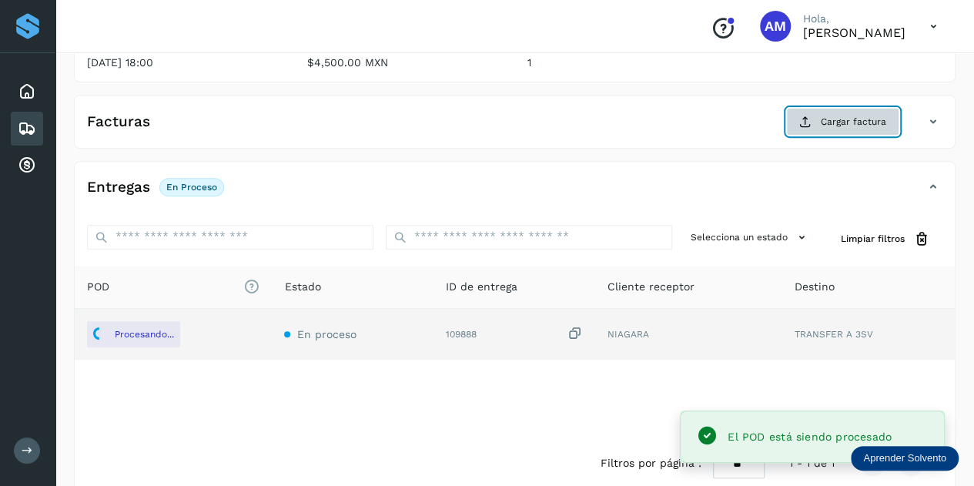
click at [826, 115] on span "Cargar factura" at bounding box center [853, 122] width 65 height 14
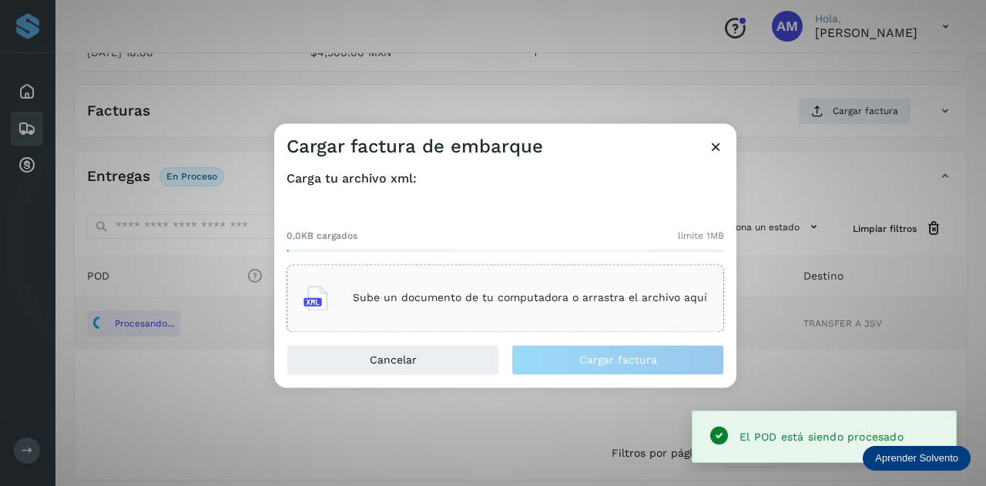
click at [586, 270] on div "Sube un documento de tu computadora o arrastra el archivo aquí" at bounding box center [505, 298] width 437 height 68
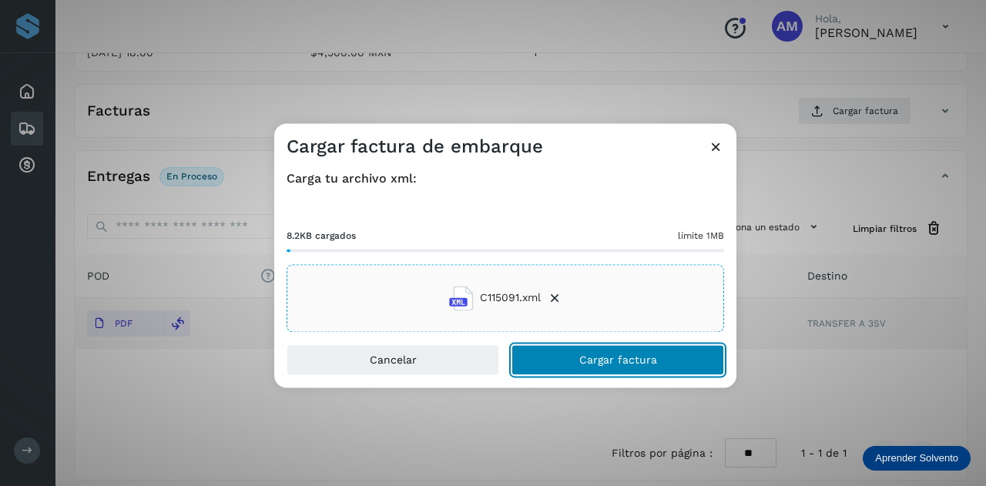
drag, startPoint x: 585, startPoint y: 363, endPoint x: 138, endPoint y: 440, distance: 454.0
click at [585, 363] on span "Cargar factura" at bounding box center [618, 359] width 78 height 11
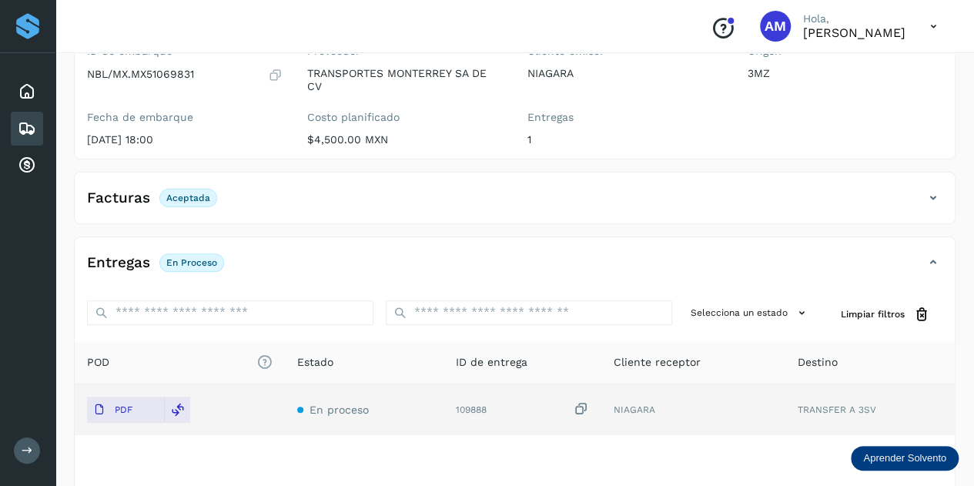
scroll to position [0, 0]
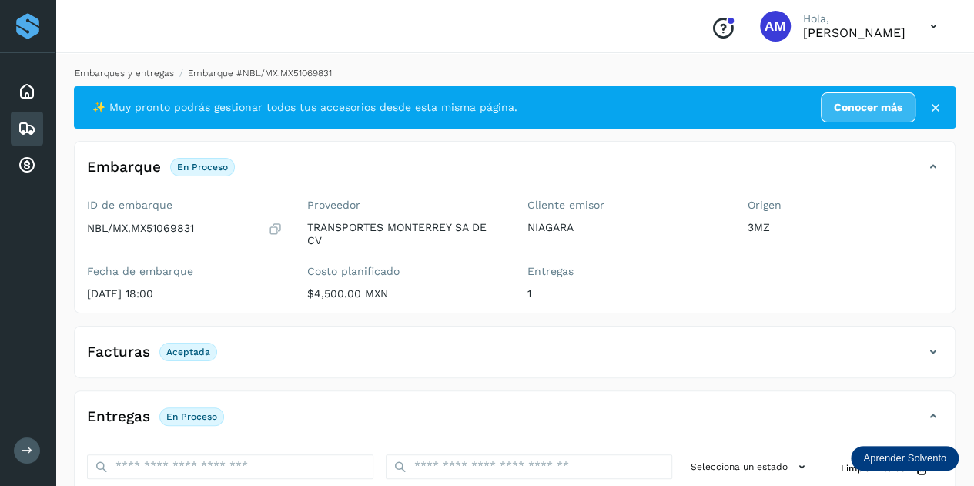
click at [84, 76] on link "Embarques y entregas" at bounding box center [124, 73] width 99 height 11
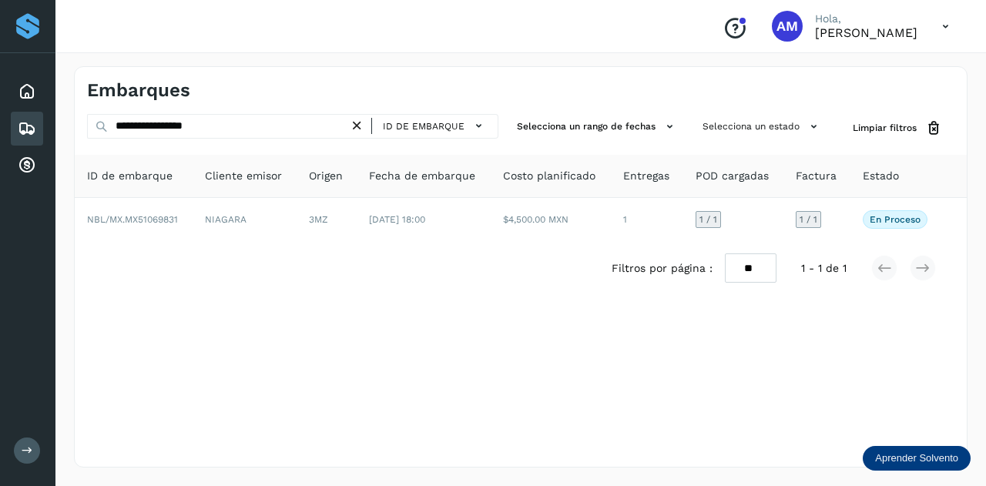
click at [356, 129] on icon at bounding box center [357, 126] width 16 height 16
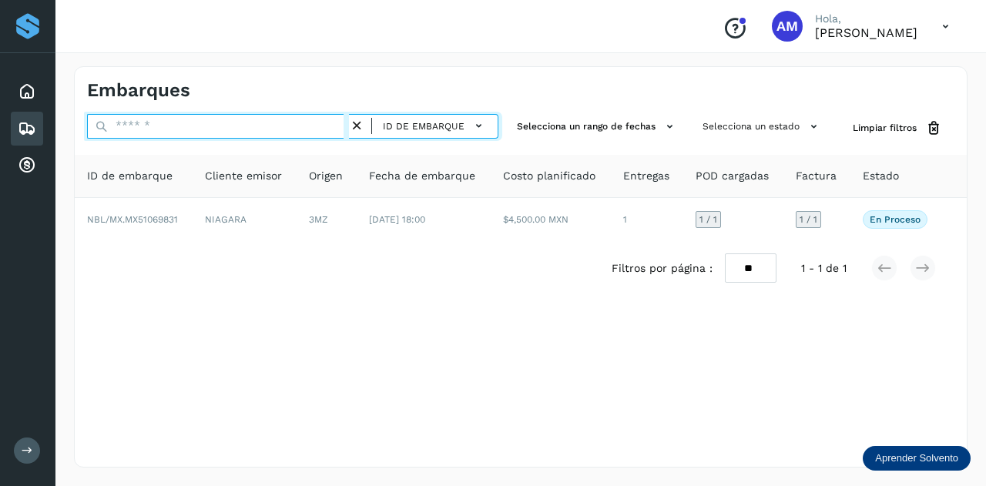
click at [330, 129] on input "text" at bounding box center [218, 126] width 262 height 25
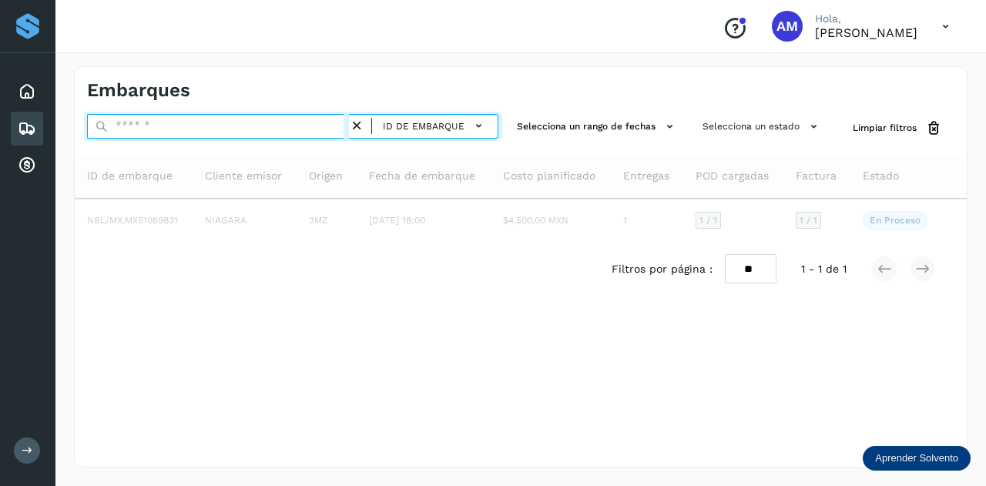
paste input "**********"
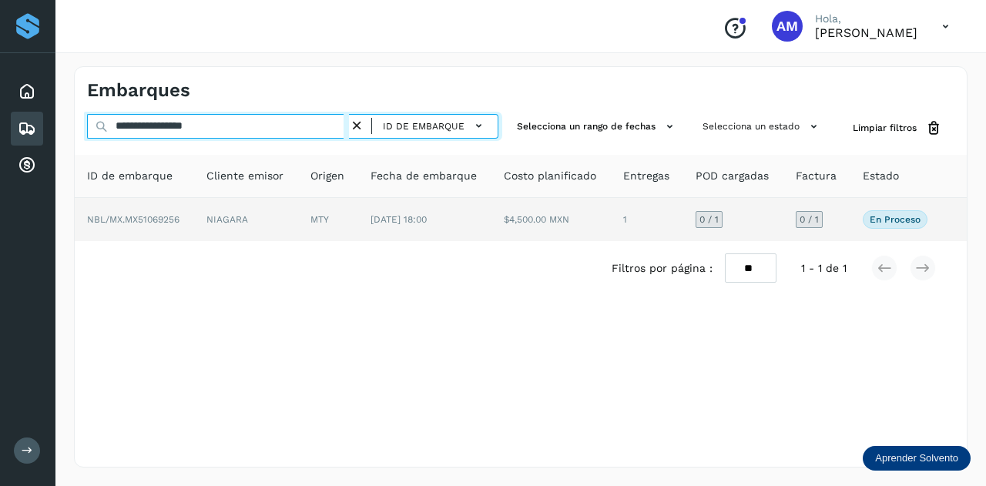
type input "**********"
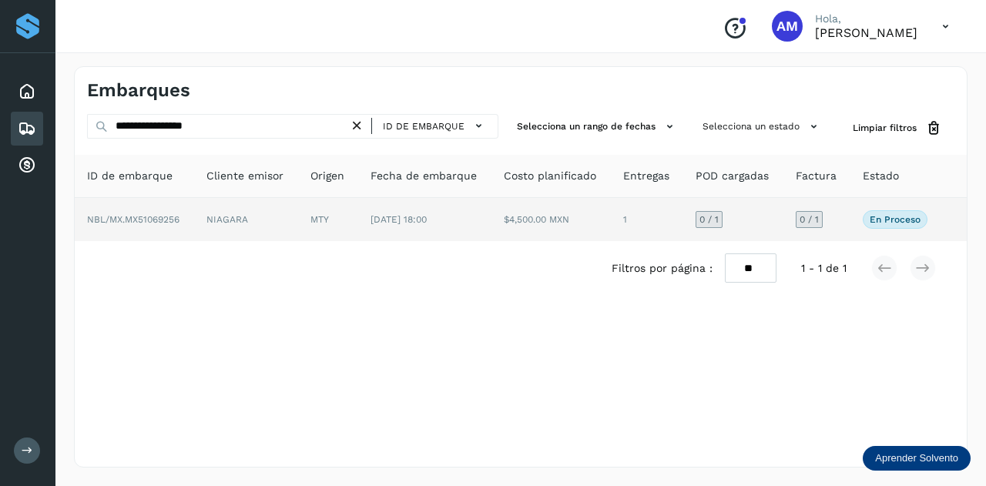
click at [347, 222] on td "MTY" at bounding box center [328, 219] width 60 height 43
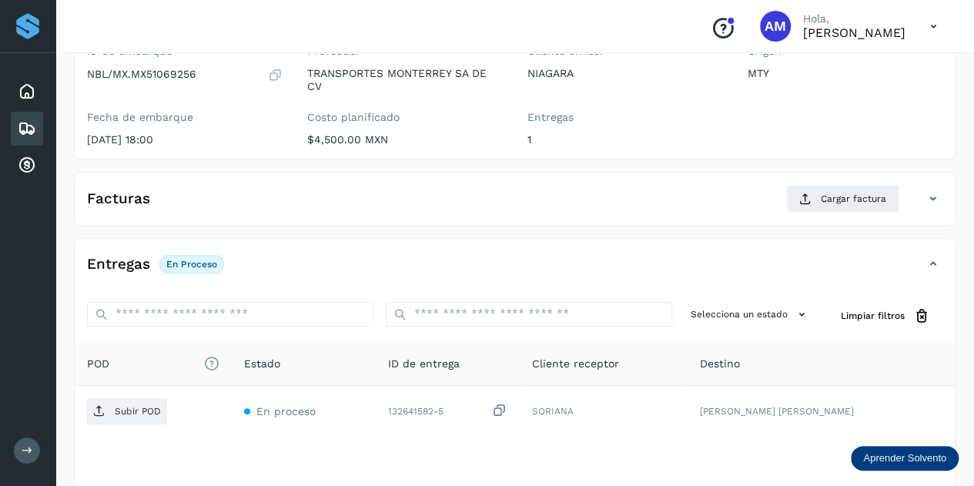
scroll to position [231, 0]
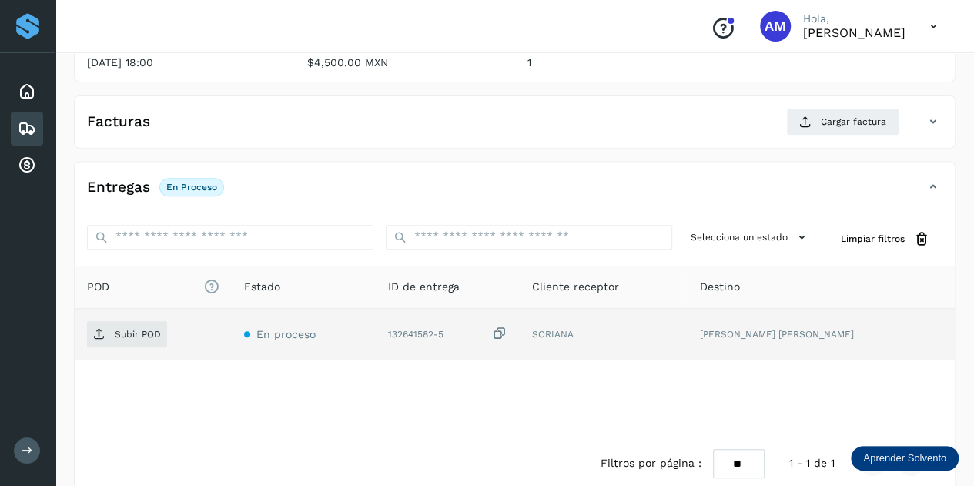
click at [126, 316] on td "Subir POD" at bounding box center [153, 334] width 157 height 51
click at [126, 329] on p "Subir POD" at bounding box center [138, 334] width 46 height 11
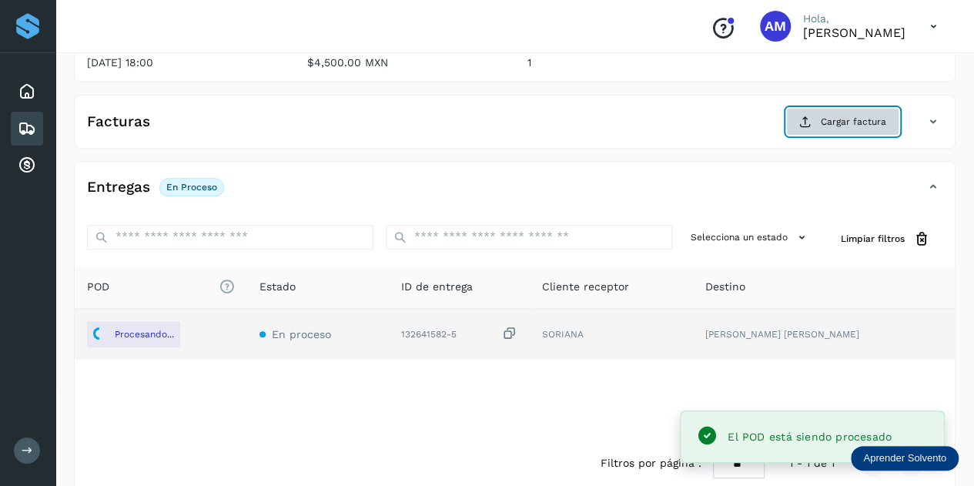
click at [833, 125] on span "Cargar factura" at bounding box center [853, 122] width 65 height 14
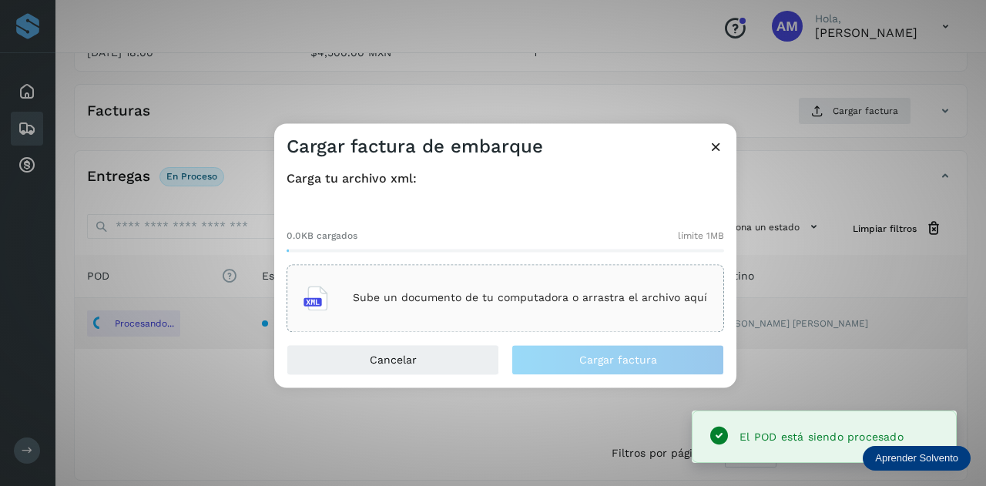
click at [564, 311] on div "Sube un documento de tu computadora o arrastra el archivo aquí" at bounding box center [505, 298] width 404 height 42
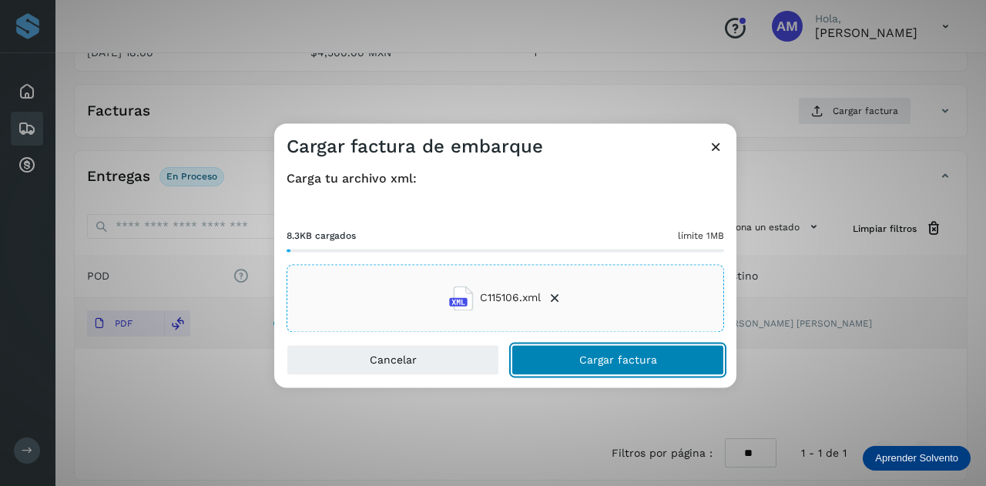
click at [561, 358] on button "Cargar factura" at bounding box center [617, 359] width 213 height 31
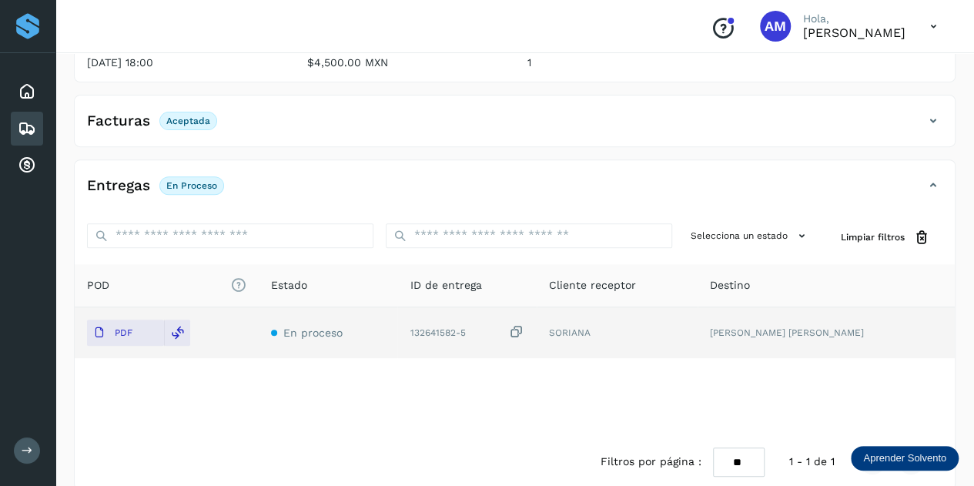
scroll to position [0, 0]
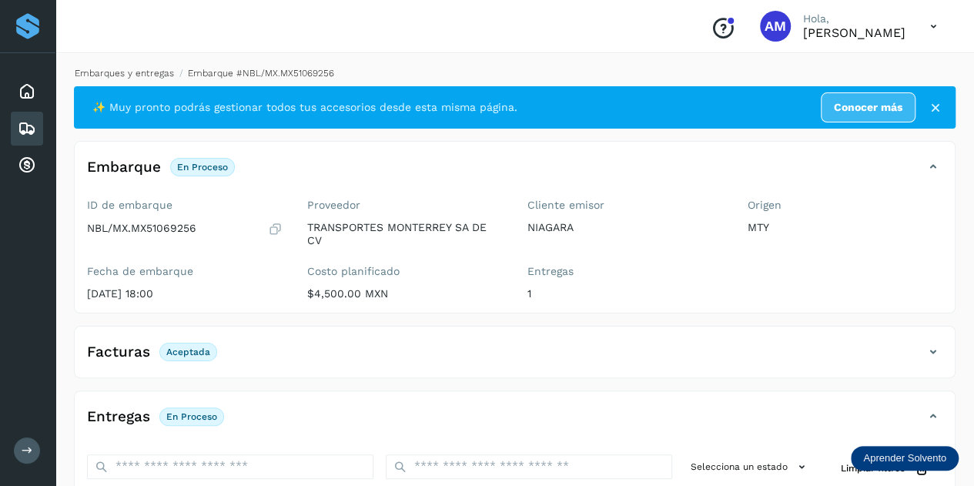
click at [132, 67] on li "Embarques y entregas" at bounding box center [119, 73] width 109 height 14
click at [132, 70] on link "Embarques y entregas" at bounding box center [124, 73] width 99 height 11
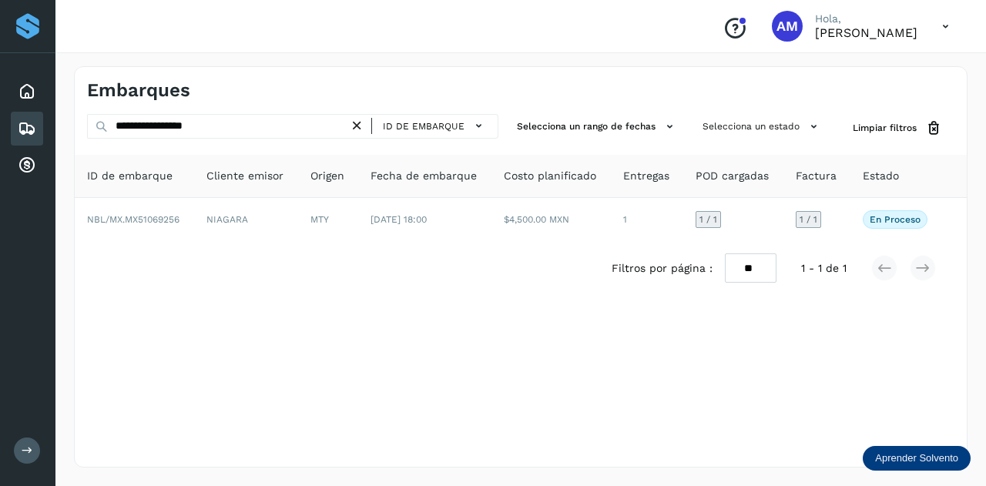
click at [359, 128] on icon at bounding box center [357, 126] width 16 height 16
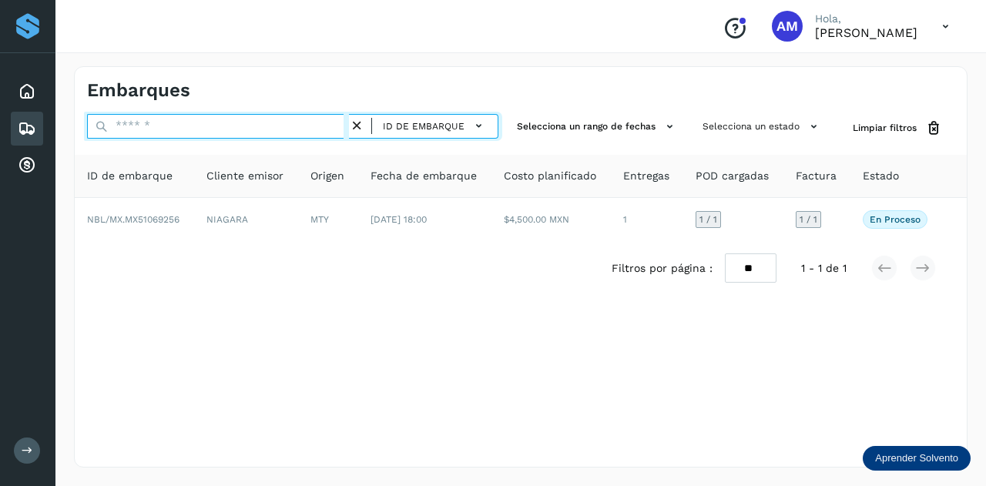
click at [287, 129] on input "text" at bounding box center [218, 126] width 262 height 25
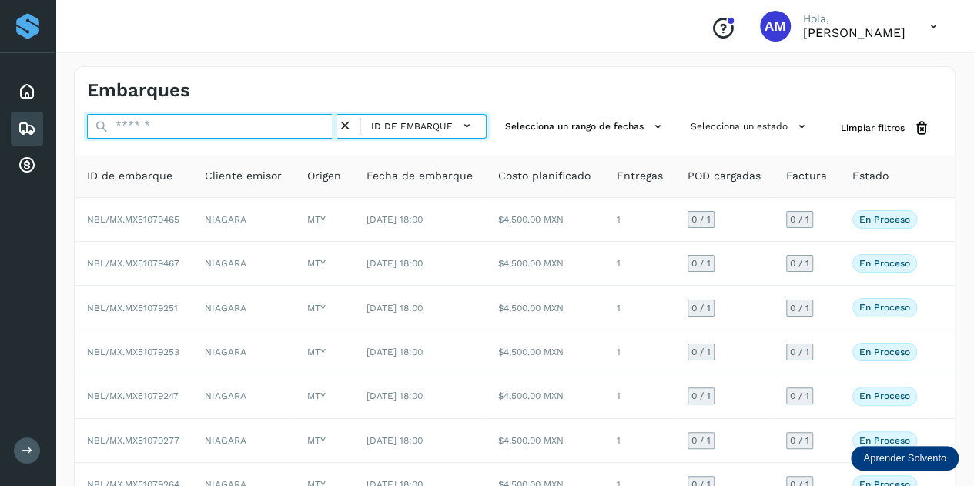
paste input "**********"
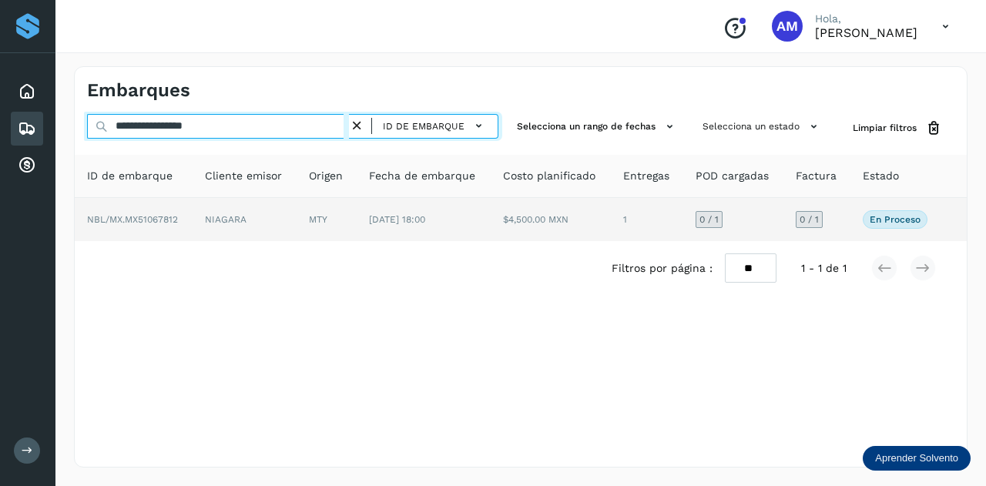
type input "**********"
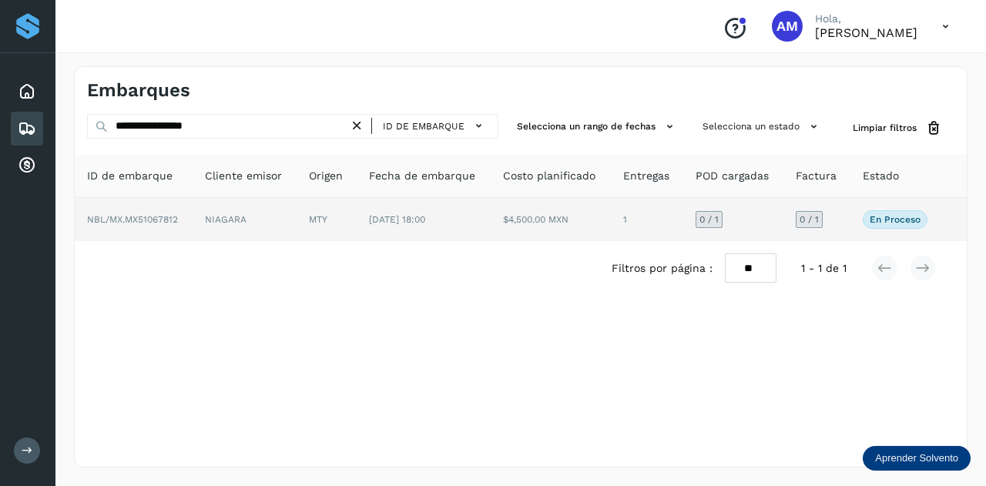
click at [264, 216] on td "NIAGARA" at bounding box center [245, 219] width 104 height 43
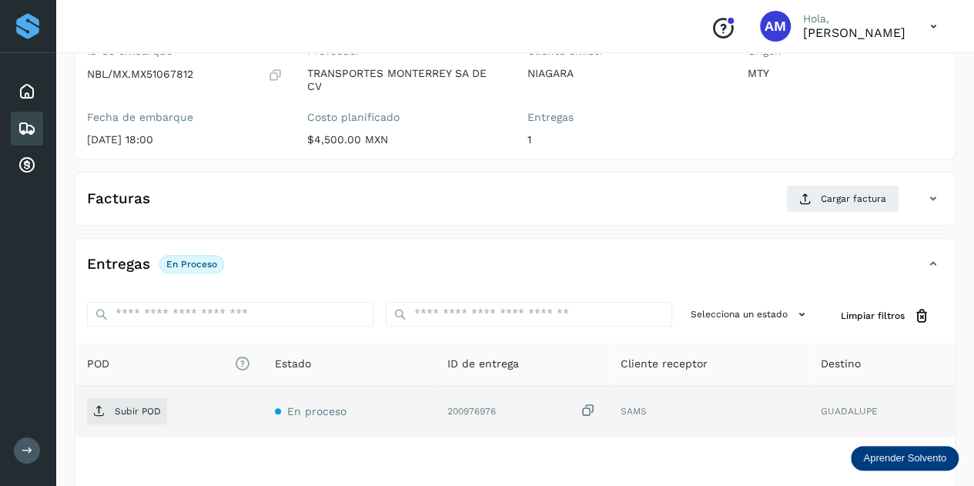
scroll to position [231, 0]
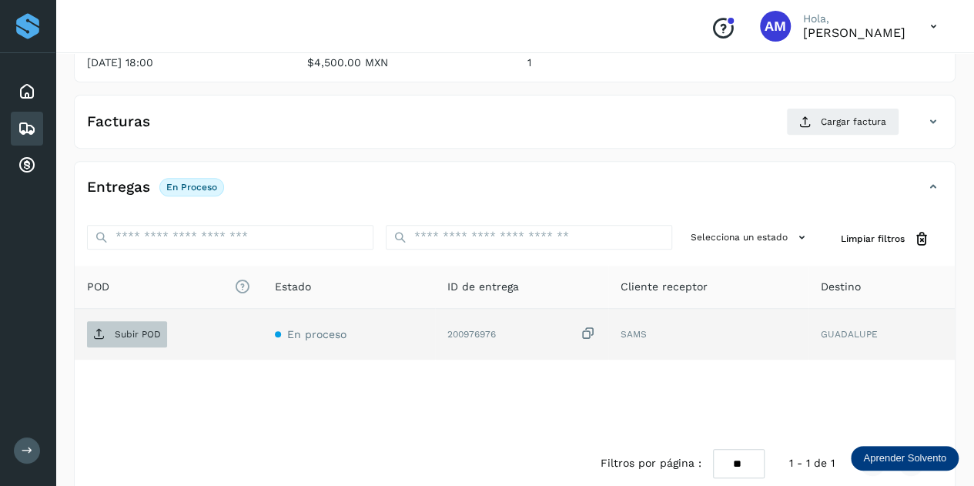
click at [152, 344] on button "Subir POD" at bounding box center [127, 334] width 80 height 26
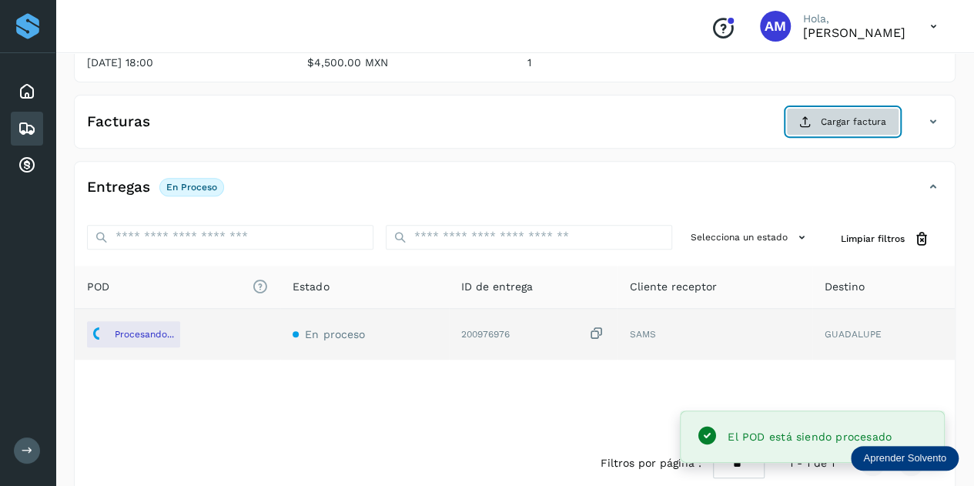
click at [819, 119] on button "Cargar factura" at bounding box center [842, 122] width 113 height 28
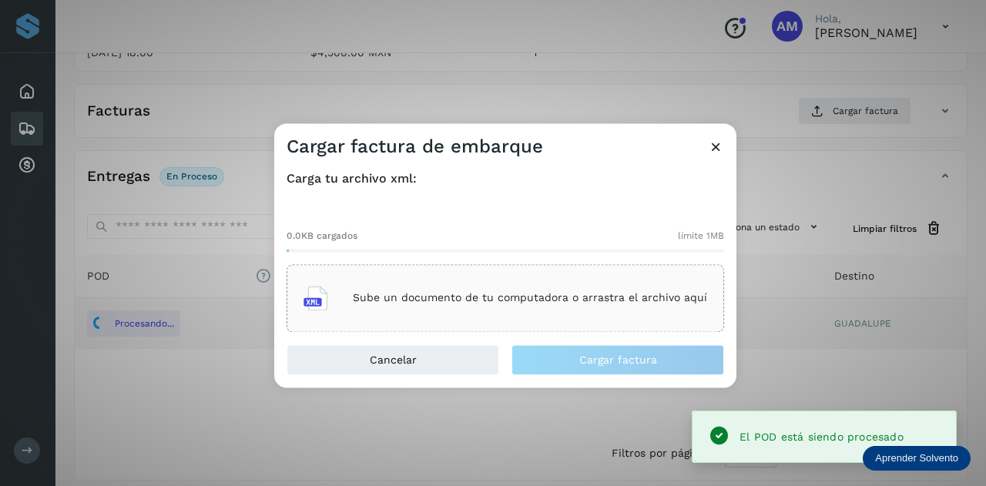
click at [467, 303] on p "Sube un documento de tu computadora o arrastra el archivo aquí" at bounding box center [530, 298] width 354 height 13
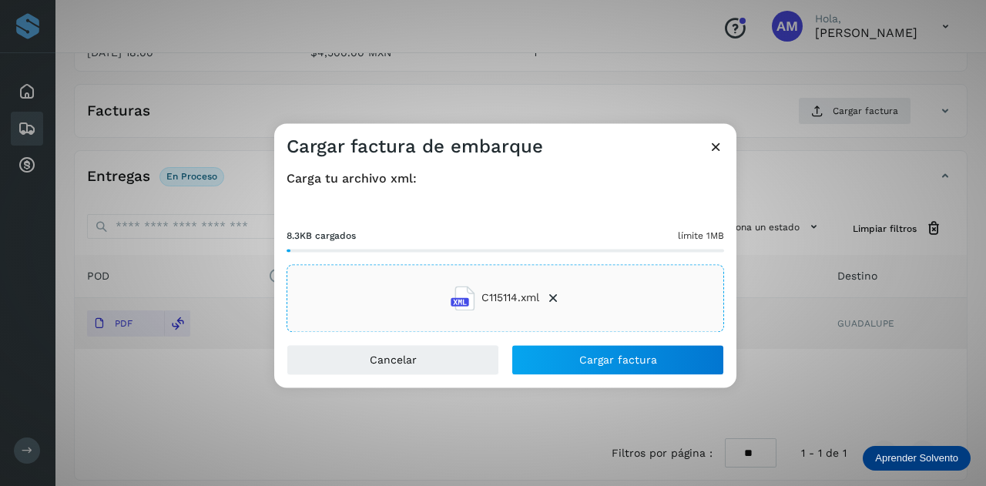
click at [579, 341] on div "Carga tu archivo xml: 8.3KB cargados límite 1MB C115114.xml" at bounding box center [505, 252] width 462 height 186
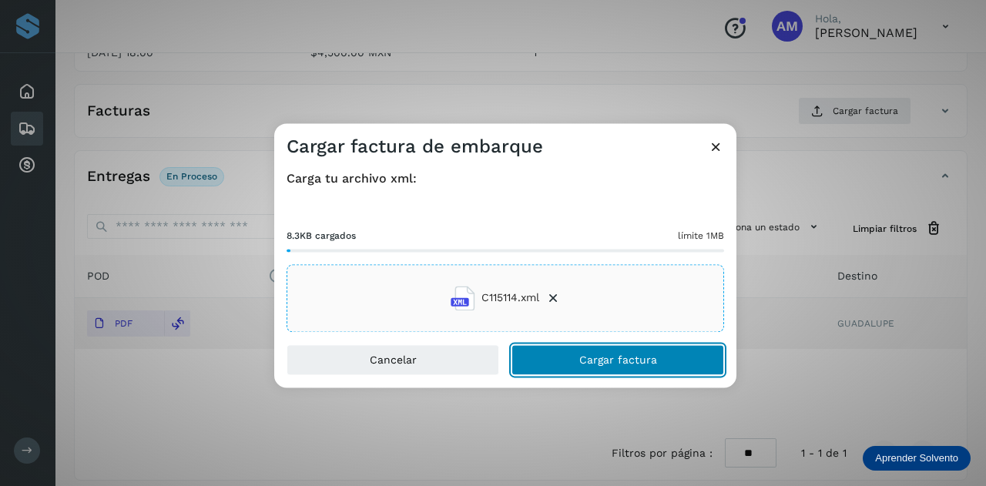
click at [568, 363] on button "Cargar factura" at bounding box center [617, 359] width 213 height 31
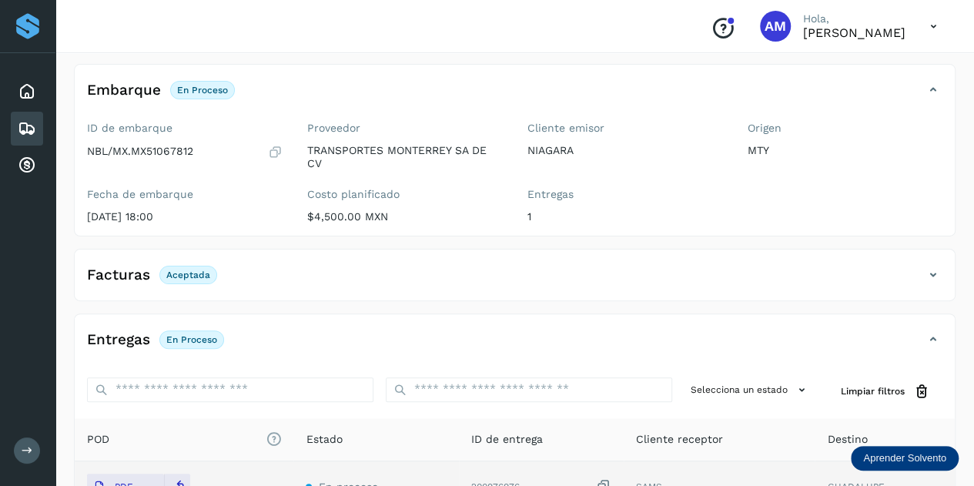
scroll to position [0, 0]
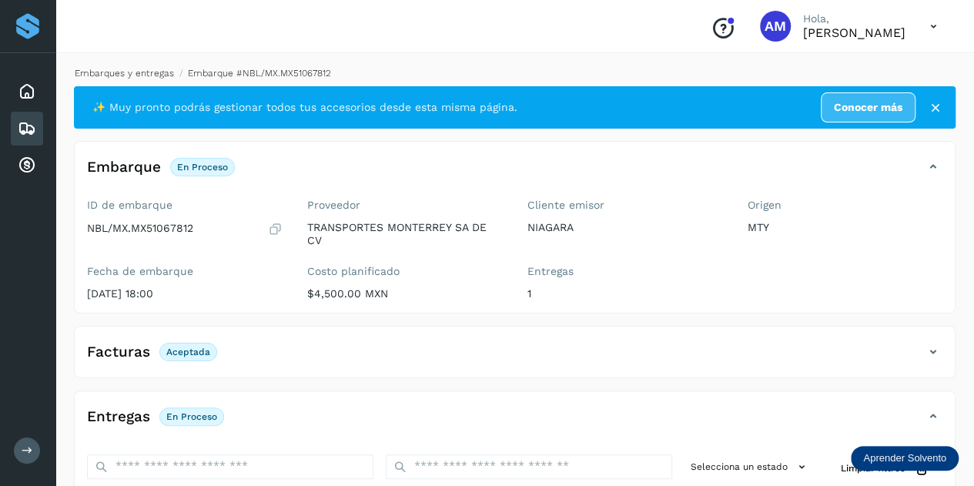
click at [122, 75] on link "Embarques y entregas" at bounding box center [124, 73] width 99 height 11
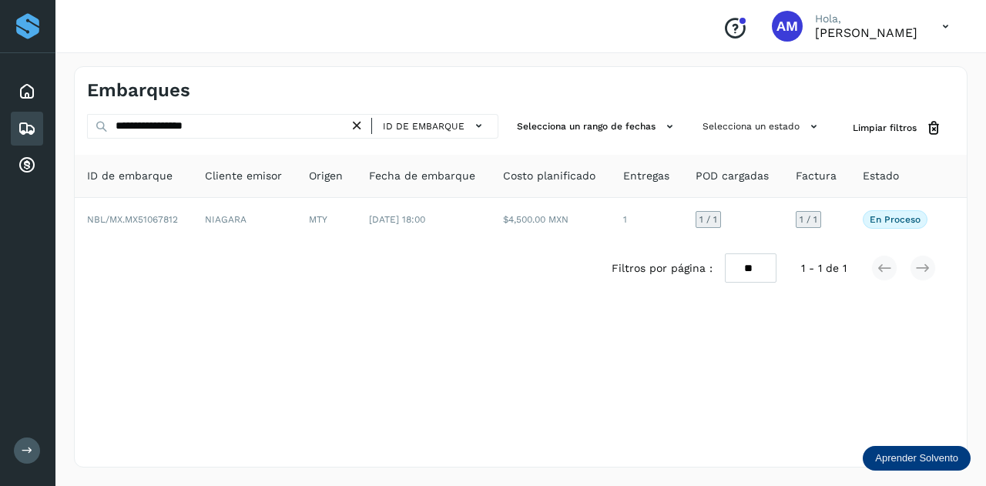
drag, startPoint x: 359, startPoint y: 122, endPoint x: 253, endPoint y: 130, distance: 105.8
click at [358, 122] on icon at bounding box center [357, 126] width 16 height 16
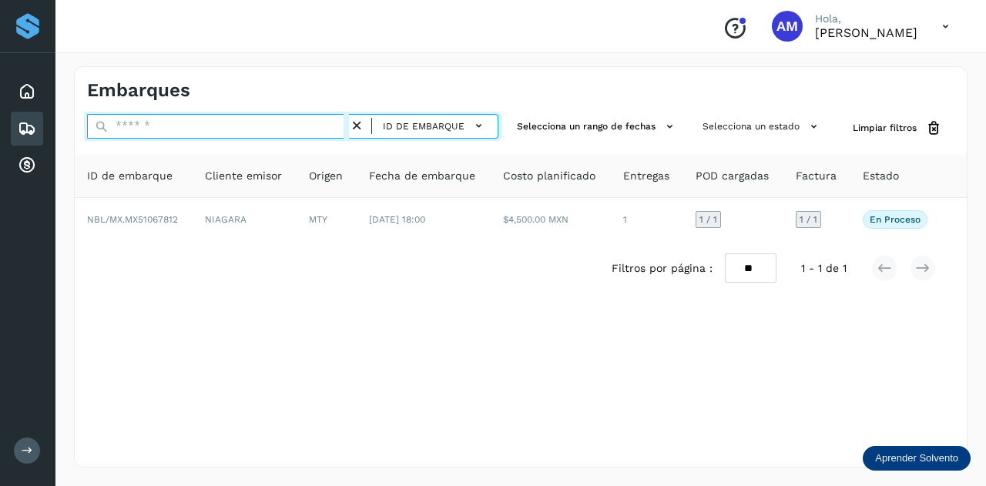
click at [251, 129] on input "text" at bounding box center [218, 126] width 262 height 25
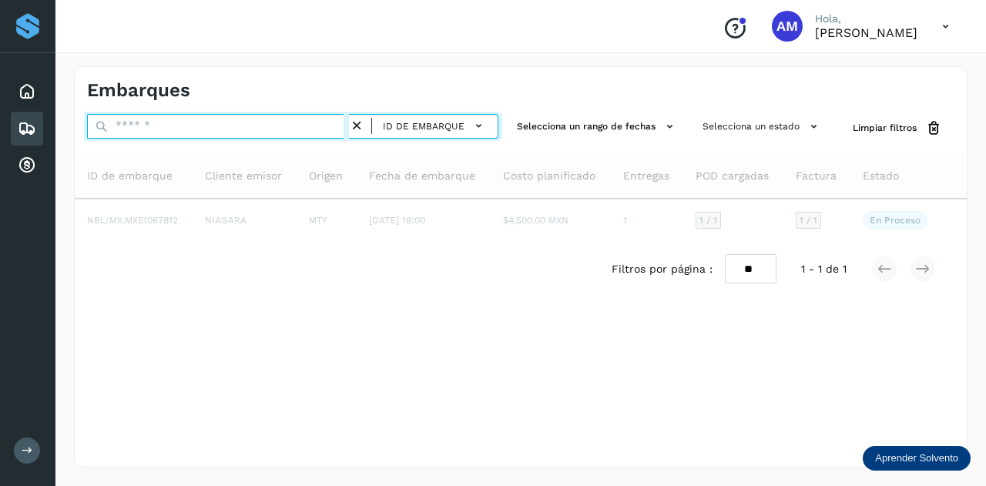
paste input "**********"
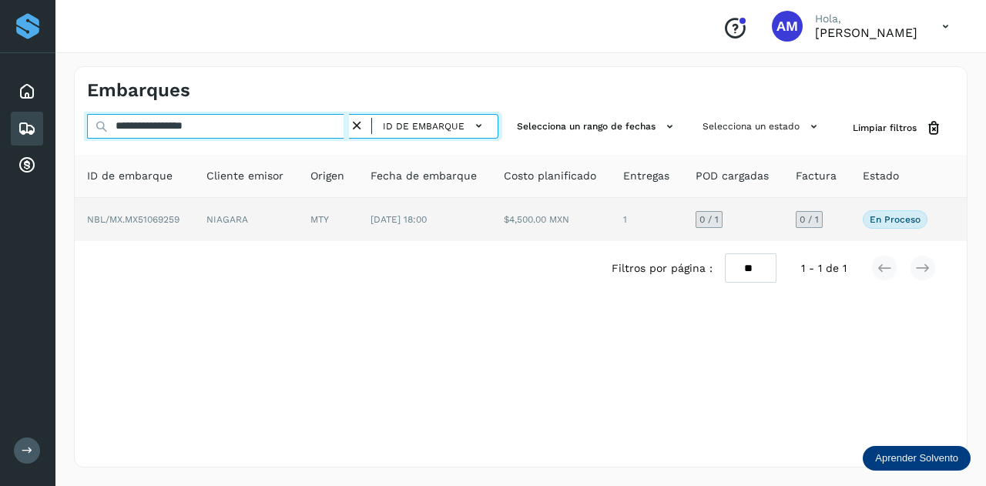
type input "**********"
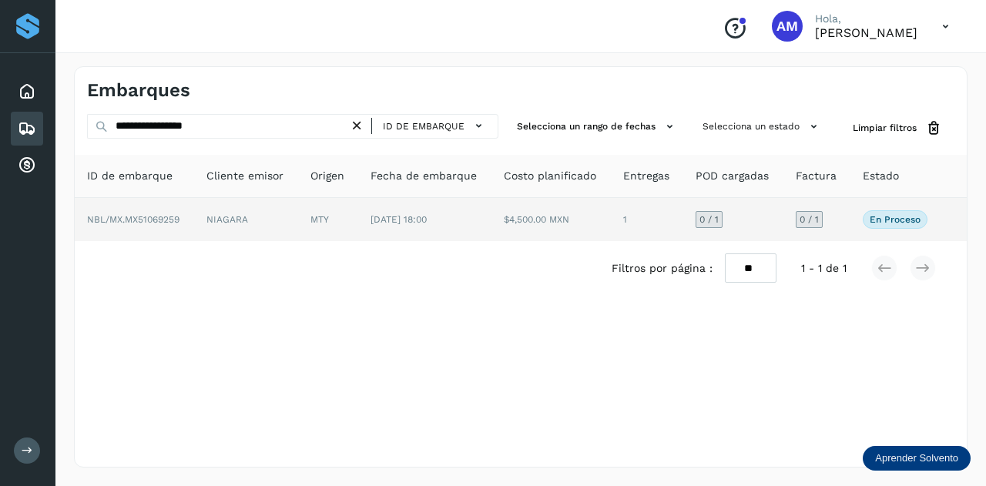
click at [297, 235] on td "NIAGARA" at bounding box center [246, 219] width 104 height 43
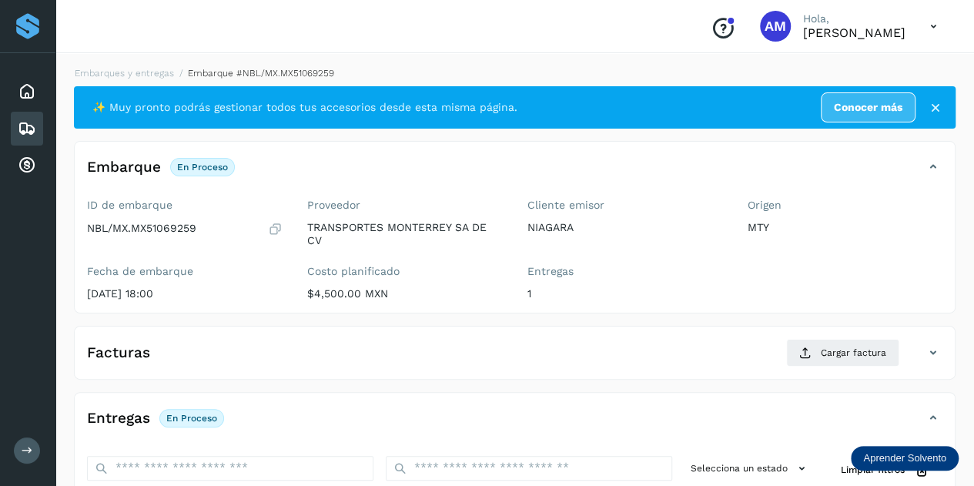
scroll to position [231, 0]
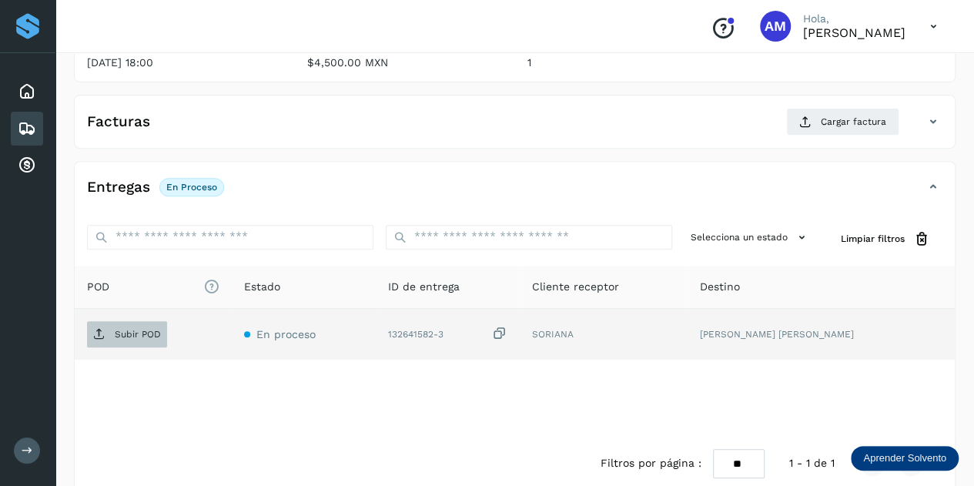
click at [128, 333] on p "Subir POD" at bounding box center [138, 334] width 46 height 11
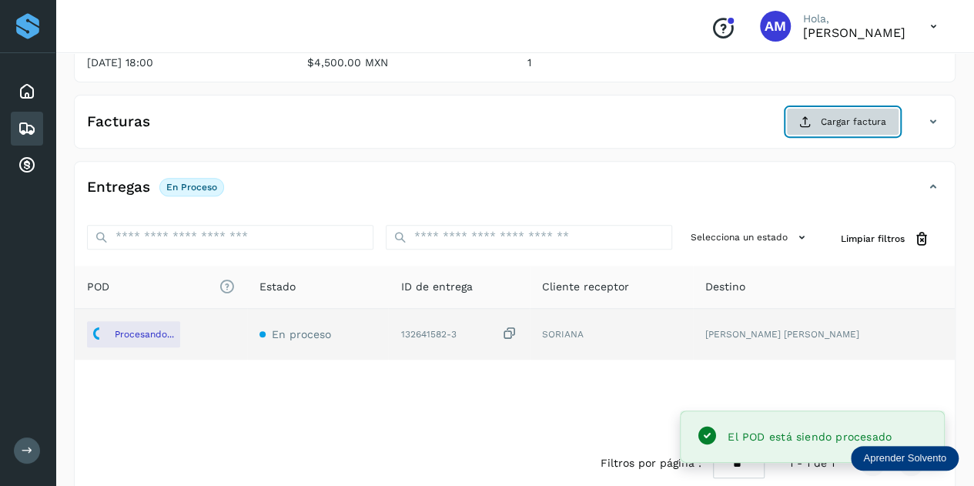
click at [830, 118] on span "Cargar factura" at bounding box center [853, 122] width 65 height 14
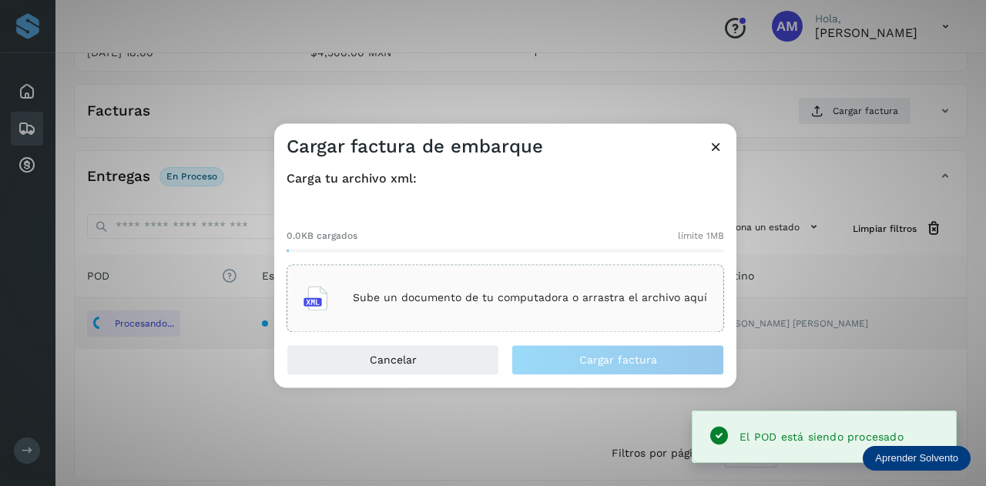
click at [568, 290] on div "Sube un documento de tu computadora o arrastra el archivo aquí" at bounding box center [505, 298] width 404 height 42
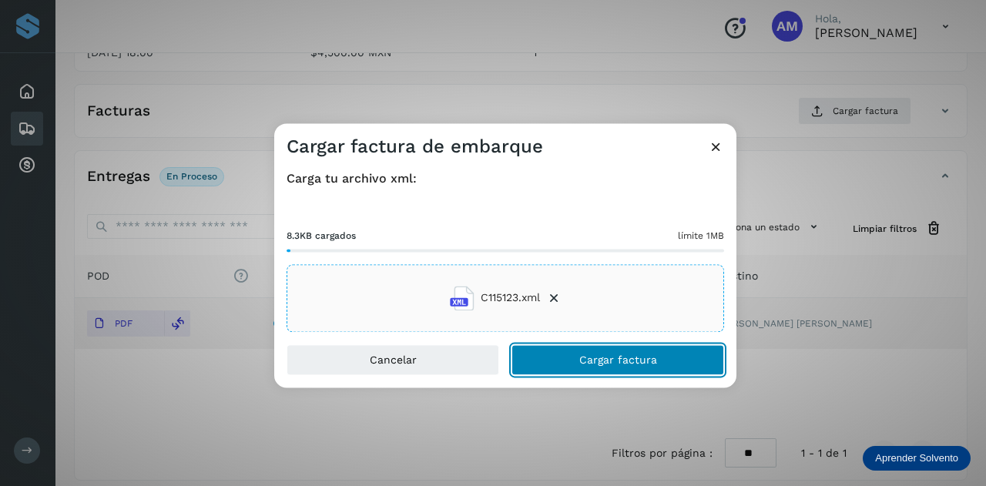
click at [571, 355] on button "Cargar factura" at bounding box center [617, 359] width 213 height 31
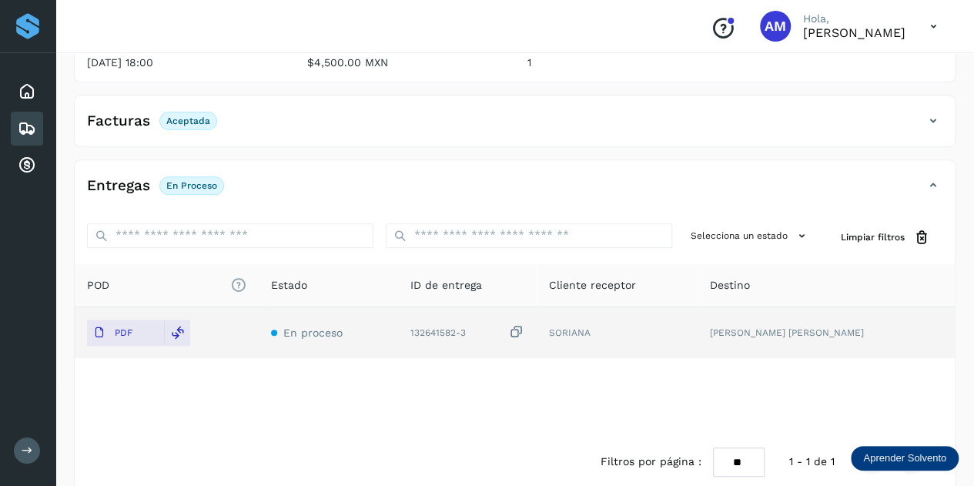
scroll to position [0, 0]
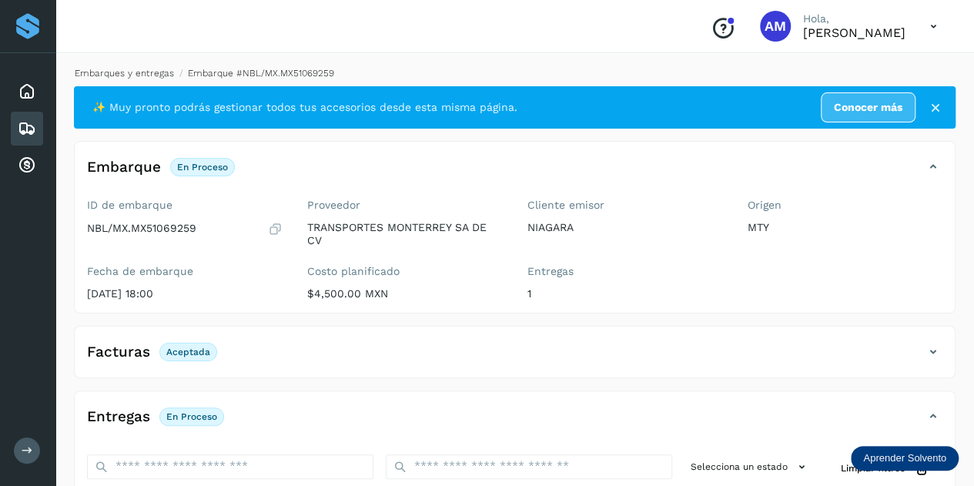
click at [148, 69] on link "Embarques y entregas" at bounding box center [124, 73] width 99 height 11
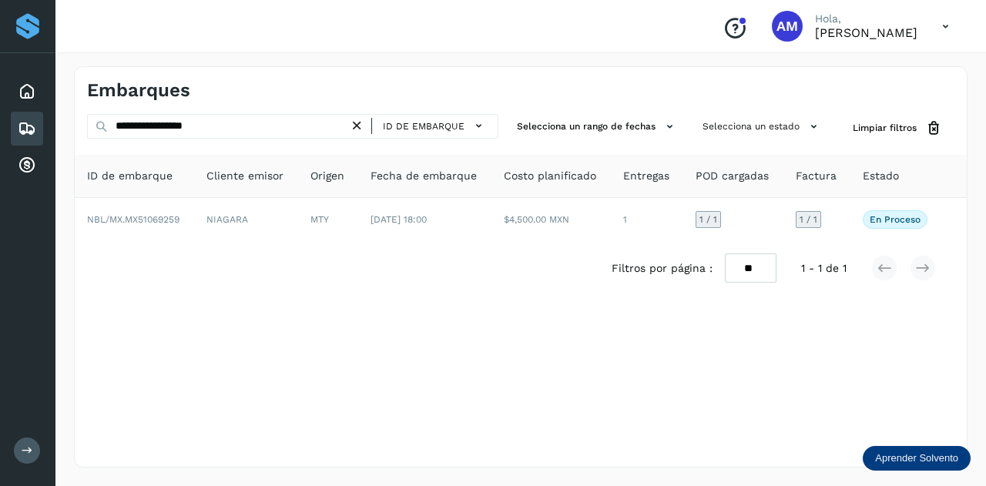
click at [357, 126] on icon at bounding box center [357, 126] width 16 height 16
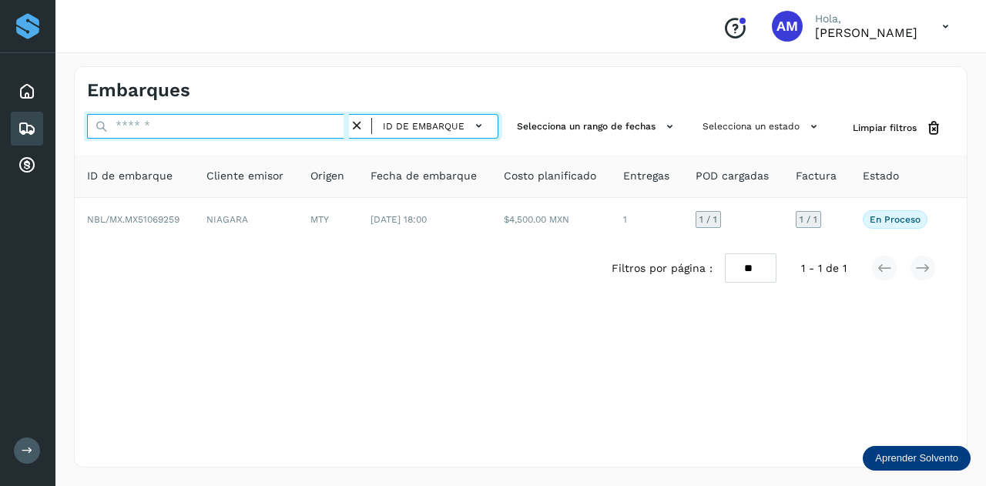
click at [330, 130] on input "text" at bounding box center [218, 126] width 262 height 25
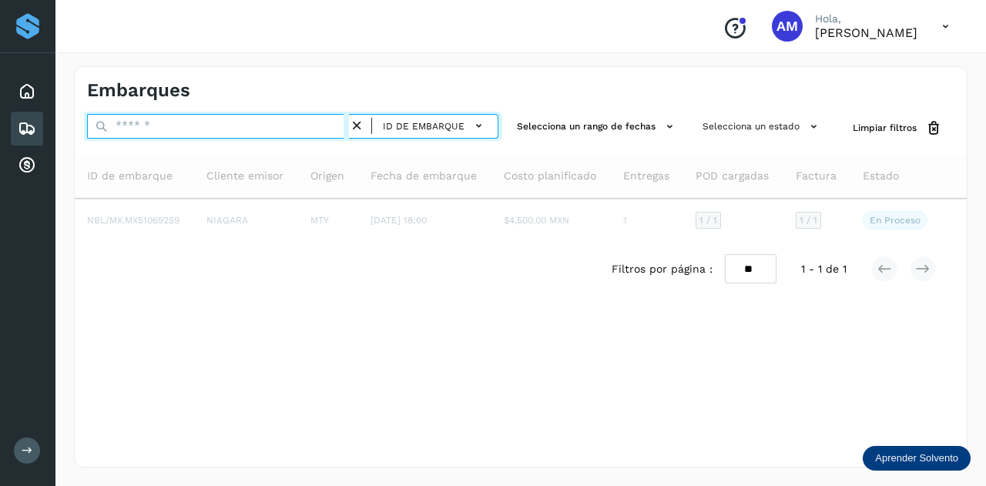
paste input "**********"
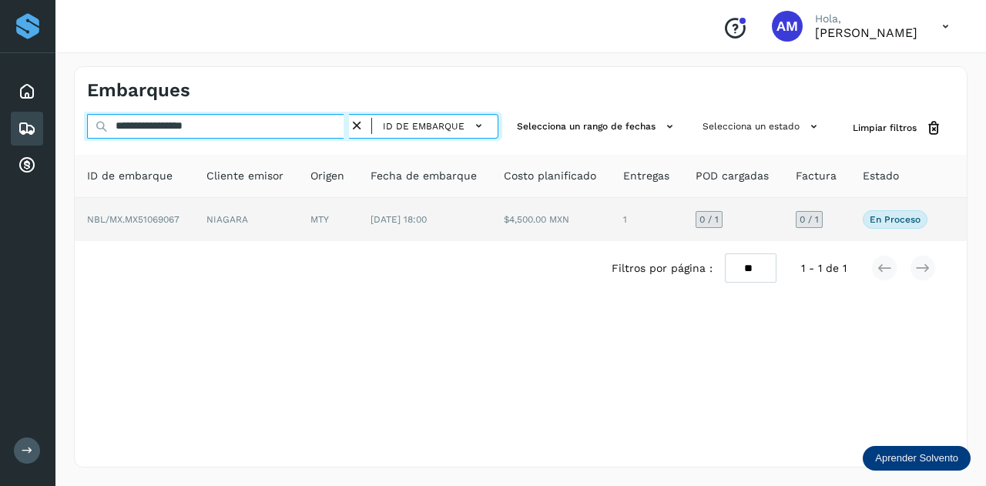
type input "**********"
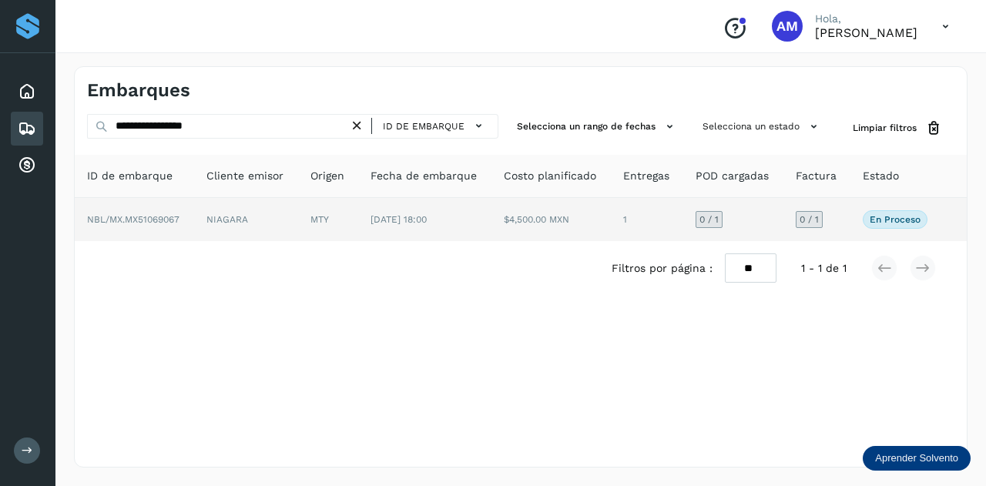
click at [277, 216] on td "NIAGARA" at bounding box center [246, 219] width 104 height 43
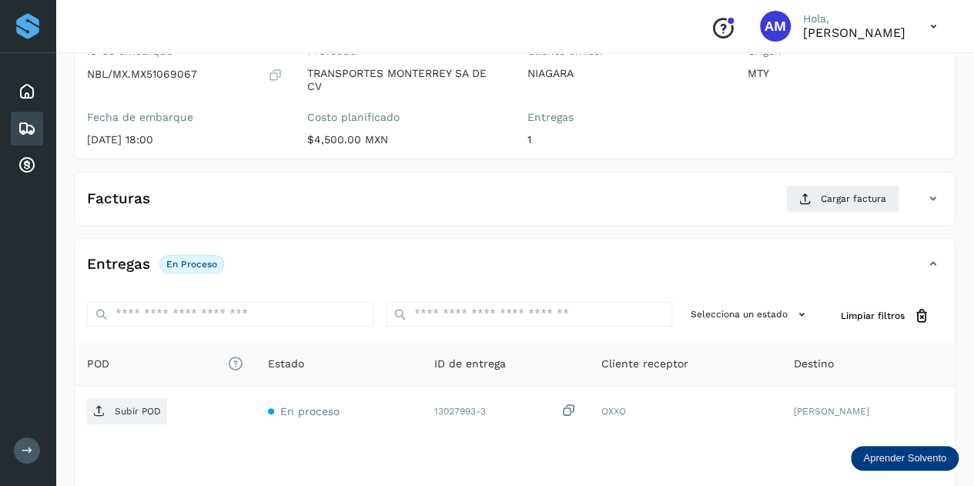
scroll to position [231, 0]
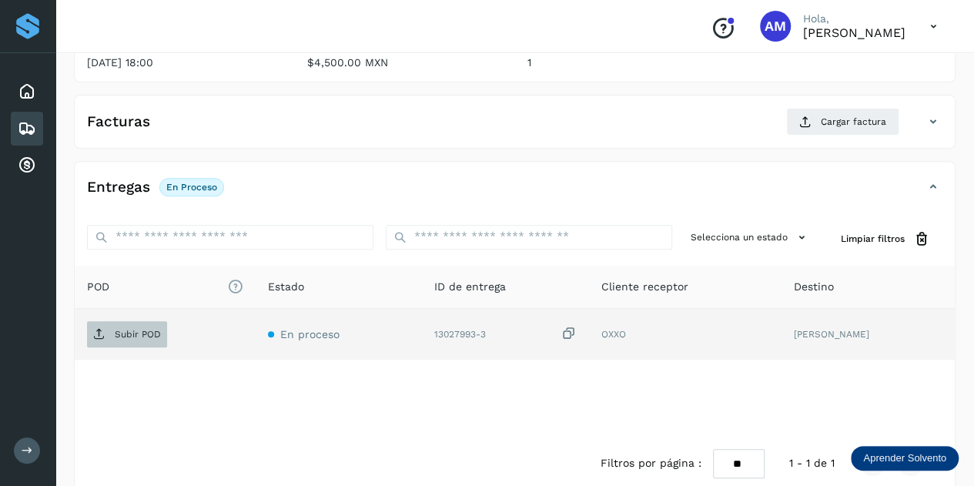
click at [122, 335] on p "Subir POD" at bounding box center [138, 334] width 46 height 11
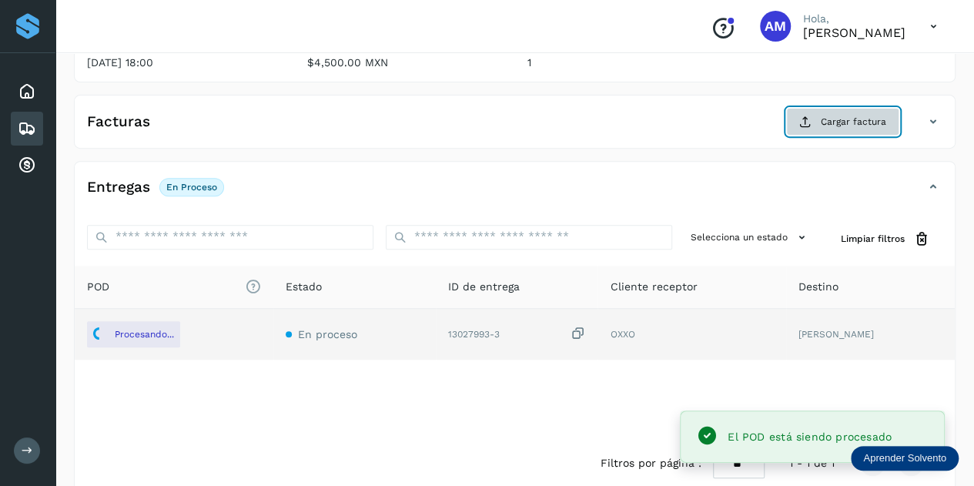
click at [826, 118] on span "Cargar factura" at bounding box center [853, 122] width 65 height 14
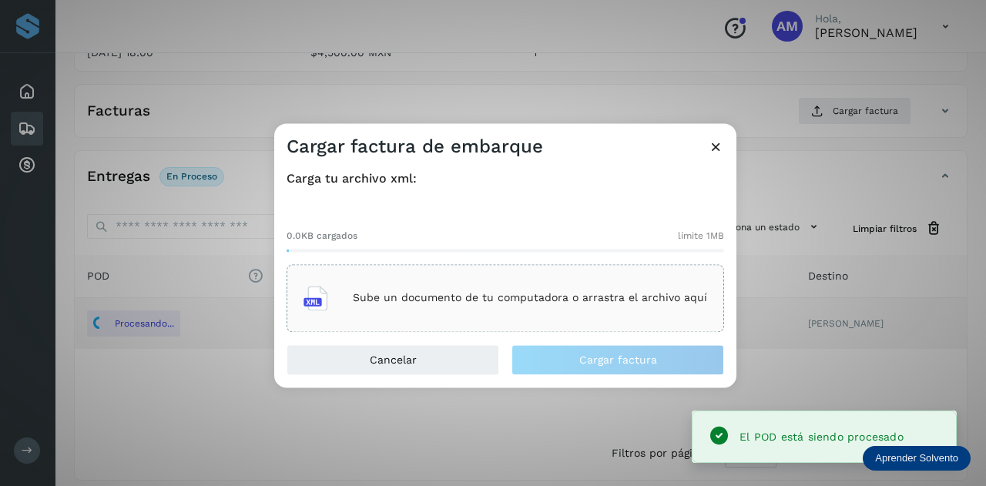
click at [400, 266] on div "Sube un documento de tu computadora o arrastra el archivo aquí" at bounding box center [505, 298] width 437 height 68
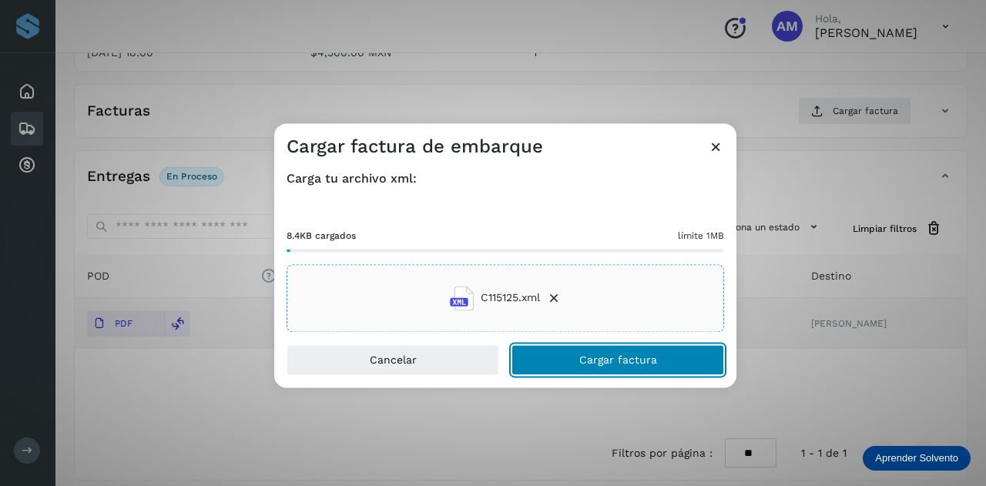
click at [578, 359] on button "Cargar factura" at bounding box center [617, 359] width 213 height 31
